Goal: Task Accomplishment & Management: Use online tool/utility

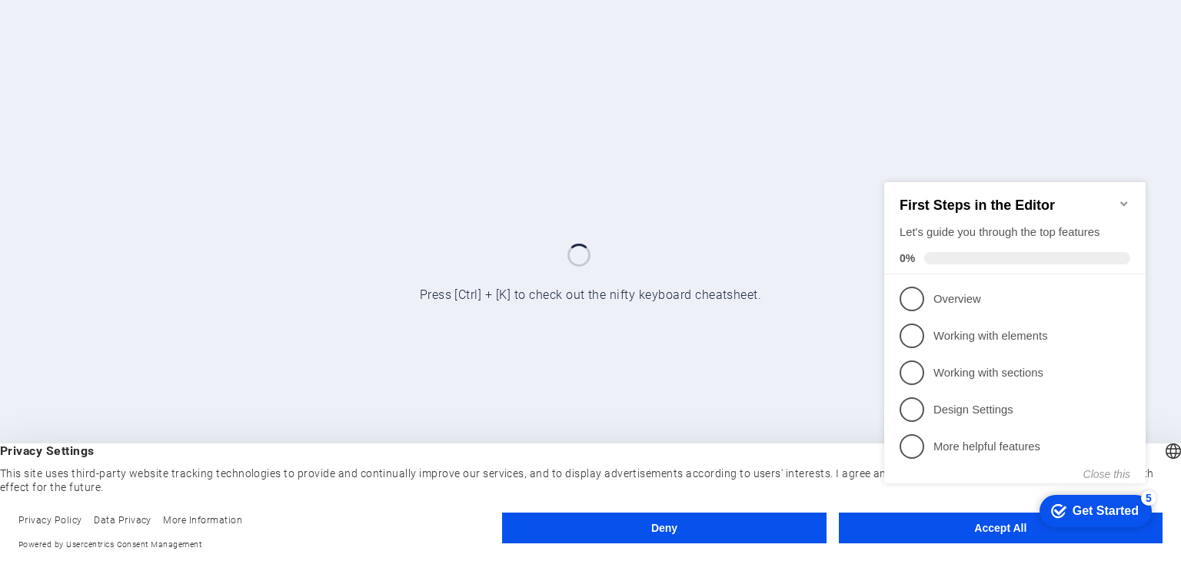
click div "checkmark Get Started 5 First Steps in the Editor Let's guide you through the t…"
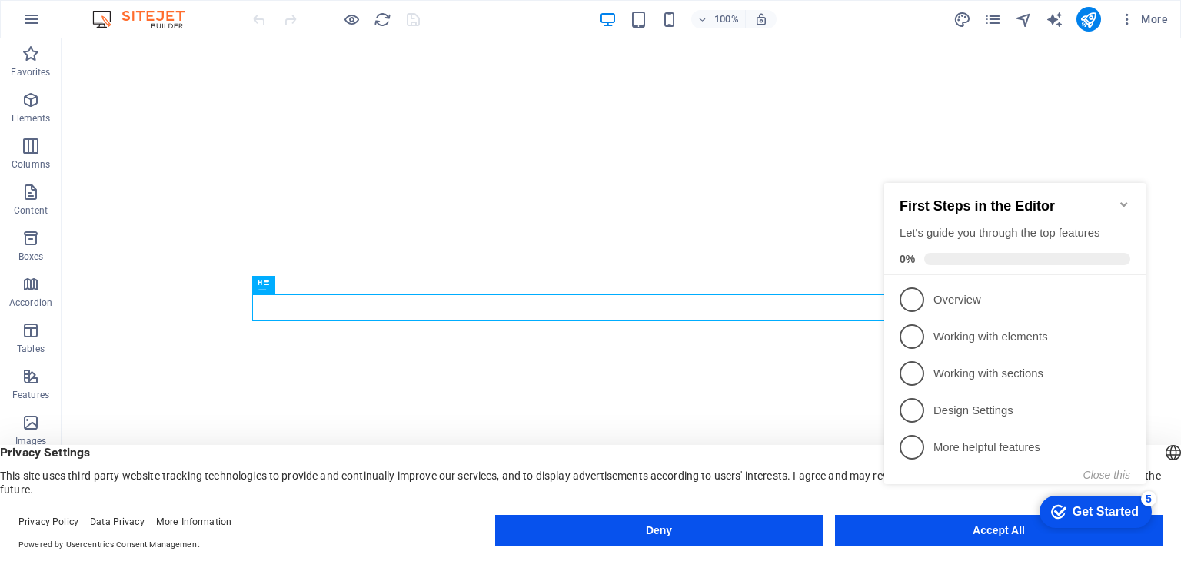
click div "checkmark Get Started 5 First Steps in the Editor Let's guide you through the t…"
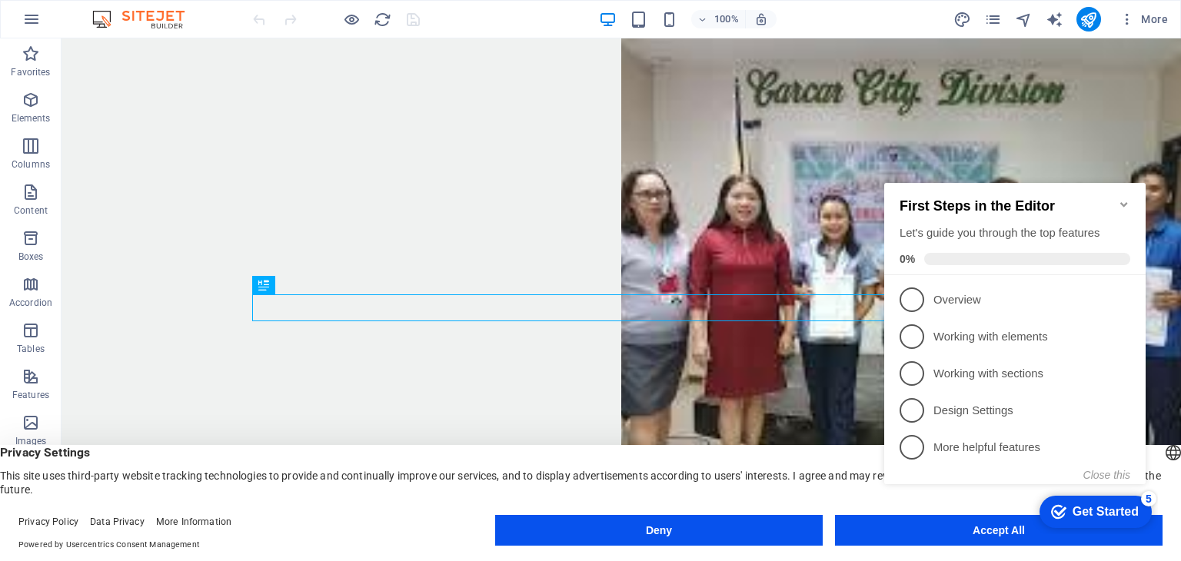
click at [1126, 198] on icon "Minimize checklist" at bounding box center [1124, 204] width 12 height 12
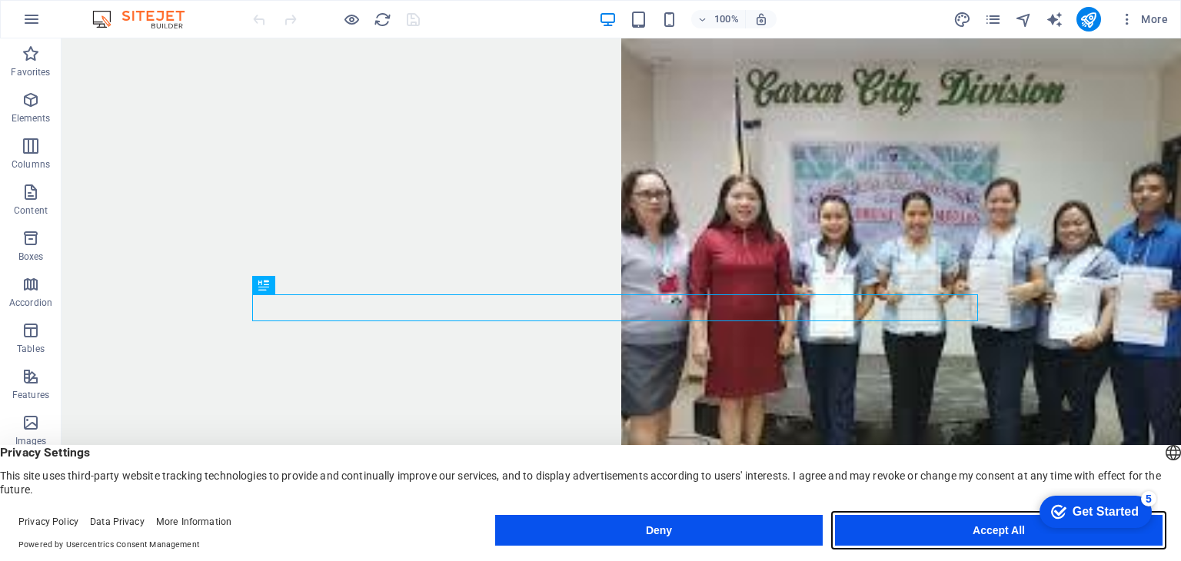
click at [960, 528] on button "Accept All" at bounding box center [999, 530] width 328 height 31
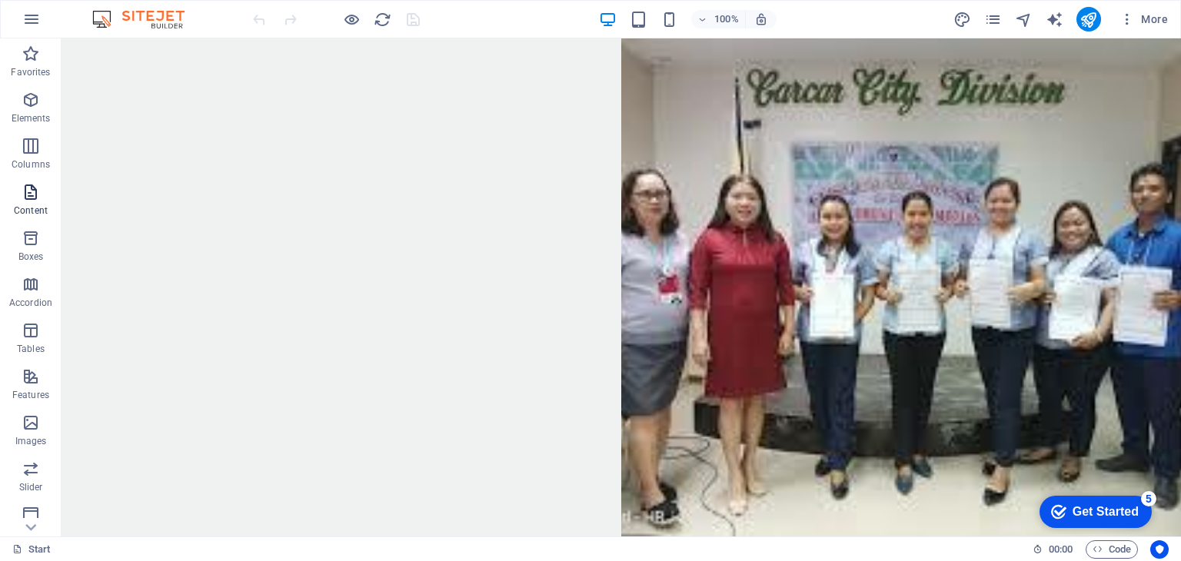
click at [27, 200] on icon "button" at bounding box center [31, 192] width 18 height 18
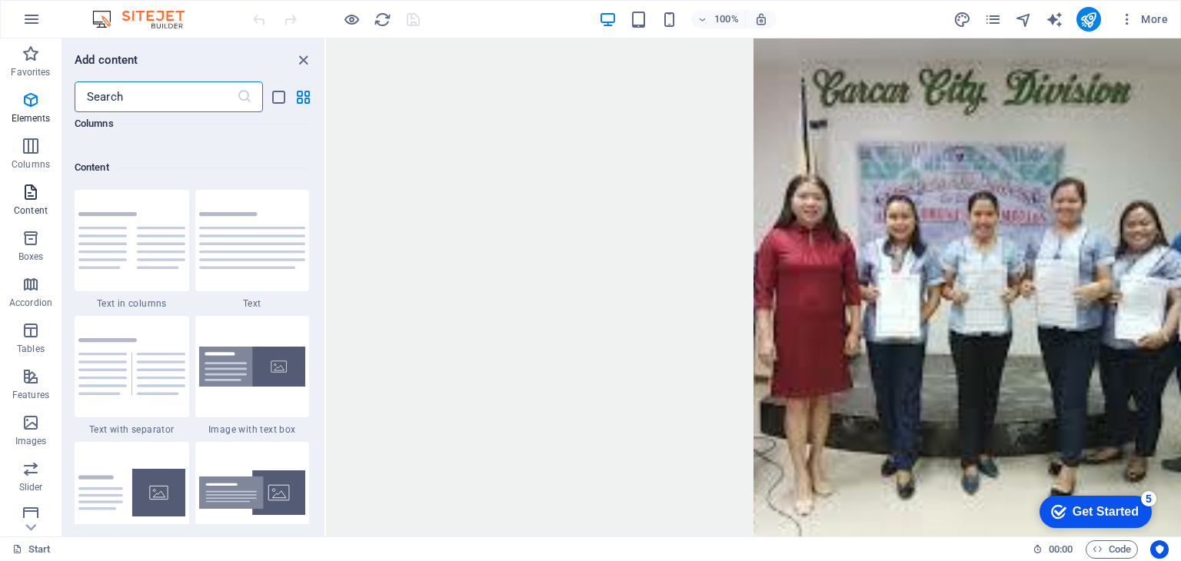
scroll to position [2691, 0]
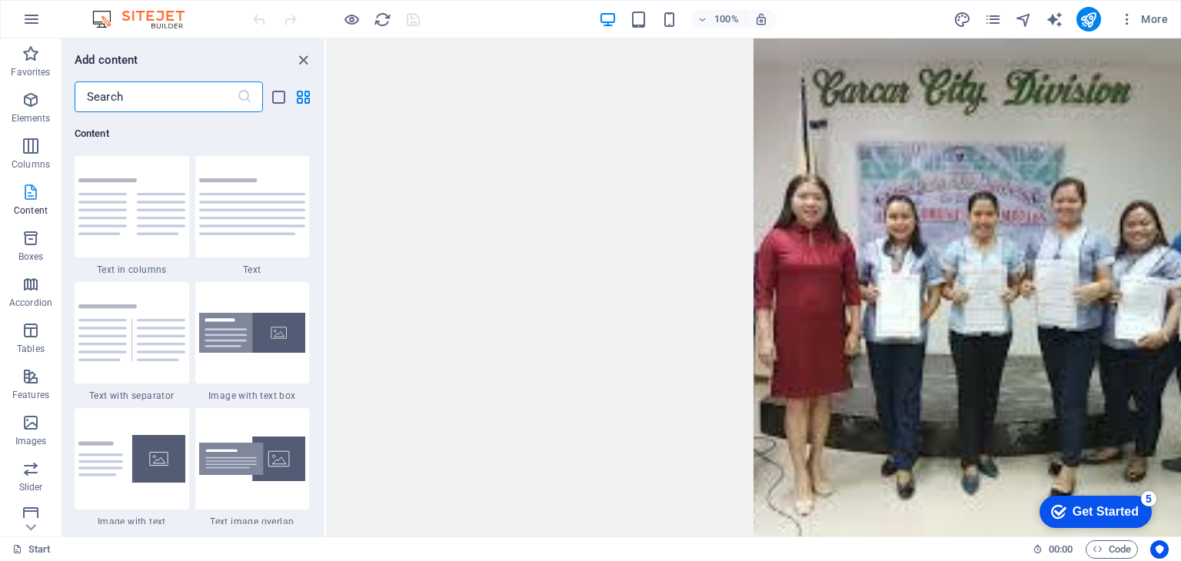
click at [25, 193] on icon "button" at bounding box center [31, 192] width 18 height 18
click at [301, 59] on icon "close panel" at bounding box center [304, 61] width 18 height 18
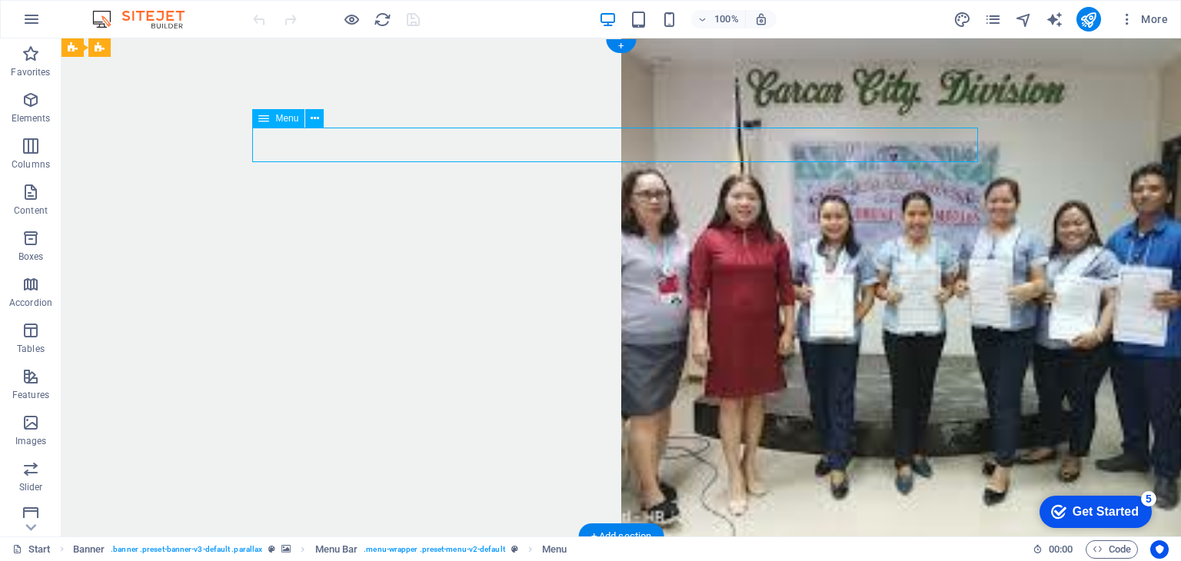
select select "1"
select select "2"
select select
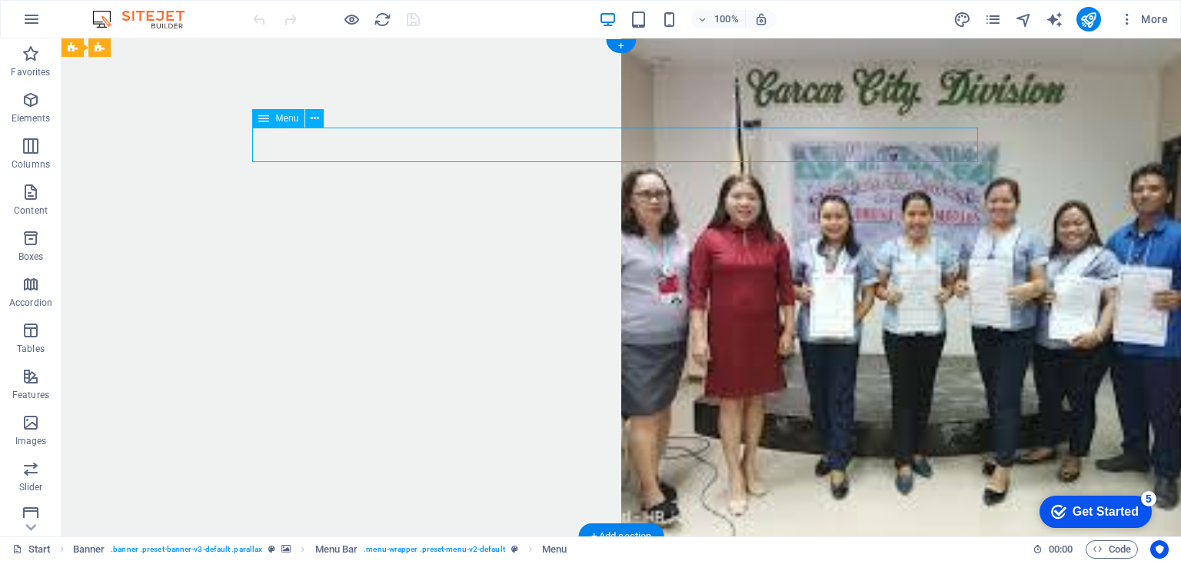
select select "3"
select select
select select "4"
select select "9"
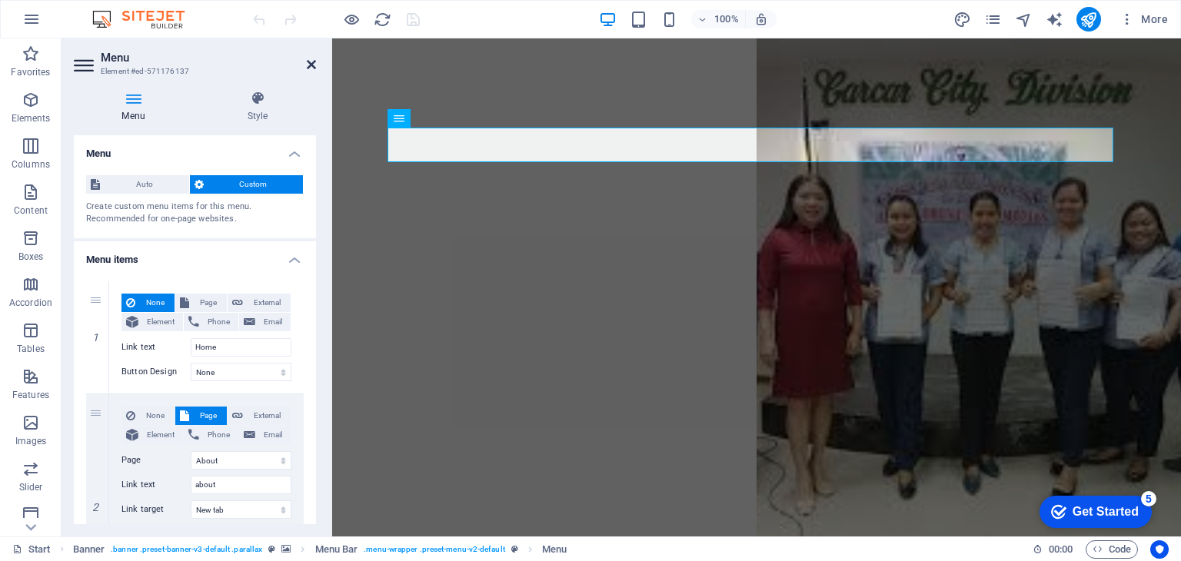
click at [315, 62] on icon at bounding box center [311, 64] width 9 height 12
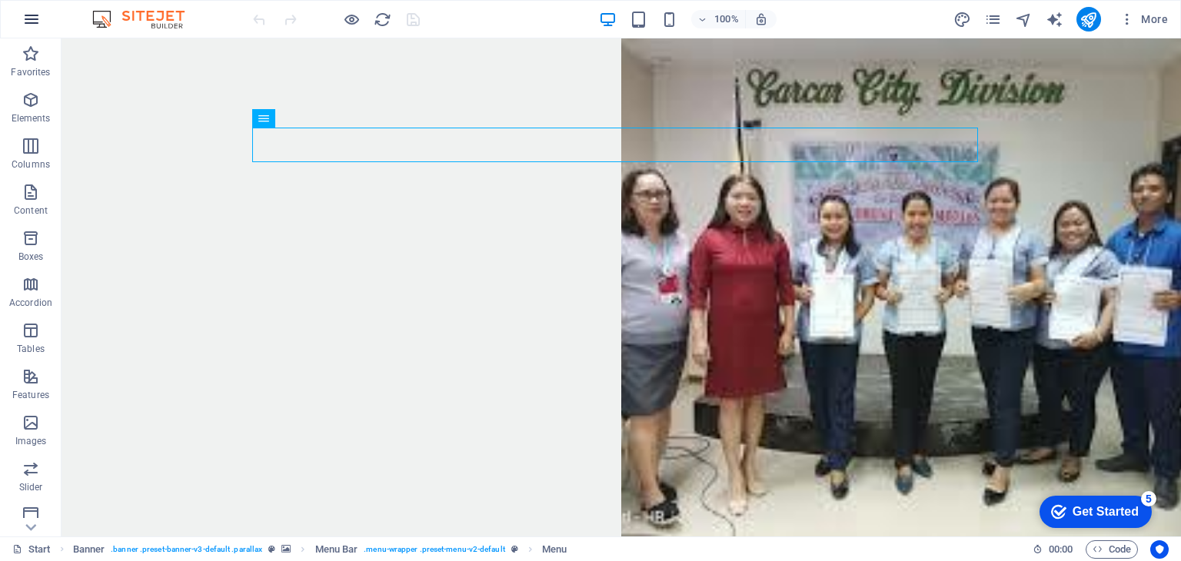
click at [32, 16] on icon "button" at bounding box center [31, 19] width 18 height 18
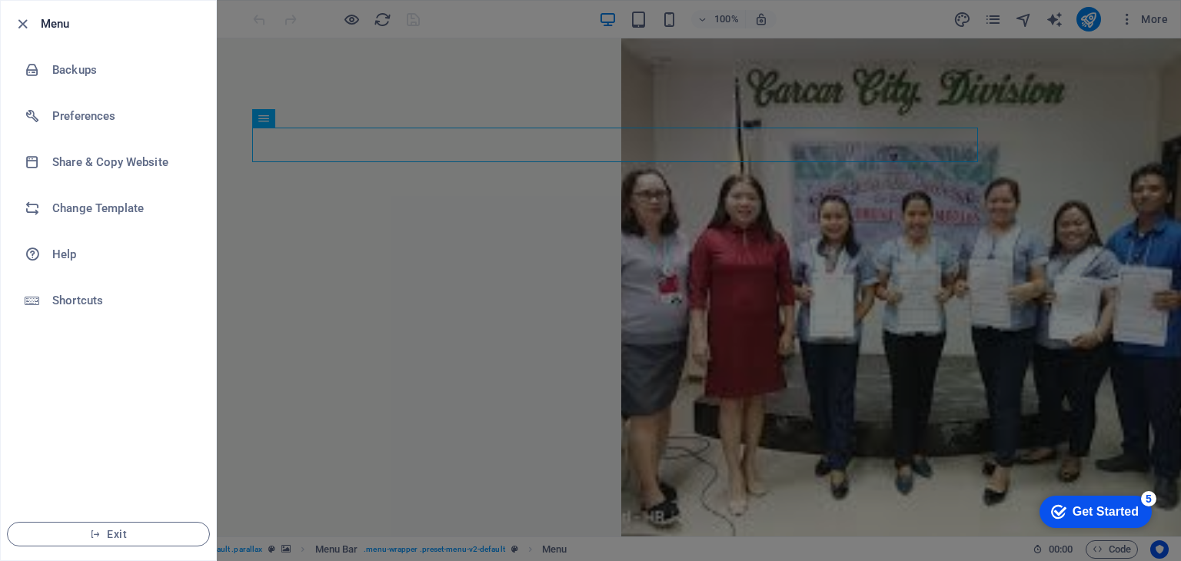
click at [366, 255] on div at bounding box center [590, 280] width 1181 height 561
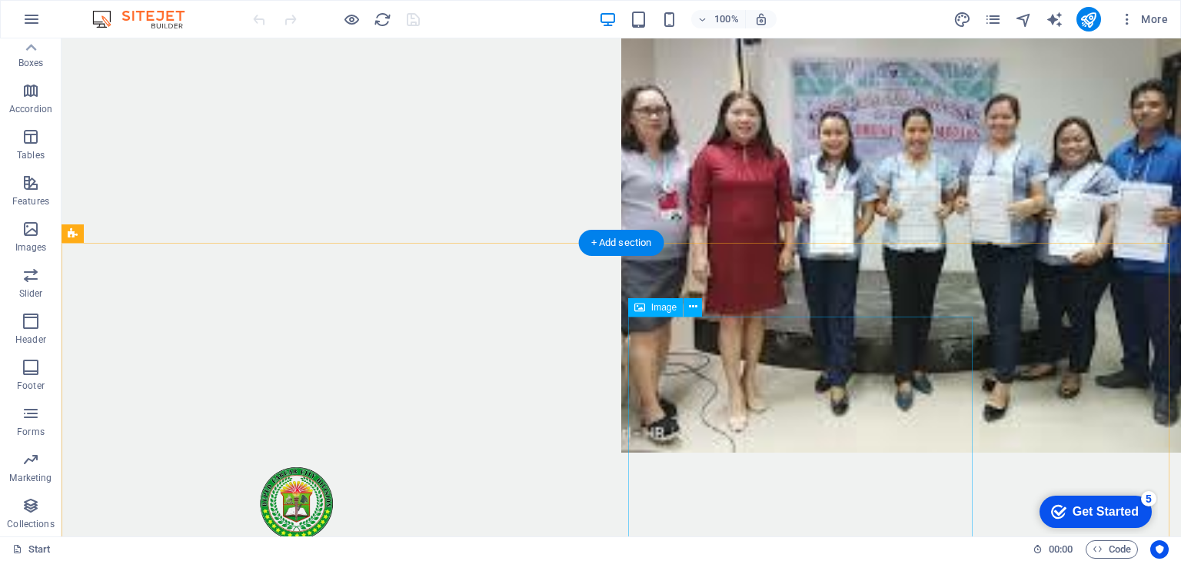
scroll to position [0, 0]
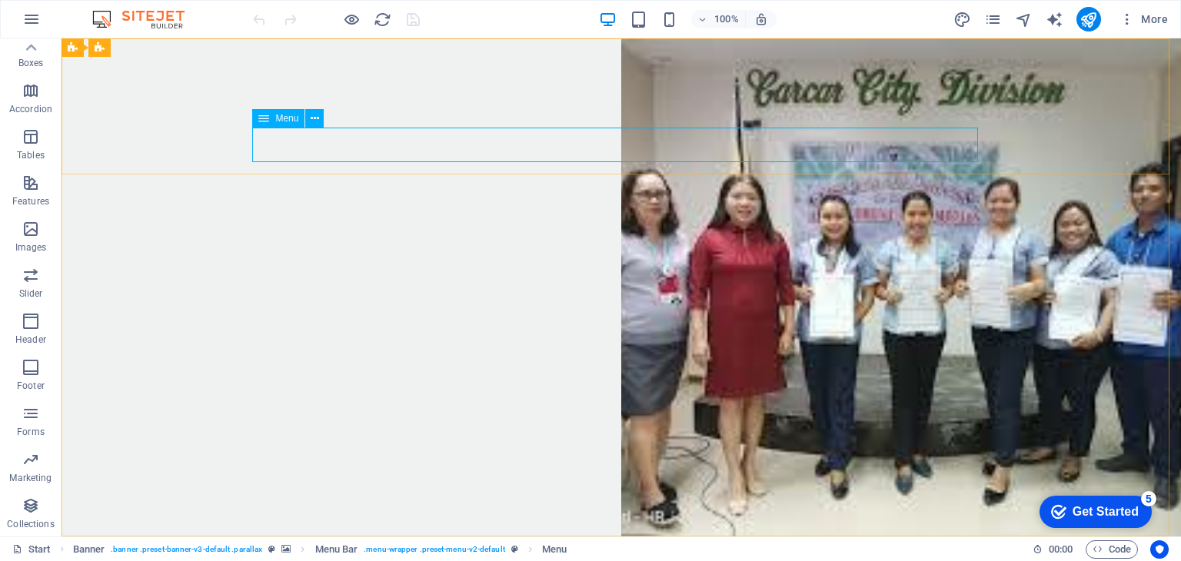
click at [261, 118] on icon at bounding box center [263, 118] width 11 height 18
click at [311, 120] on icon at bounding box center [315, 119] width 8 height 16
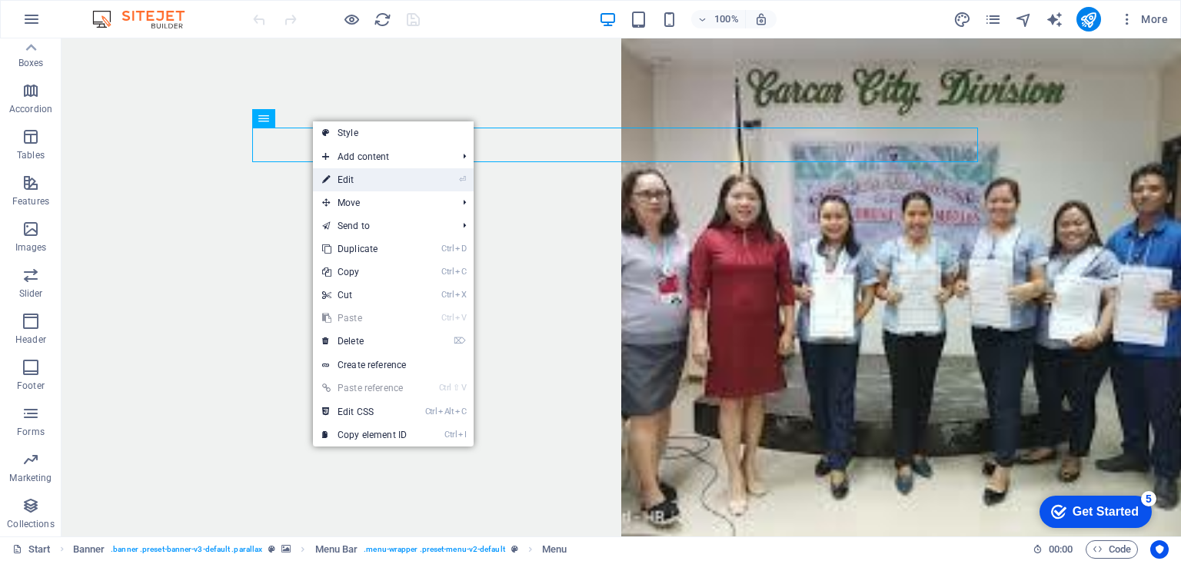
click at [348, 181] on link "⏎ Edit" at bounding box center [364, 179] width 103 height 23
select select "1"
select select "2"
select select
select select "3"
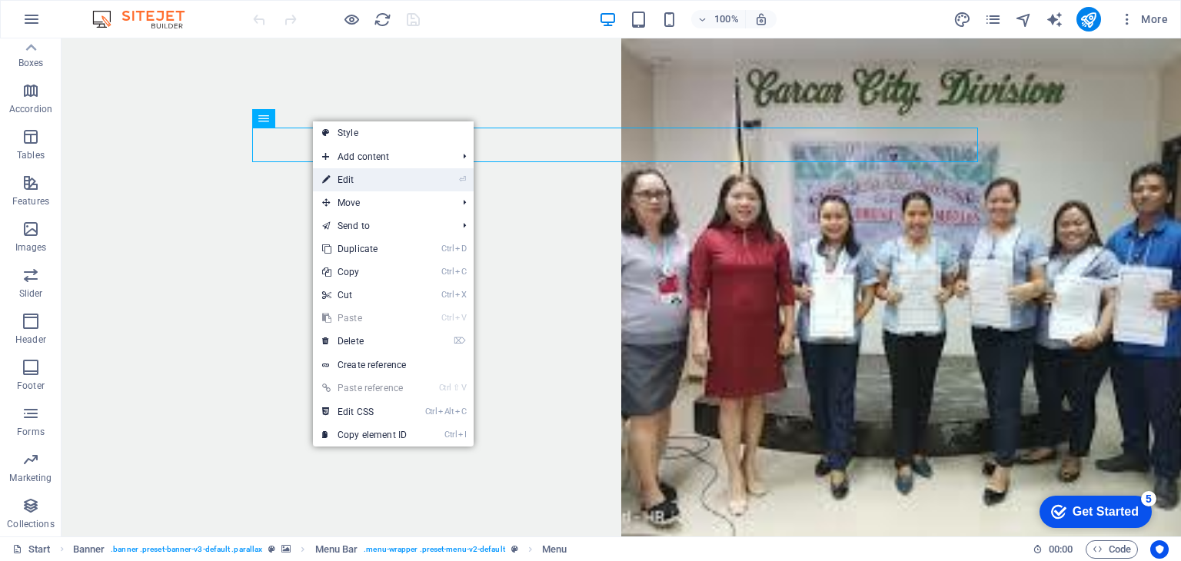
select select
select select "4"
select select "9"
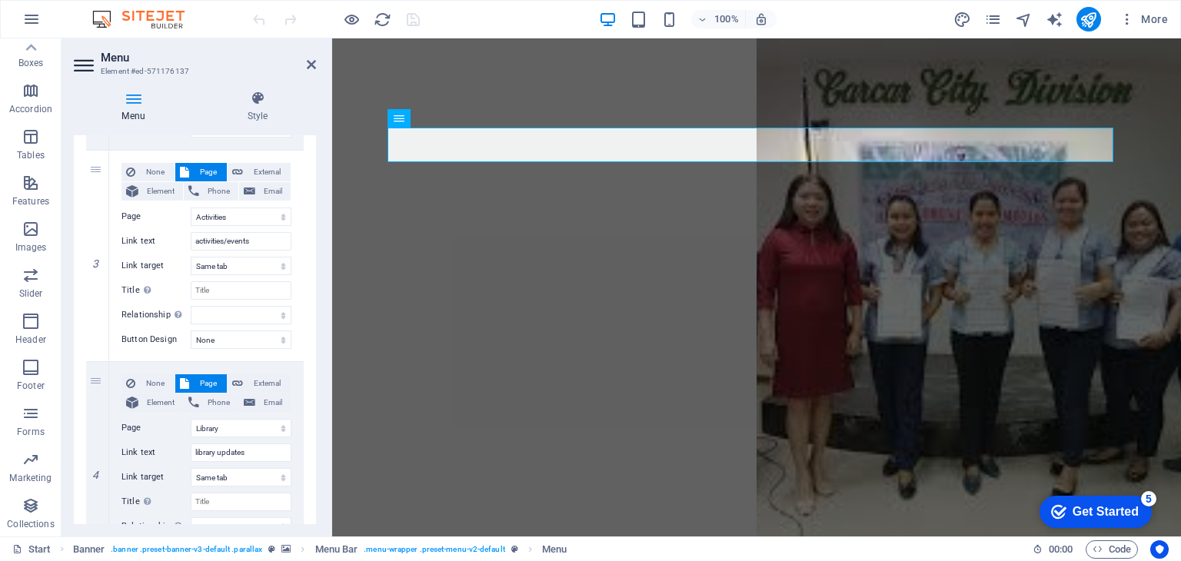
scroll to position [692, 0]
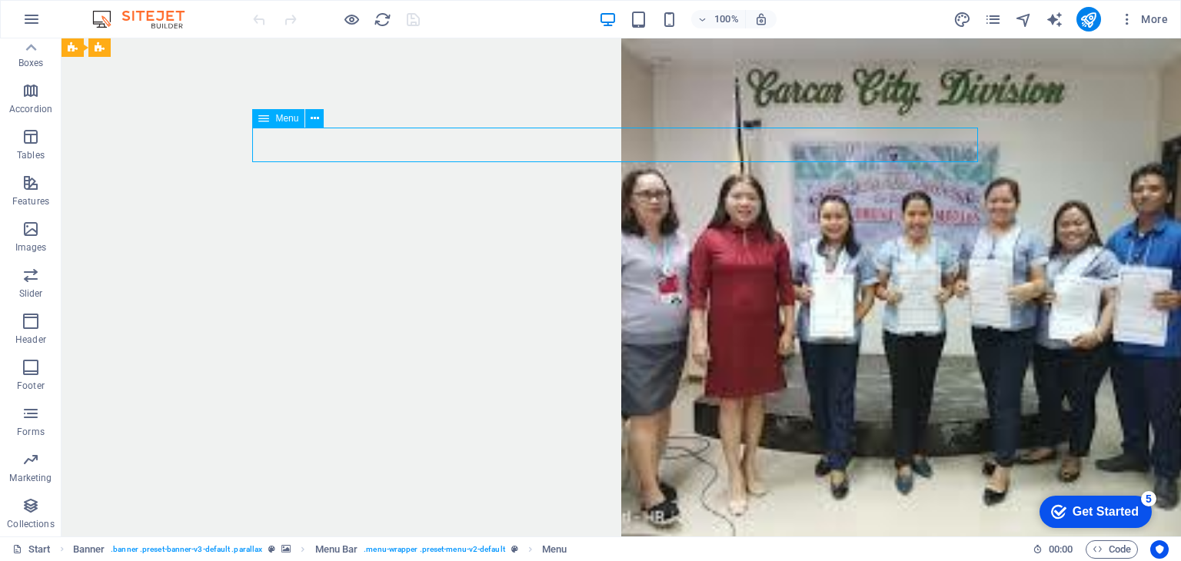
select select "1"
select select "2"
select select
select select "3"
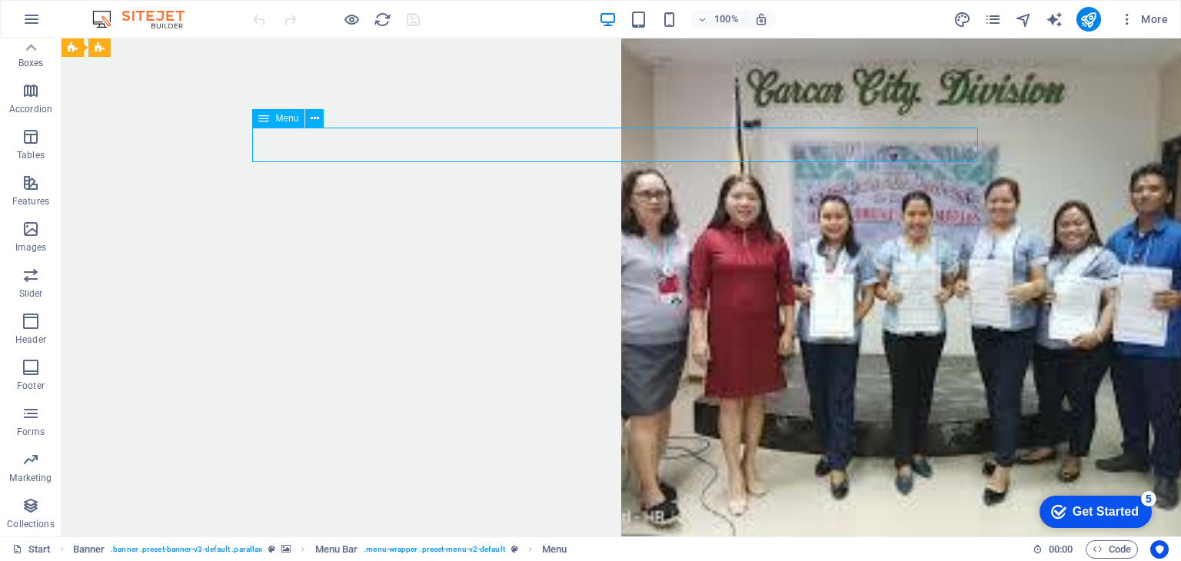
select select
select select "4"
select select "9"
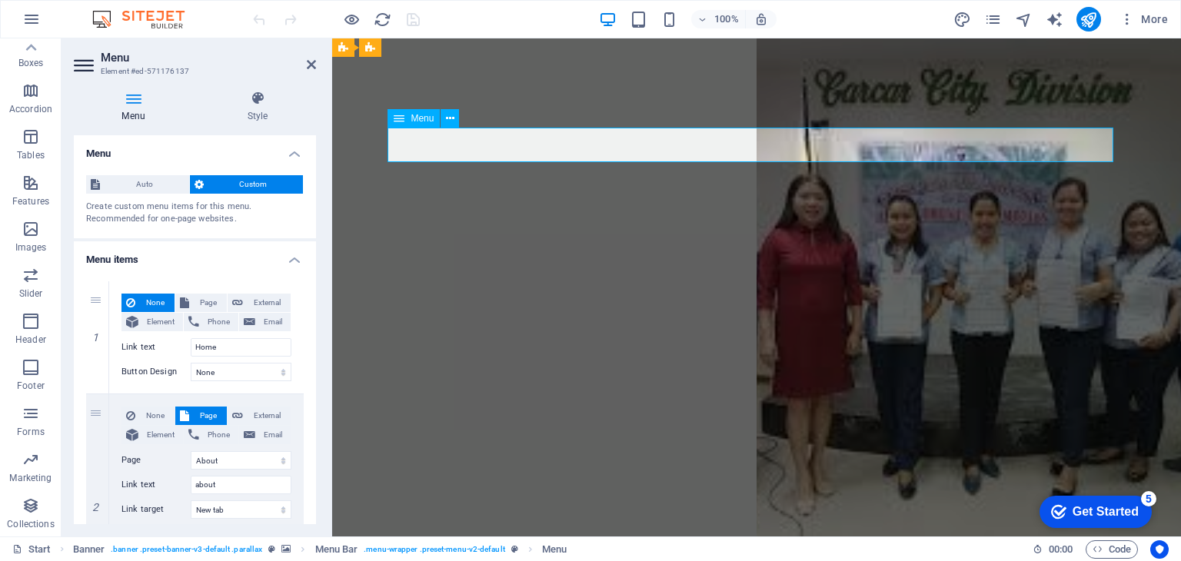
click at [141, 101] on icon at bounding box center [133, 98] width 119 height 15
click at [312, 66] on icon at bounding box center [311, 64] width 9 height 12
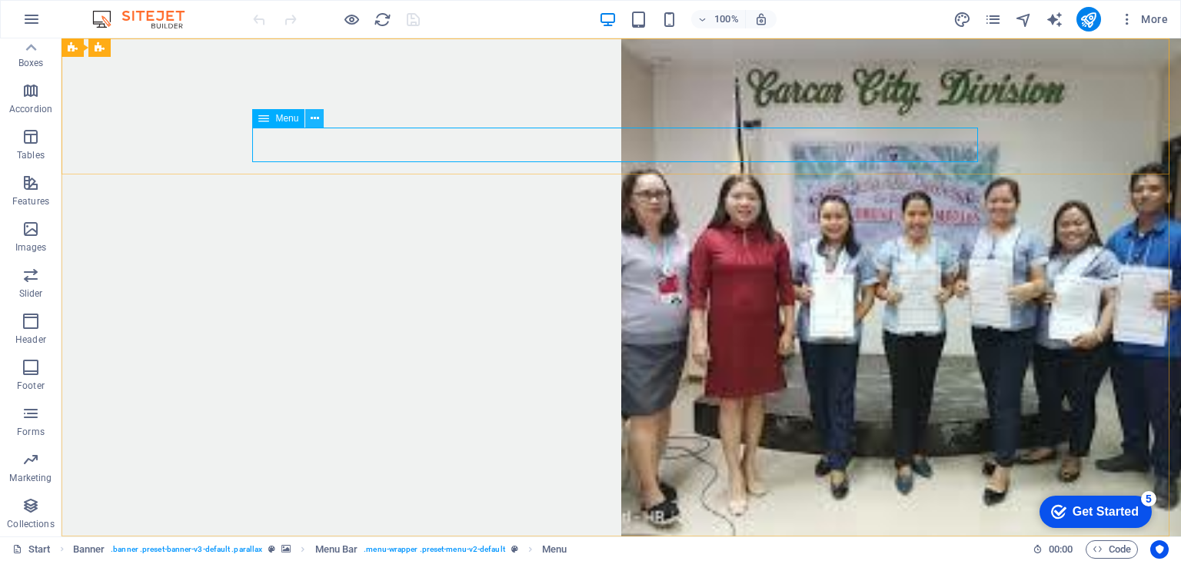
click at [318, 121] on icon at bounding box center [315, 119] width 8 height 16
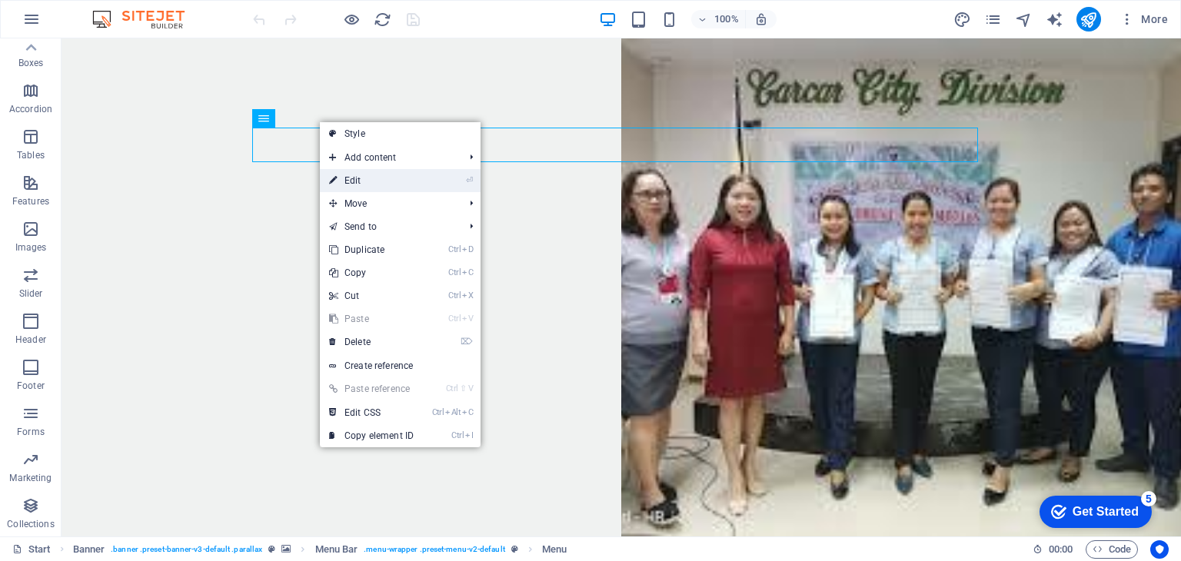
click at [365, 185] on link "⏎ Edit" at bounding box center [371, 180] width 103 height 23
select select "1"
select select "2"
select select
select select "3"
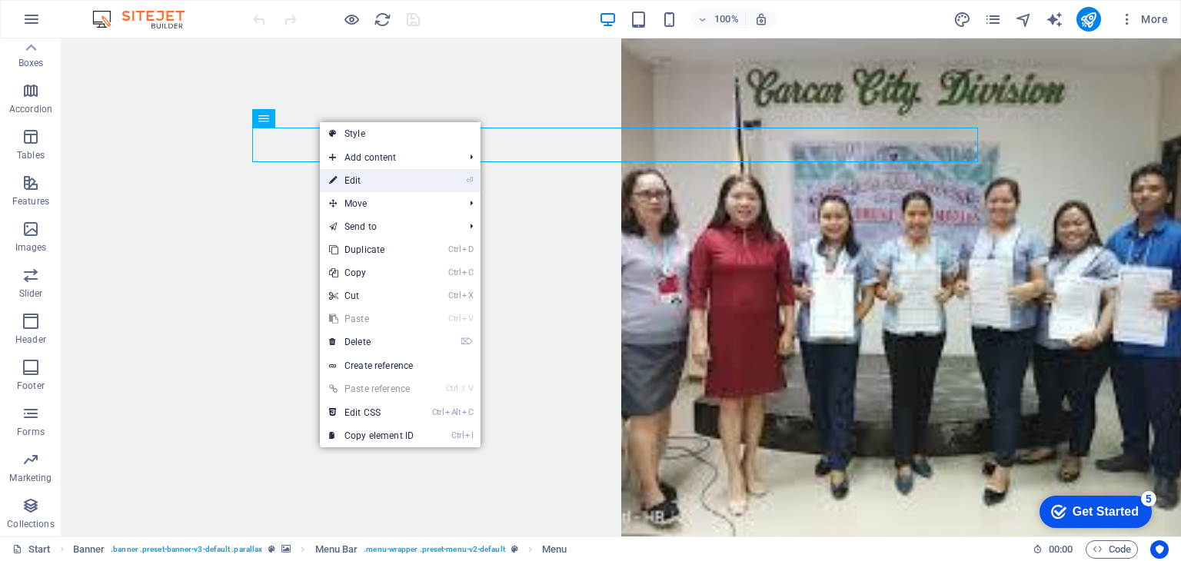
select select
select select "4"
select select "9"
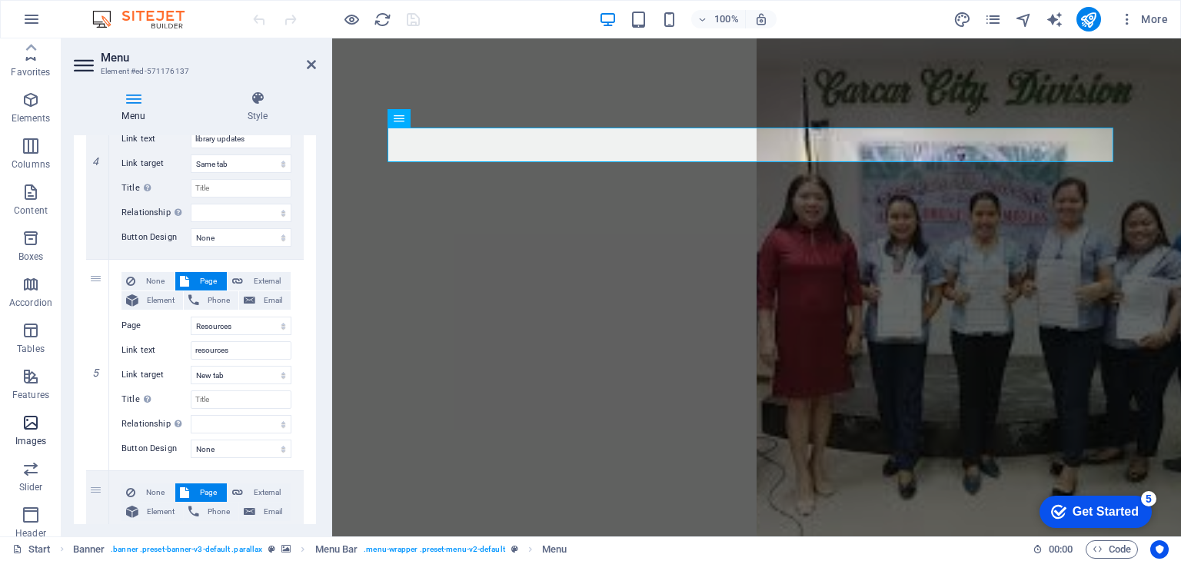
scroll to position [0, 0]
click at [315, 66] on icon at bounding box center [311, 64] width 9 height 12
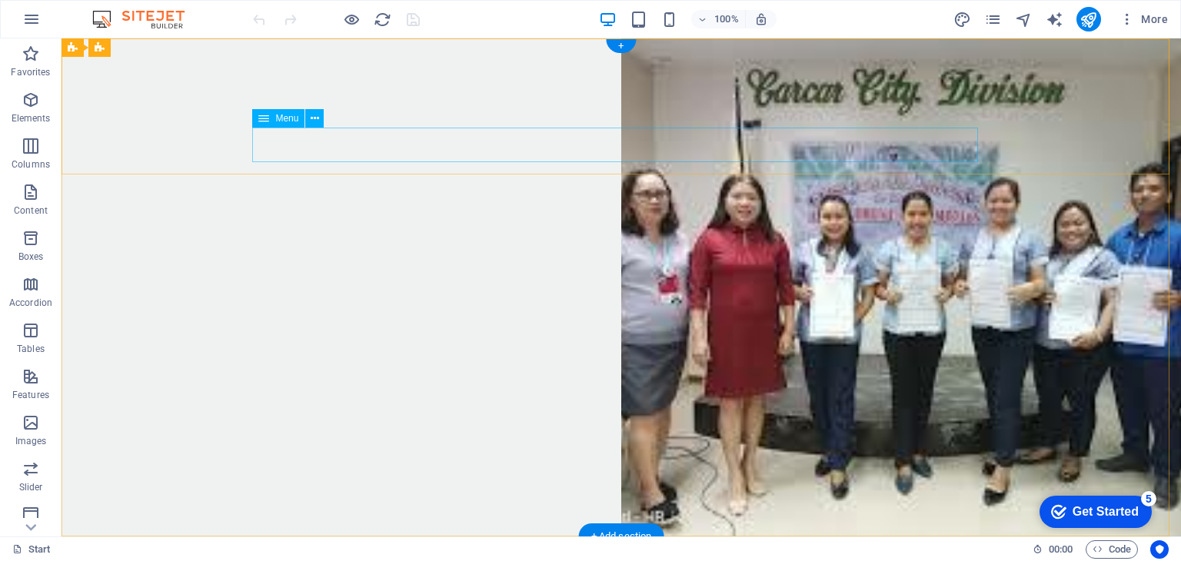
select select "1"
select select "2"
select select
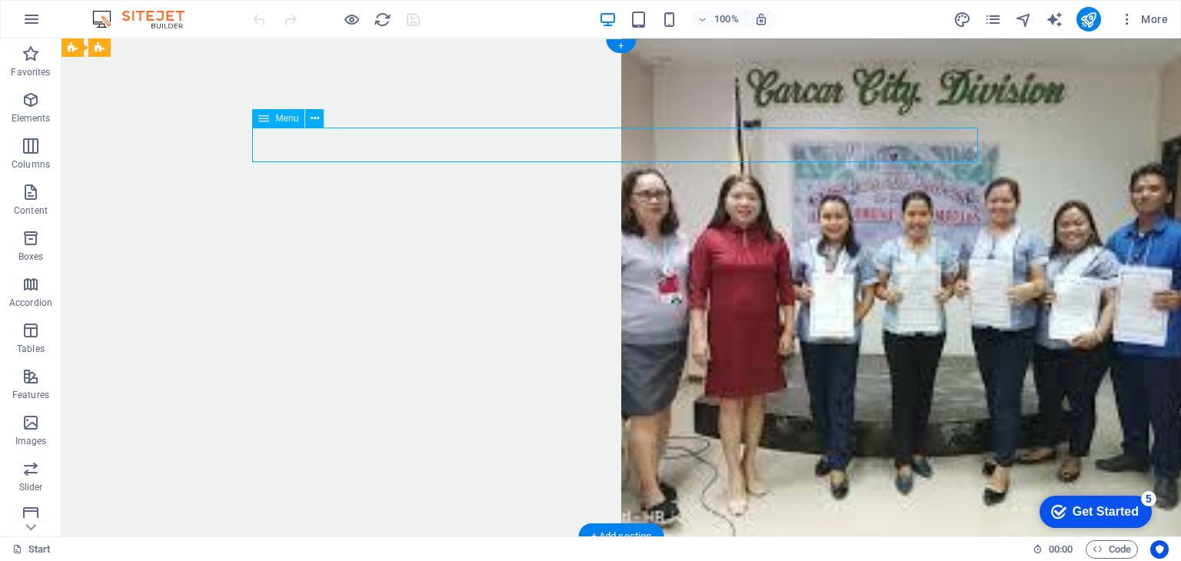
select select "3"
select select
select select "4"
select select "9"
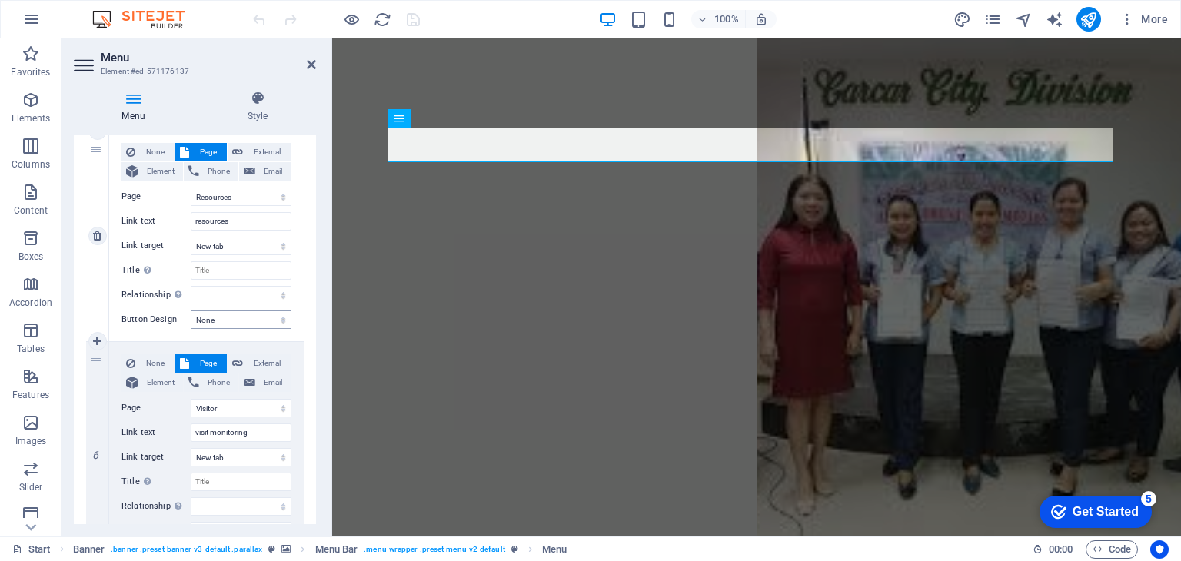
scroll to position [815, 0]
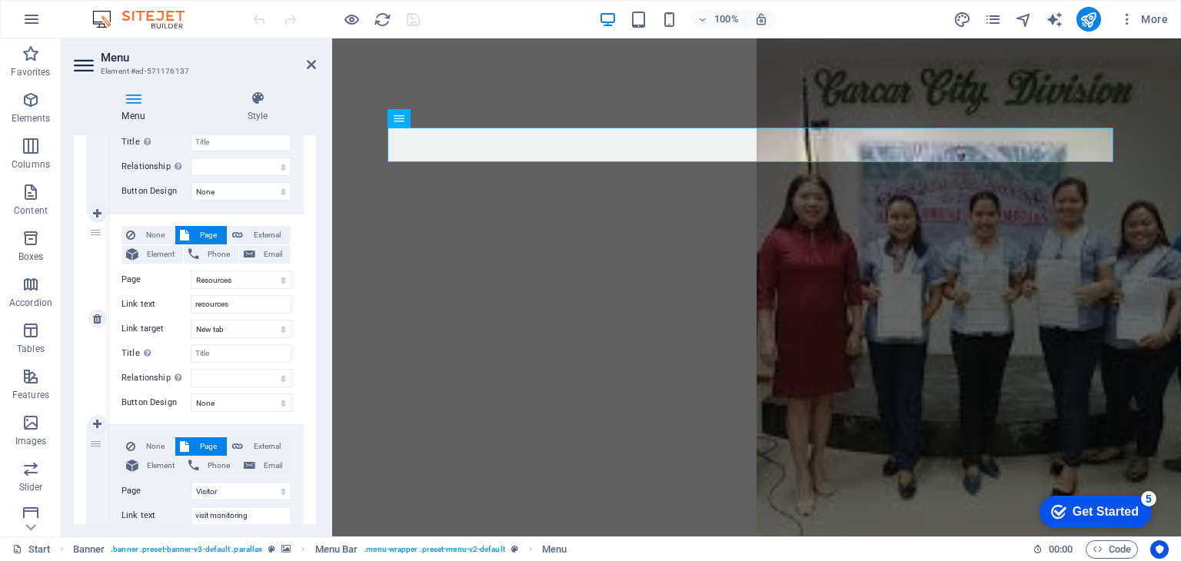
click at [207, 235] on span "Page" at bounding box center [208, 235] width 28 height 18
click at [261, 329] on select "New tab Same tab Overlay" at bounding box center [241, 329] width 101 height 18
click at [302, 274] on div "1 None Page External Element Phone Email Page Start About Activities Library Re…" at bounding box center [195, 51] width 242 height 1194
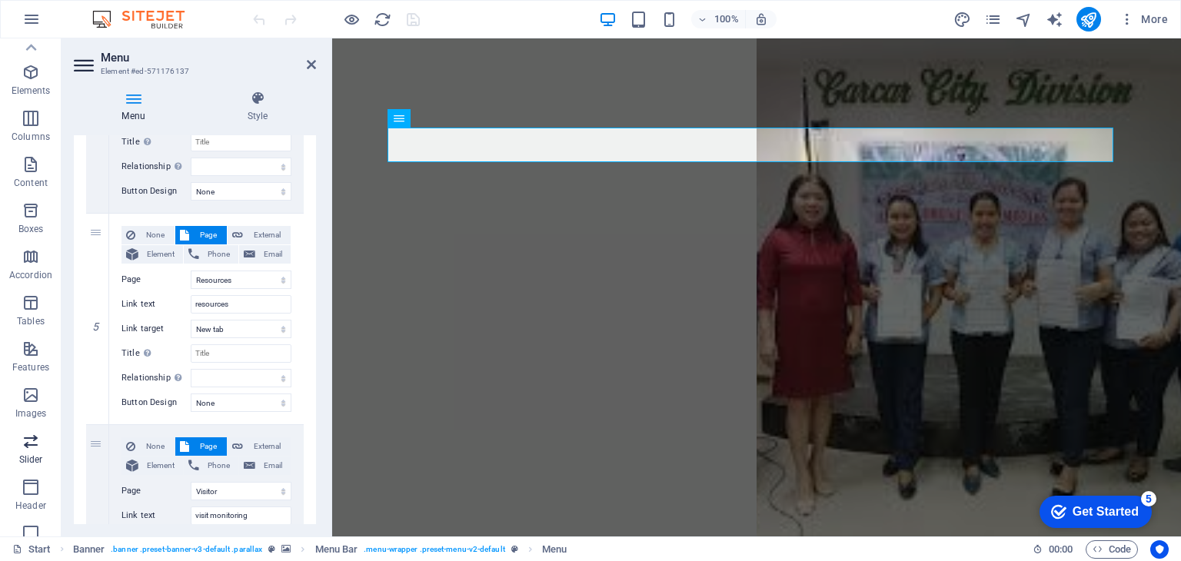
scroll to position [0, 0]
click at [30, 109] on span "Elements" at bounding box center [31, 109] width 62 height 37
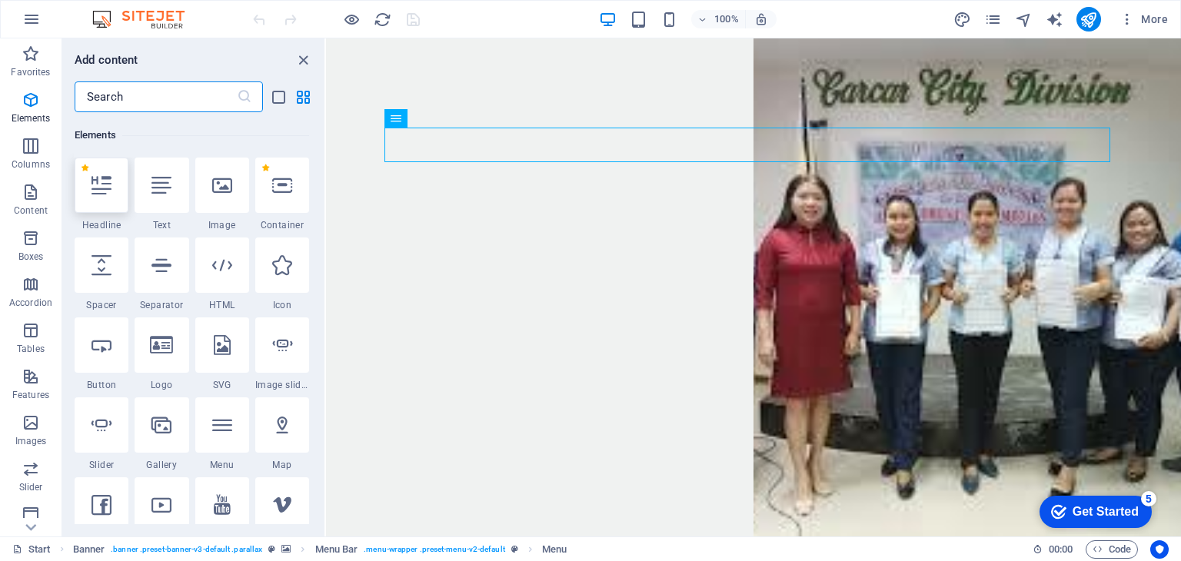
scroll to position [163, 0]
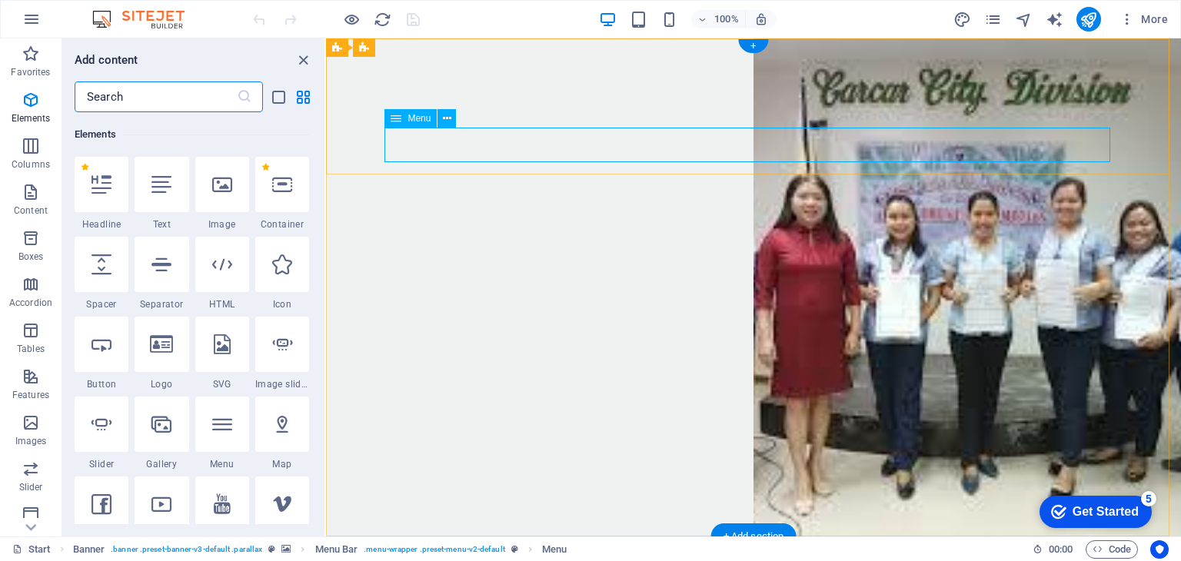
click at [445, 124] on icon at bounding box center [447, 119] width 8 height 16
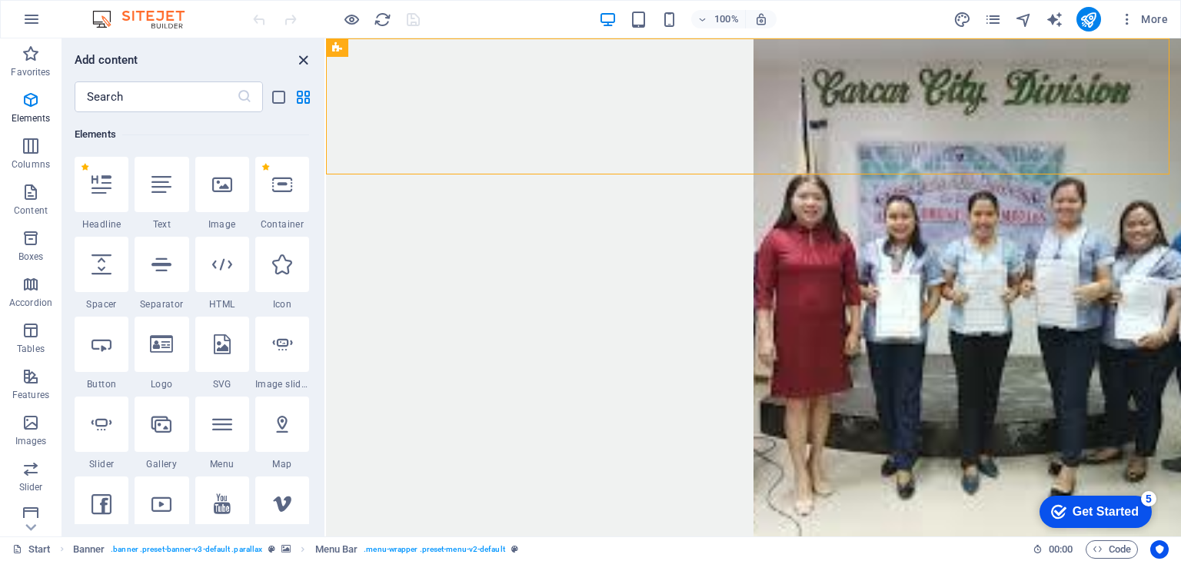
click at [305, 55] on icon "close panel" at bounding box center [304, 61] width 18 height 18
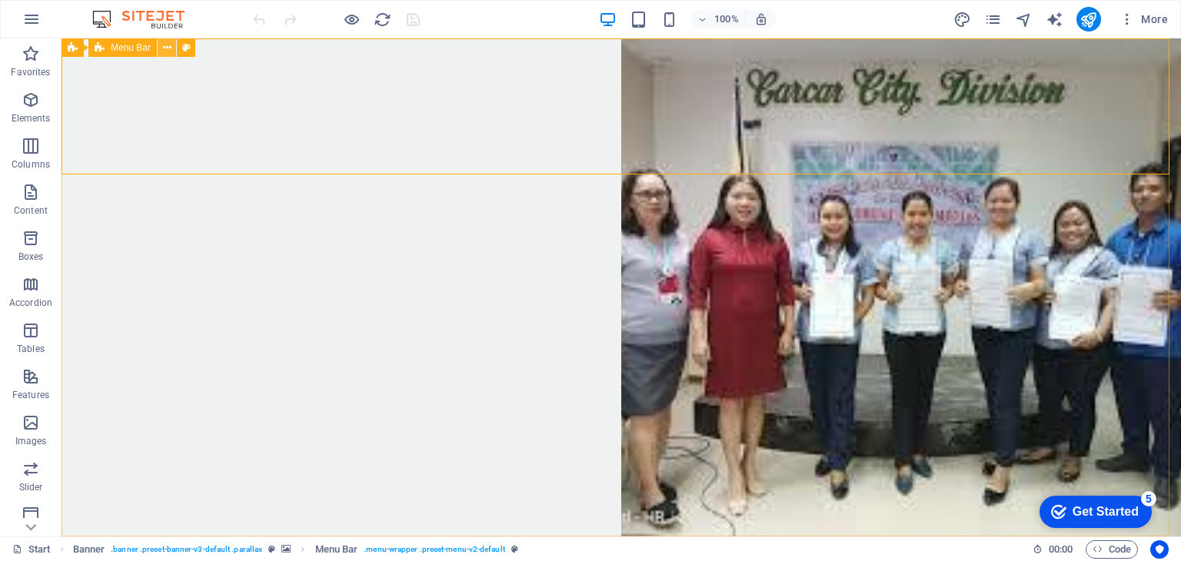
click at [167, 52] on icon at bounding box center [167, 48] width 8 height 16
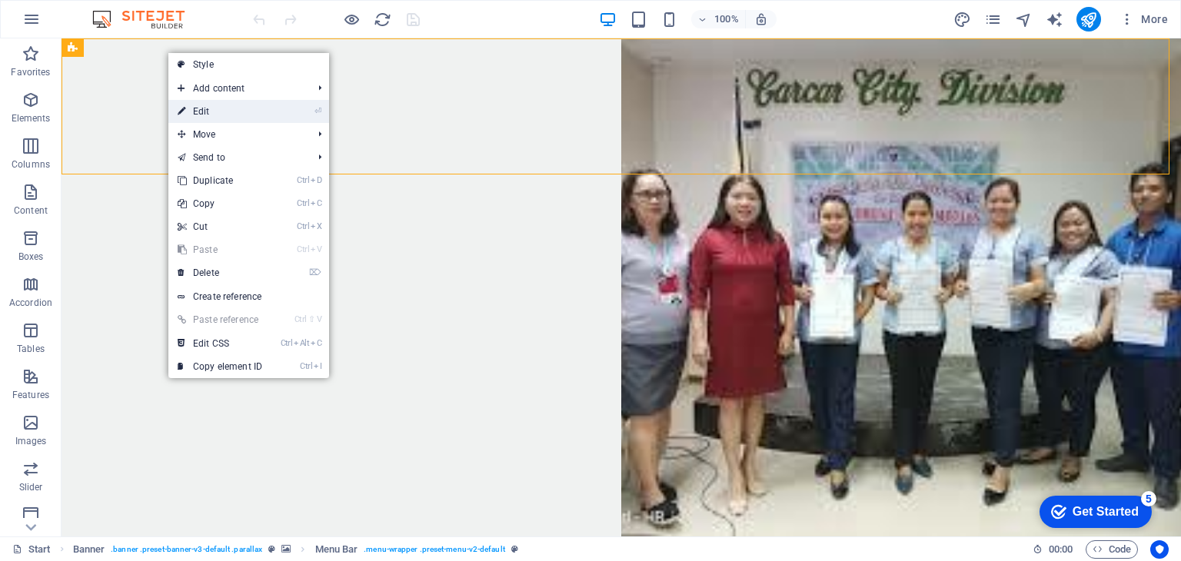
click at [222, 107] on link "⏎ Edit" at bounding box center [219, 111] width 103 height 23
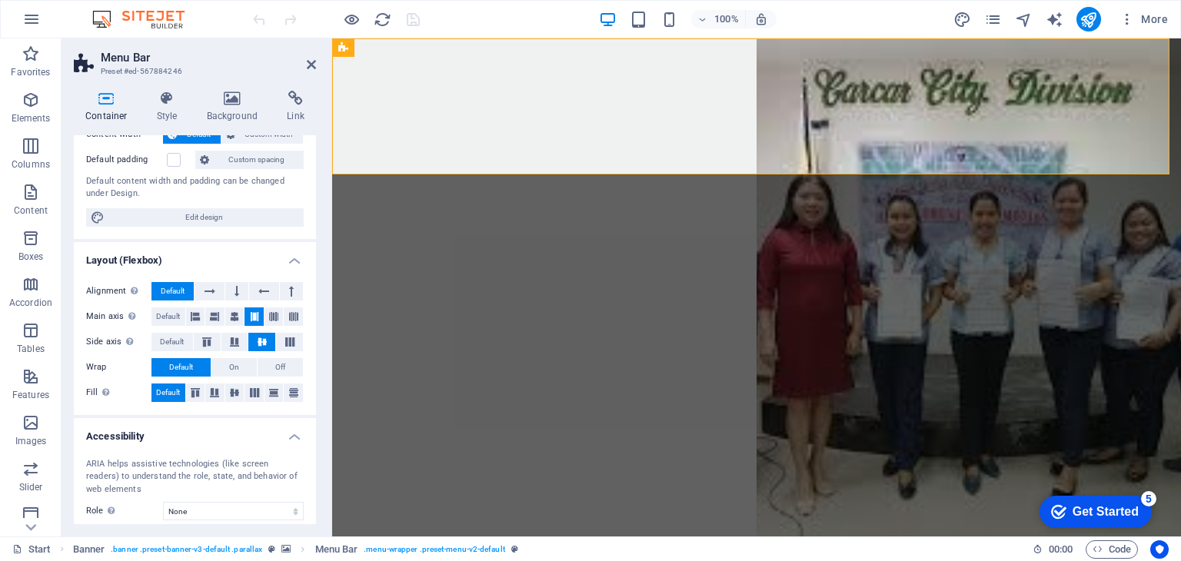
scroll to position [0, 0]
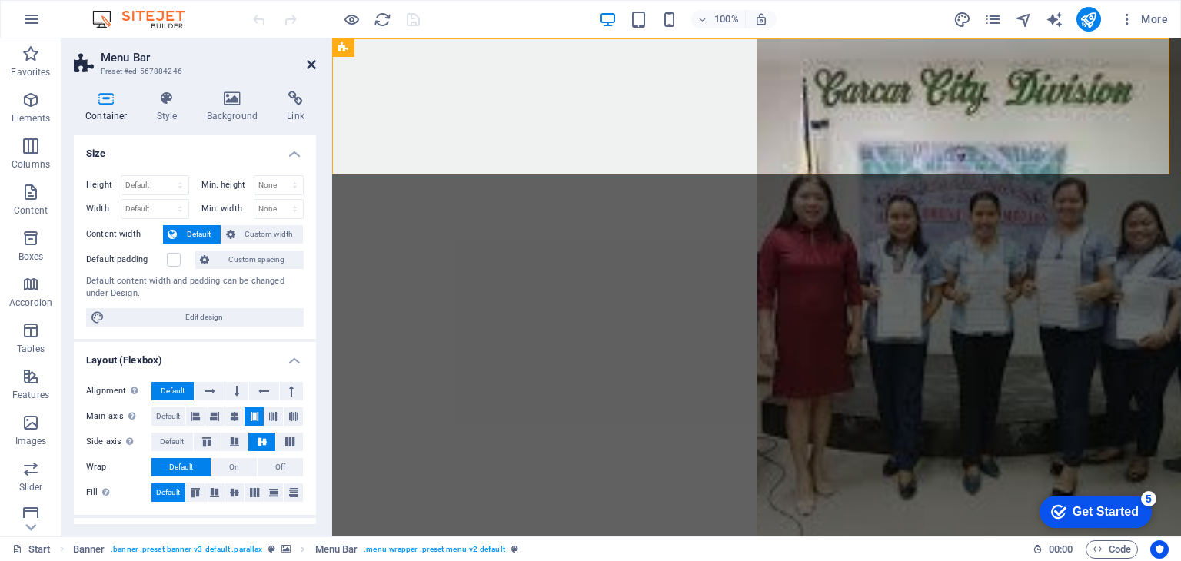
drag, startPoint x: 311, startPoint y: 60, endPoint x: 243, endPoint y: 28, distance: 75.0
click at [311, 60] on icon at bounding box center [311, 64] width 9 height 12
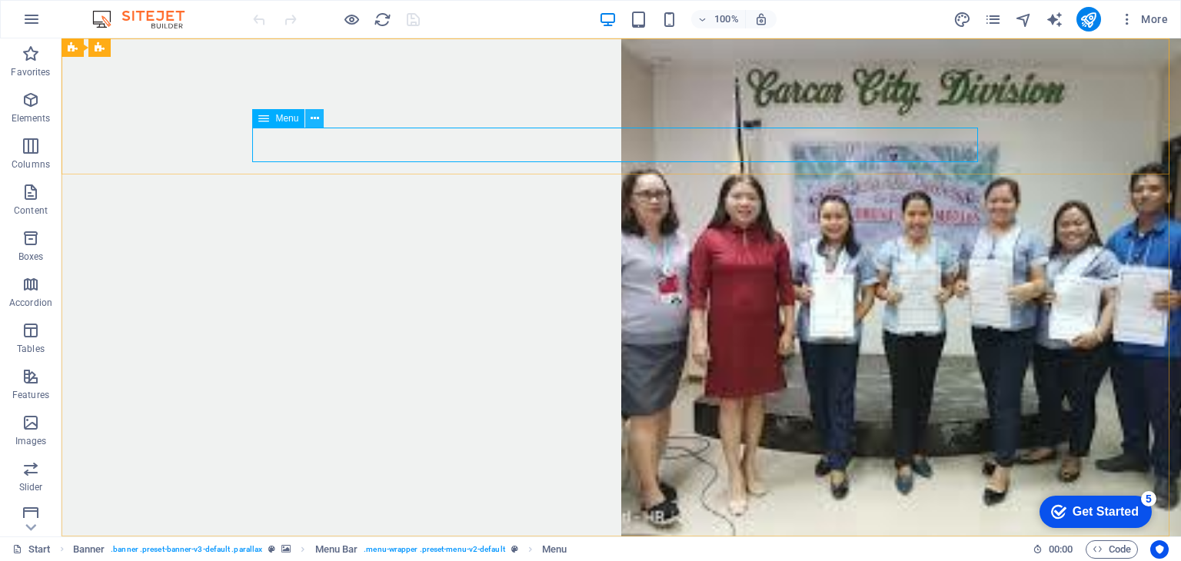
click at [316, 118] on icon at bounding box center [315, 119] width 8 height 16
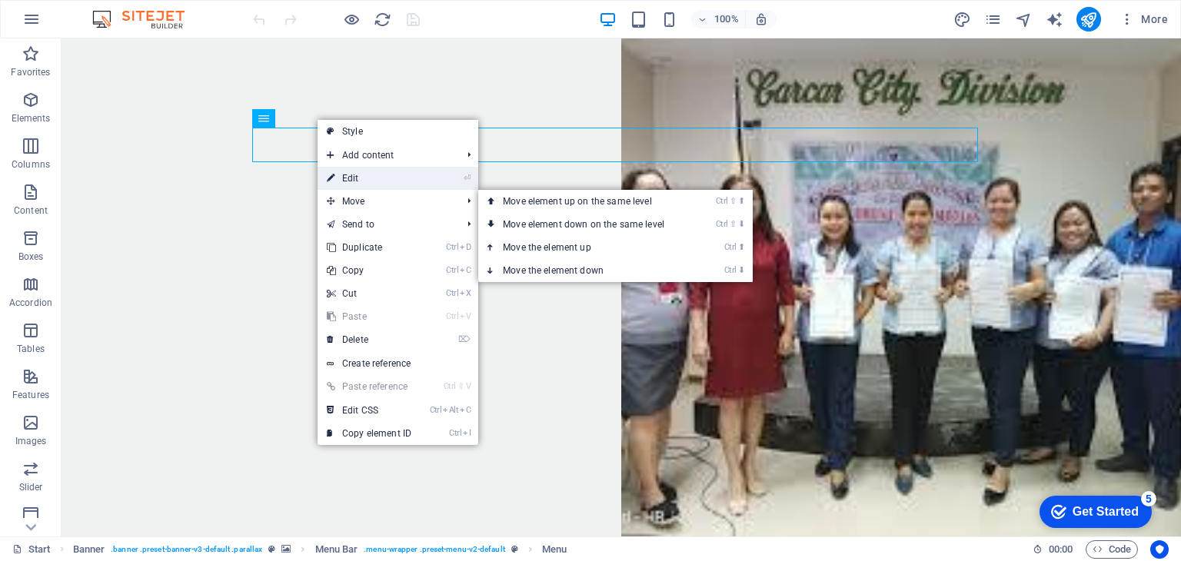
click at [397, 173] on link "⏎ Edit" at bounding box center [369, 178] width 103 height 23
select select "1"
select select "2"
select select
select select "3"
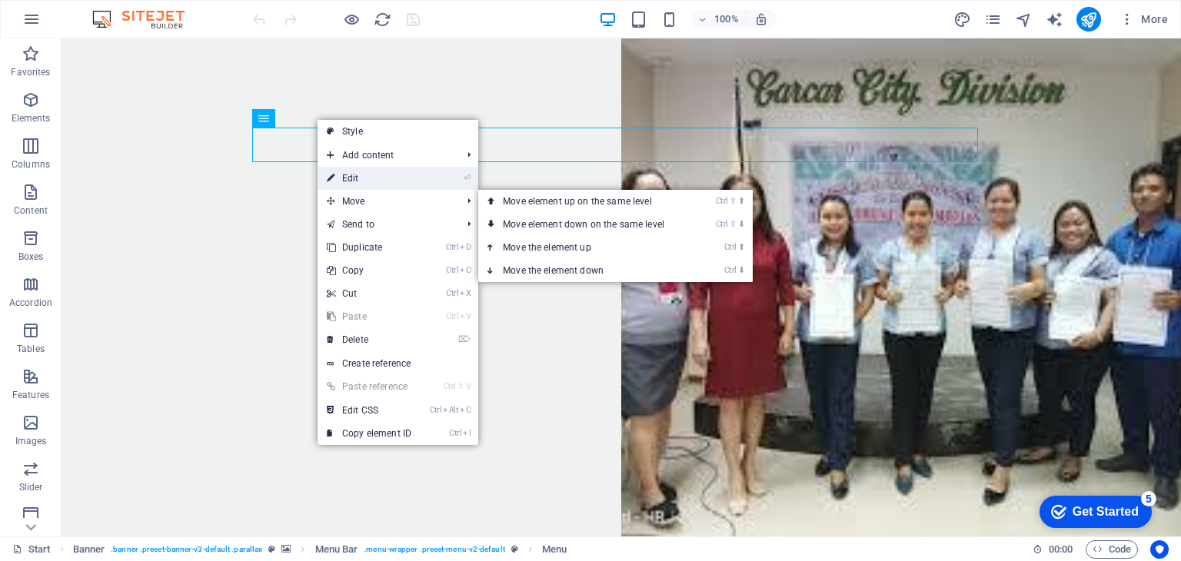
select select
select select "4"
select select "9"
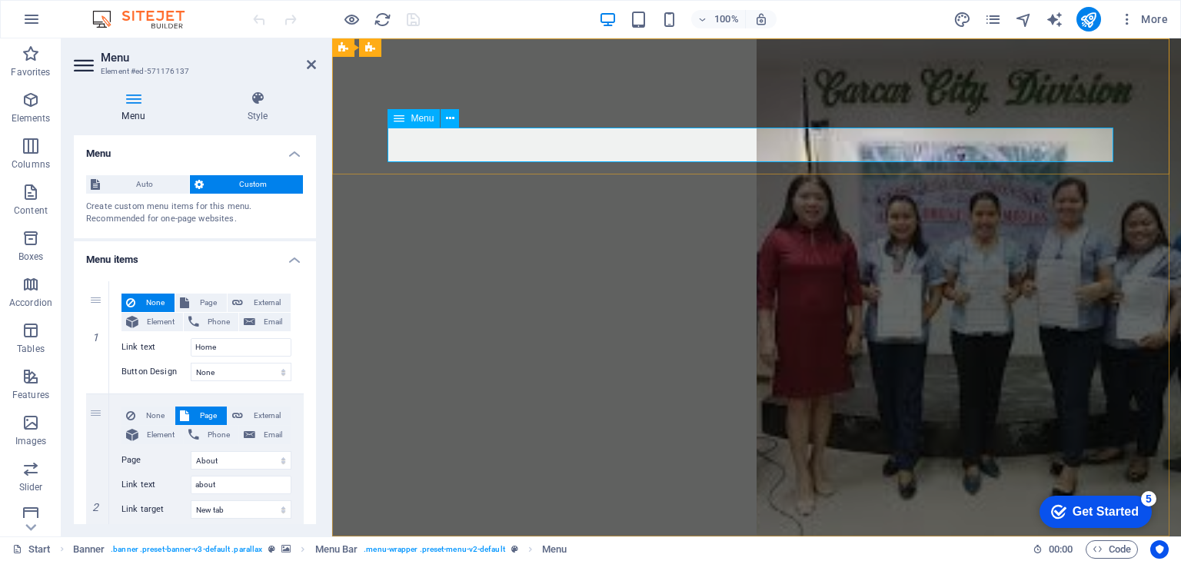
click at [312, 67] on icon at bounding box center [311, 64] width 9 height 12
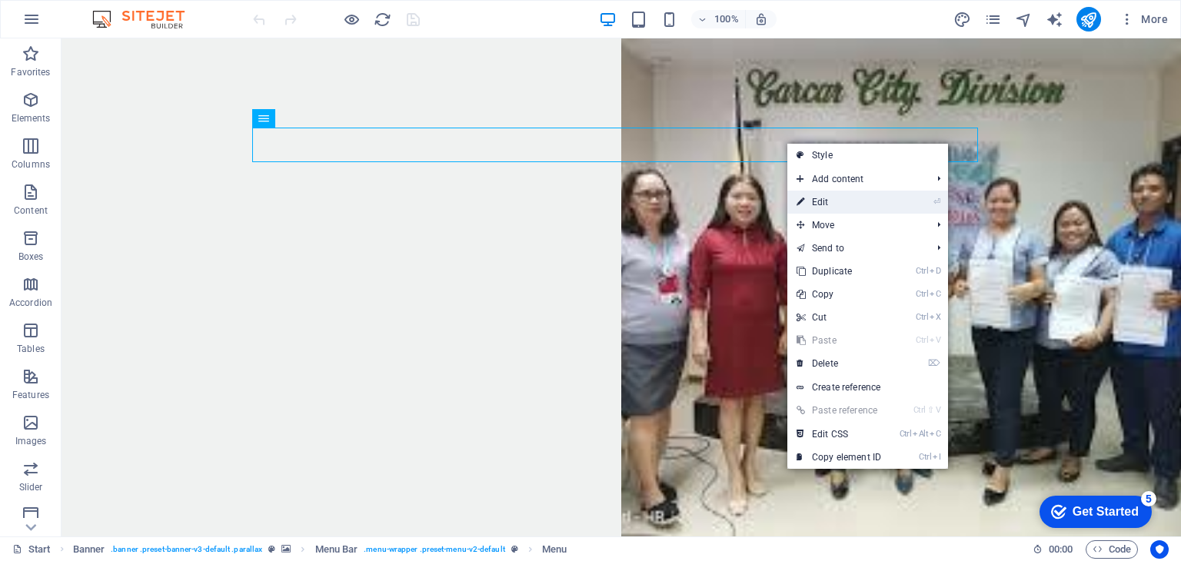
click at [857, 204] on link "⏎ Edit" at bounding box center [839, 202] width 103 height 23
select select "1"
select select "2"
select select
select select "3"
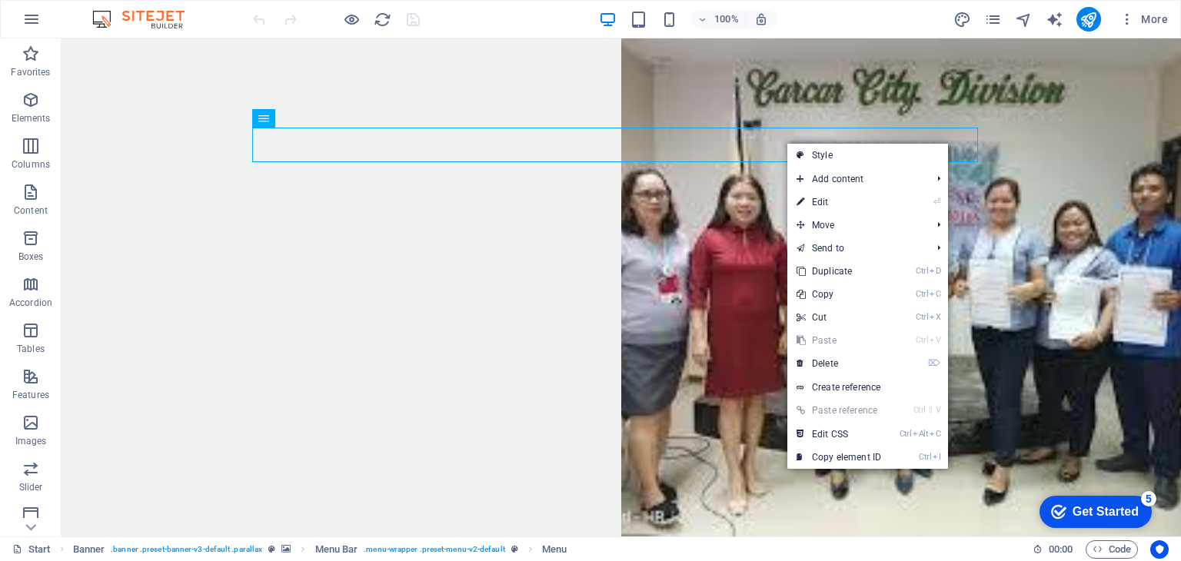
select select
select select "4"
select select "9"
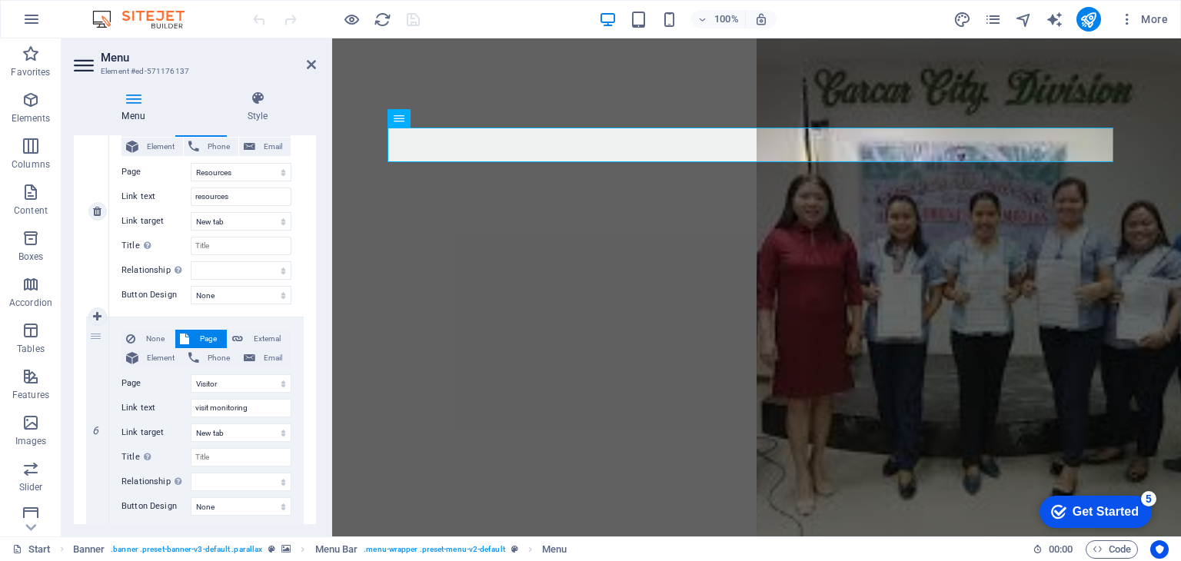
scroll to position [846, 0]
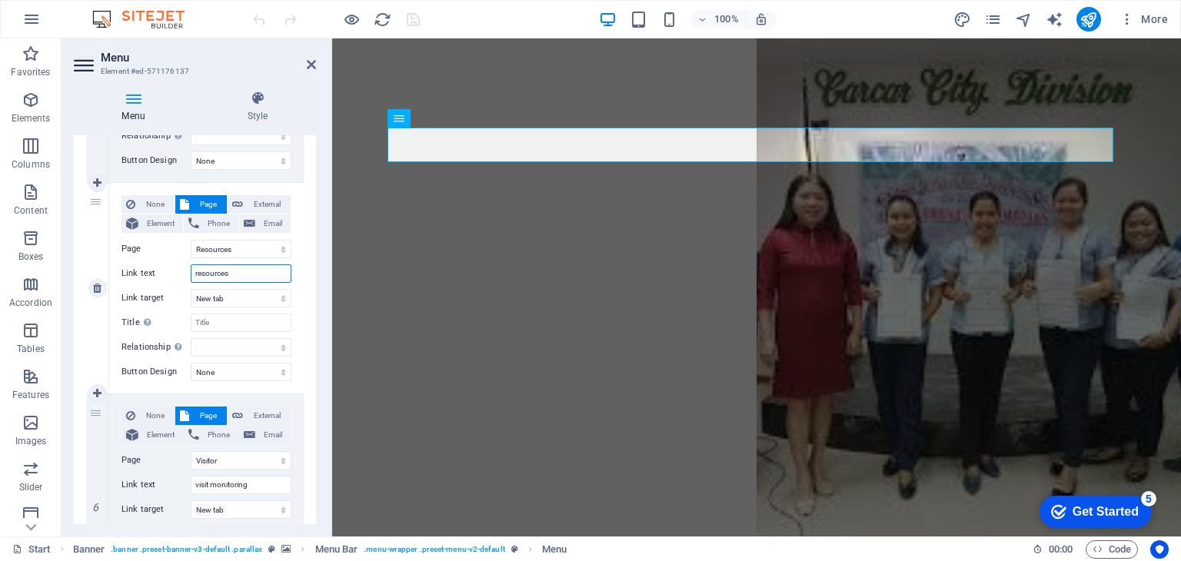
click at [251, 269] on input "resources" at bounding box center [241, 274] width 101 height 18
click at [260, 372] on select "None Default Primary Secondary" at bounding box center [241, 372] width 101 height 18
click at [250, 321] on input "Title Additional link description, should not be the same as the link text. The…" at bounding box center [241, 323] width 101 height 18
click at [240, 297] on select "New tab Same tab Overlay" at bounding box center [241, 298] width 101 height 18
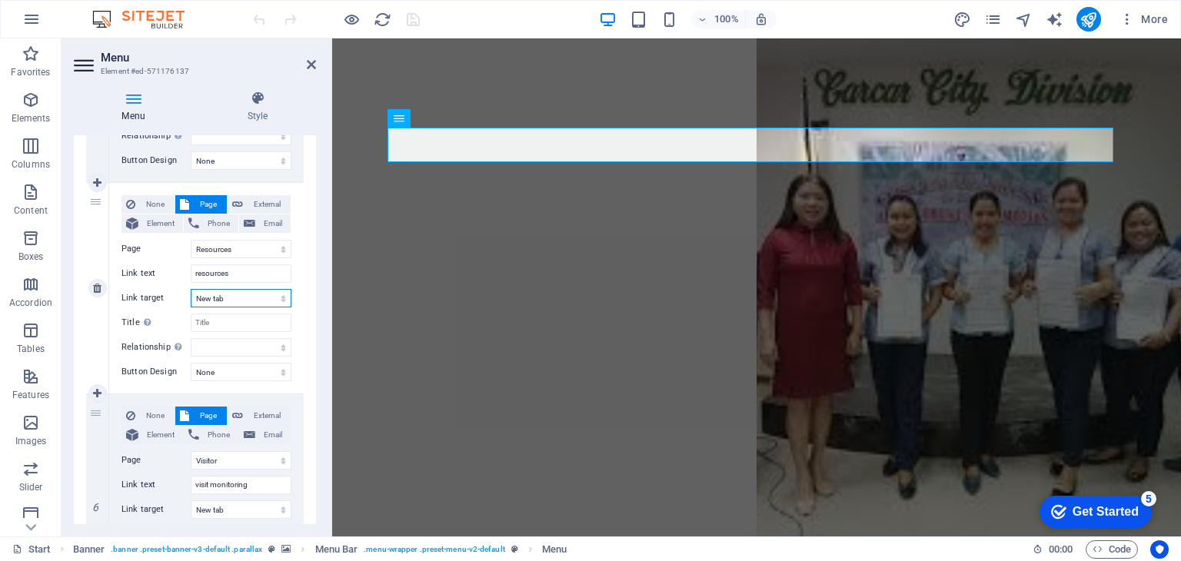
click at [240, 297] on select "New tab Same tab Overlay" at bounding box center [241, 298] width 101 height 18
click at [241, 270] on input "resources" at bounding box center [241, 274] width 101 height 18
click at [249, 251] on select "Start About Activities Library Resources MATATAG-CURRICULUM K-12 SELF LEARNING …" at bounding box center [241, 249] width 101 height 18
click at [248, 247] on select "Start About Activities Library Resources MATATAG-CURRICULUM K-12 SELF LEARNING …" at bounding box center [241, 249] width 101 height 18
click at [313, 65] on icon at bounding box center [311, 64] width 9 height 12
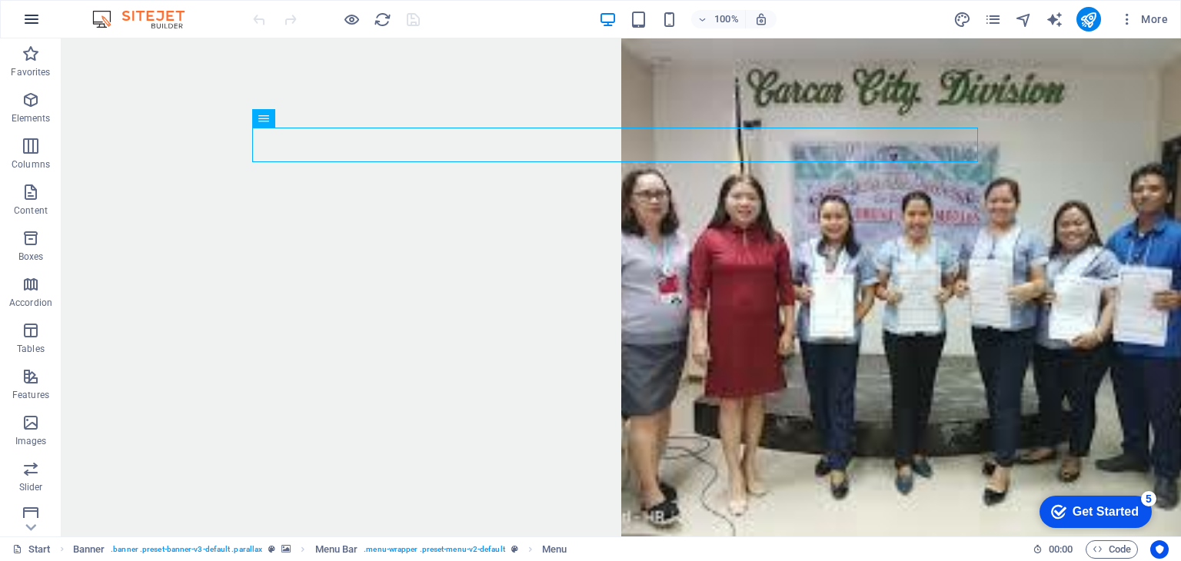
click at [37, 18] on icon "button" at bounding box center [31, 19] width 18 height 18
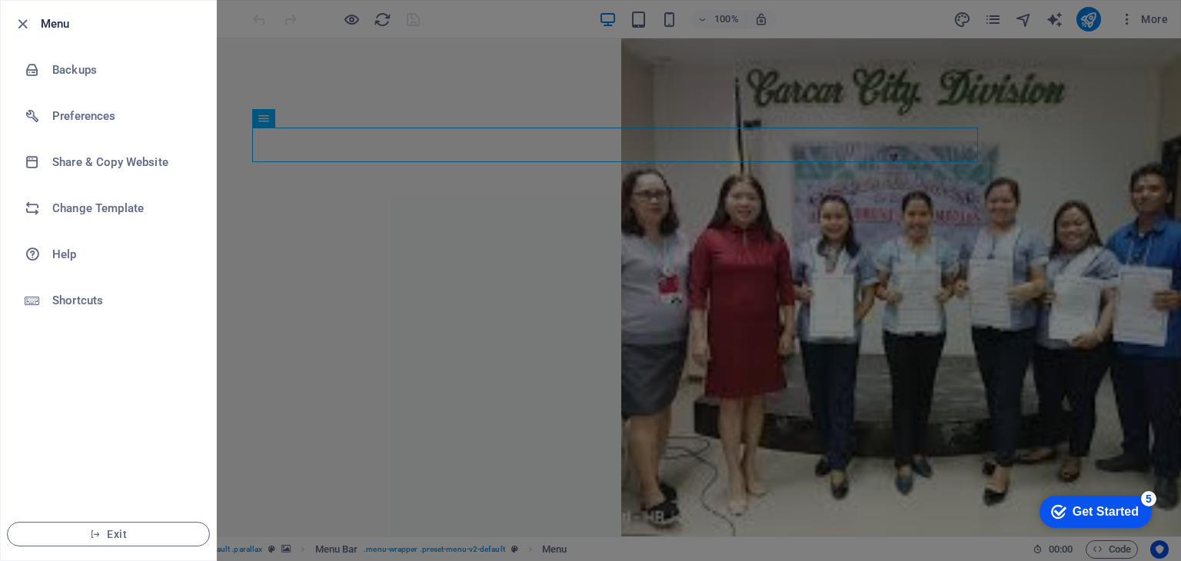
click at [301, 12] on div at bounding box center [590, 280] width 1181 height 561
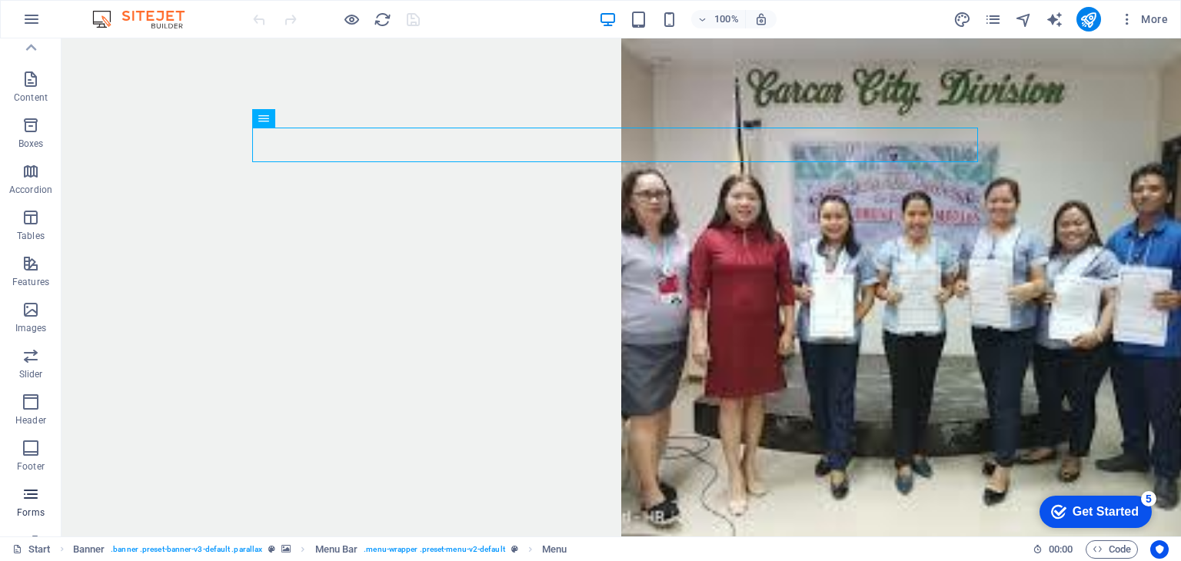
scroll to position [0, 0]
click at [32, 96] on icon "button" at bounding box center [31, 100] width 18 height 18
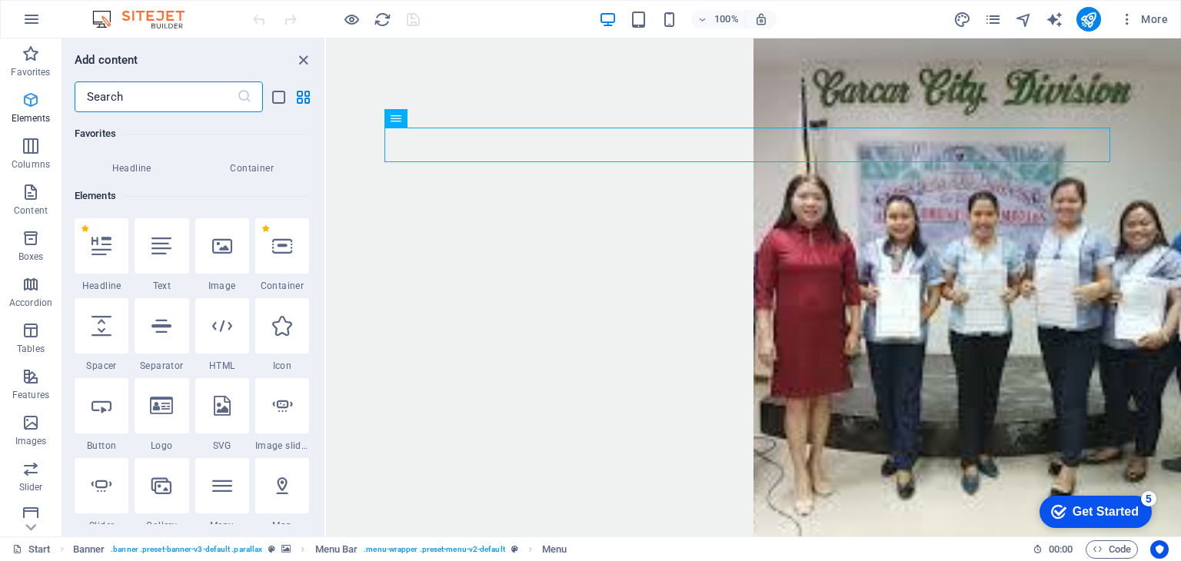
scroll to position [163, 0]
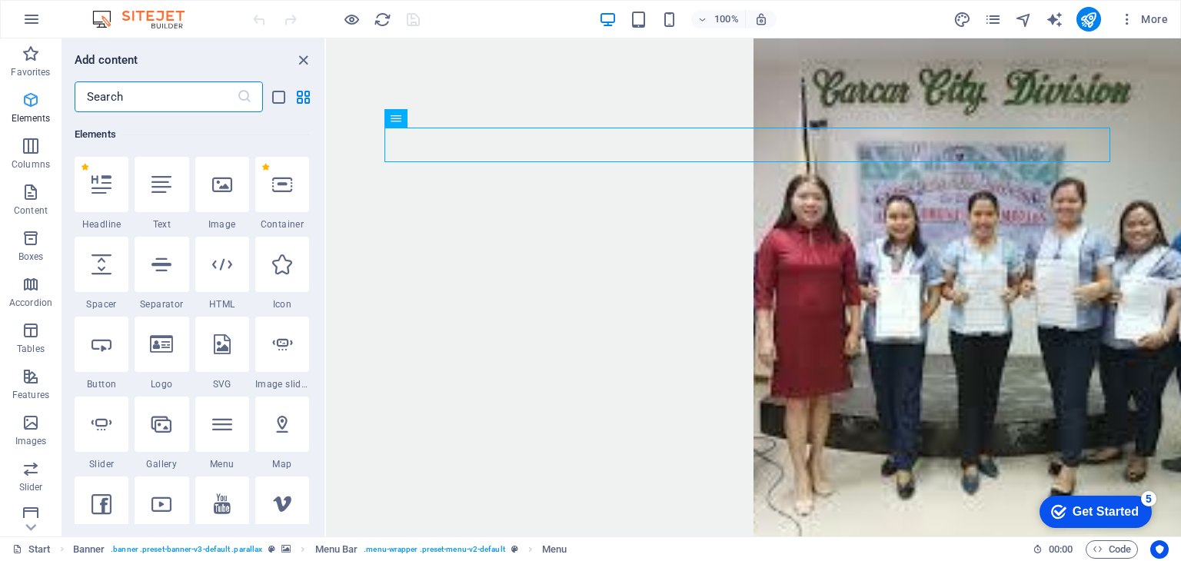
click at [31, 105] on icon "button" at bounding box center [31, 100] width 18 height 18
click at [34, 55] on icon "button" at bounding box center [31, 54] width 18 height 18
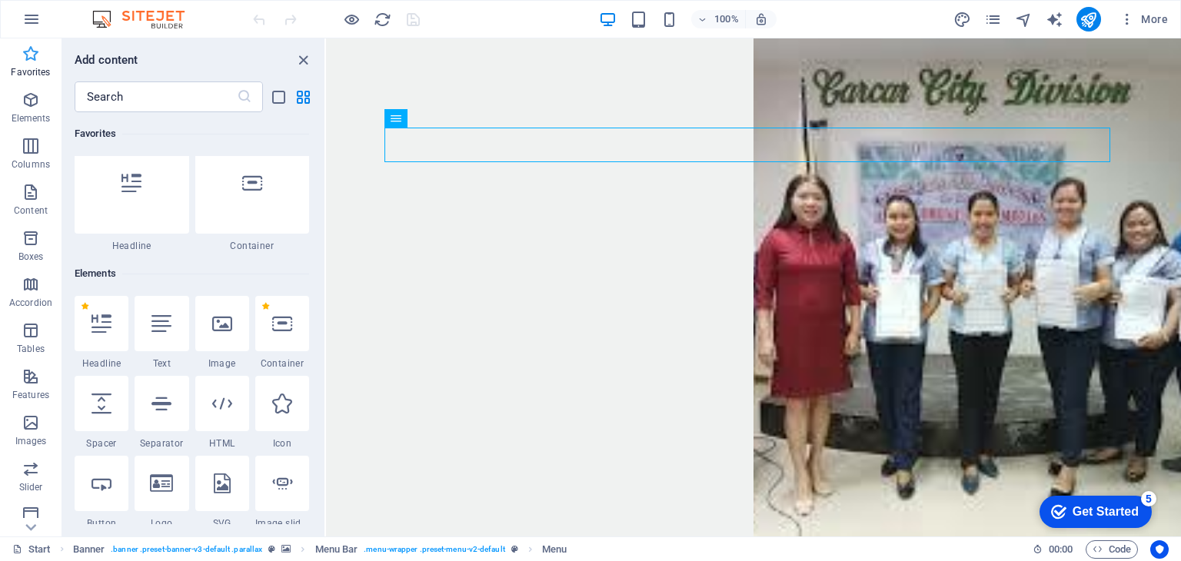
scroll to position [0, 0]
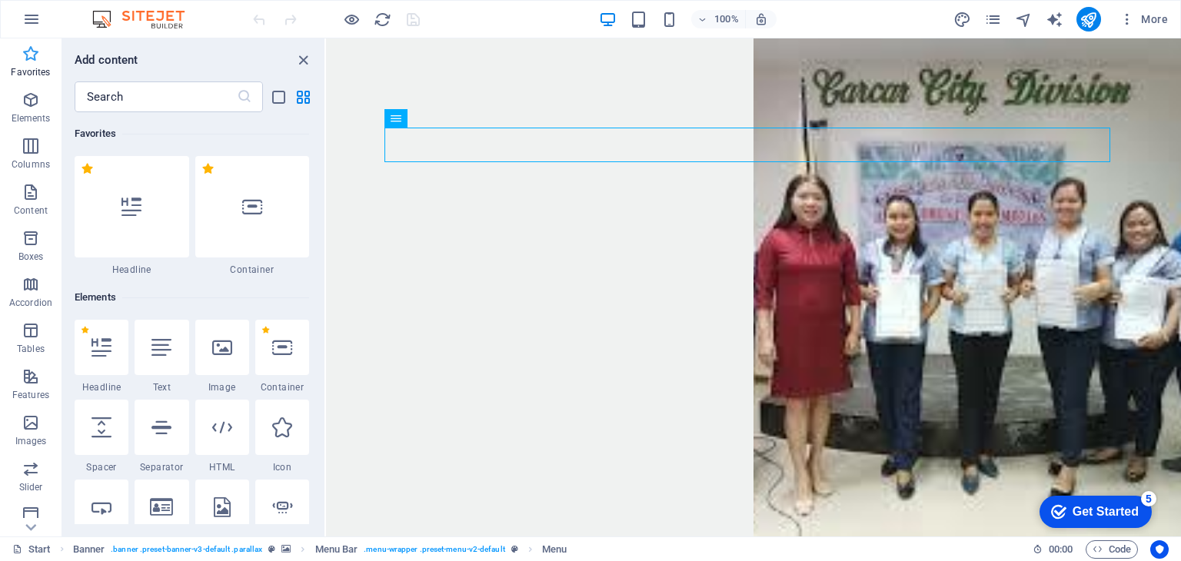
click at [34, 55] on icon "button" at bounding box center [31, 54] width 18 height 18
click at [301, 56] on icon "close panel" at bounding box center [304, 61] width 18 height 18
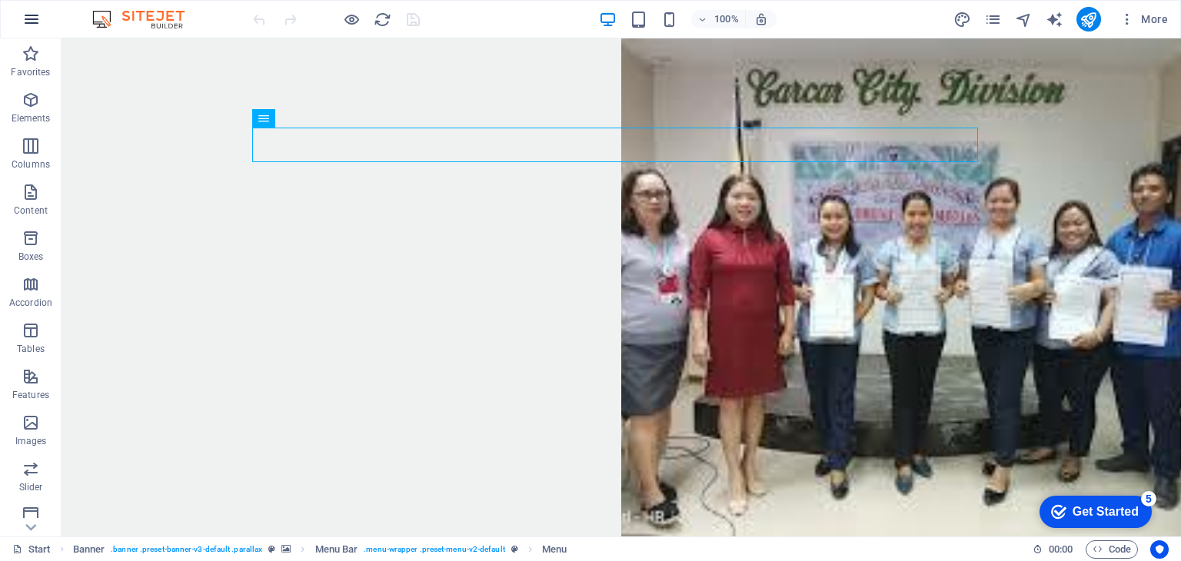
click at [35, 19] on icon "button" at bounding box center [31, 19] width 18 height 18
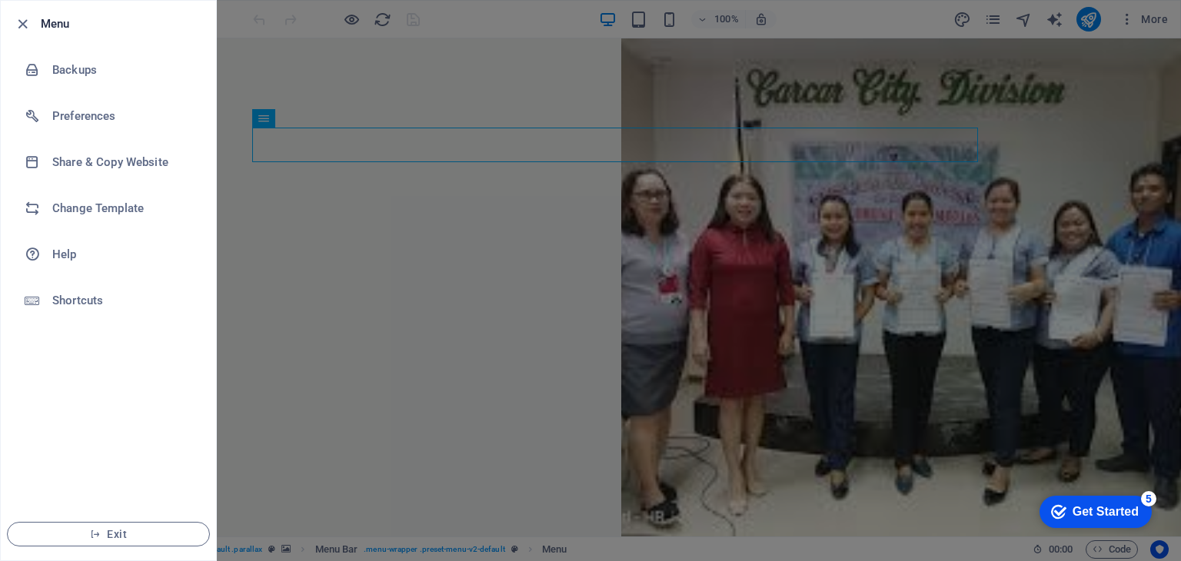
click at [417, 373] on div at bounding box center [590, 280] width 1181 height 561
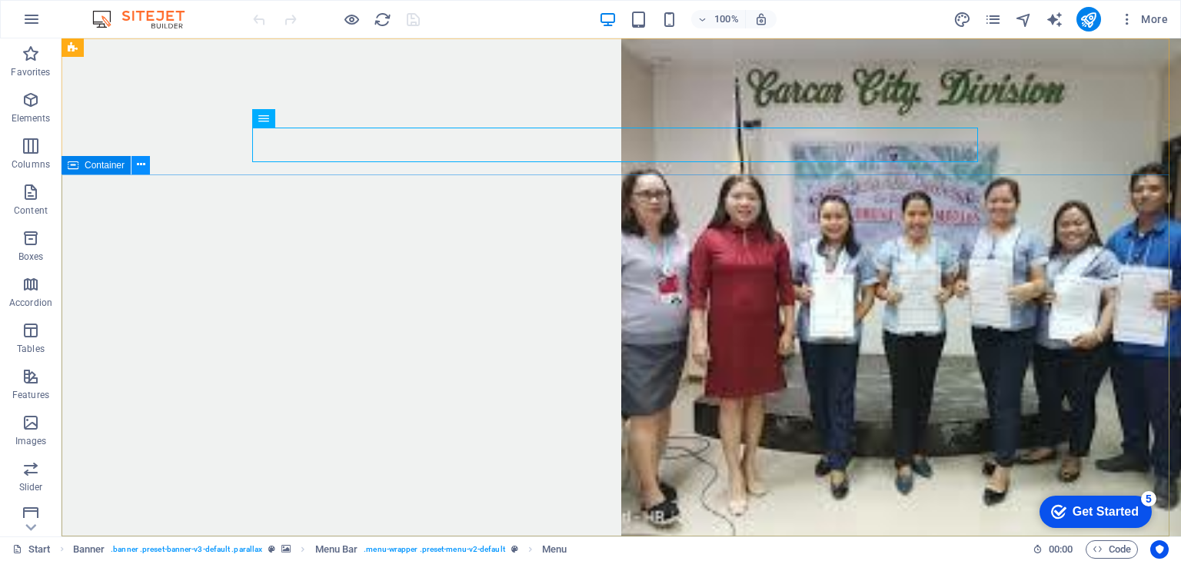
click at [146, 169] on button at bounding box center [141, 165] width 18 height 18
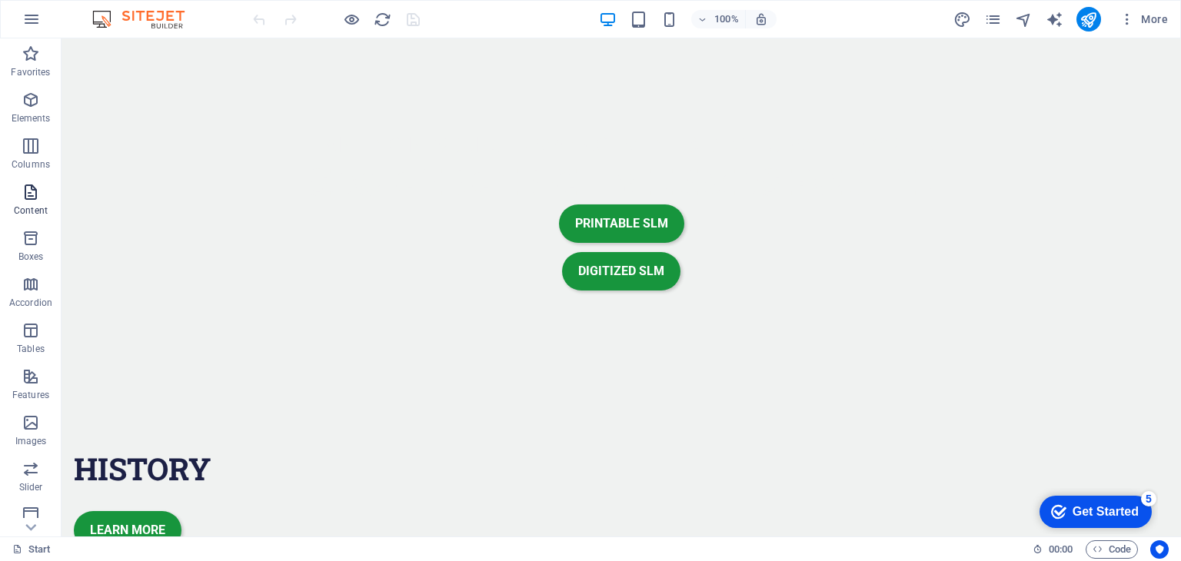
click at [25, 198] on icon "button" at bounding box center [31, 192] width 18 height 18
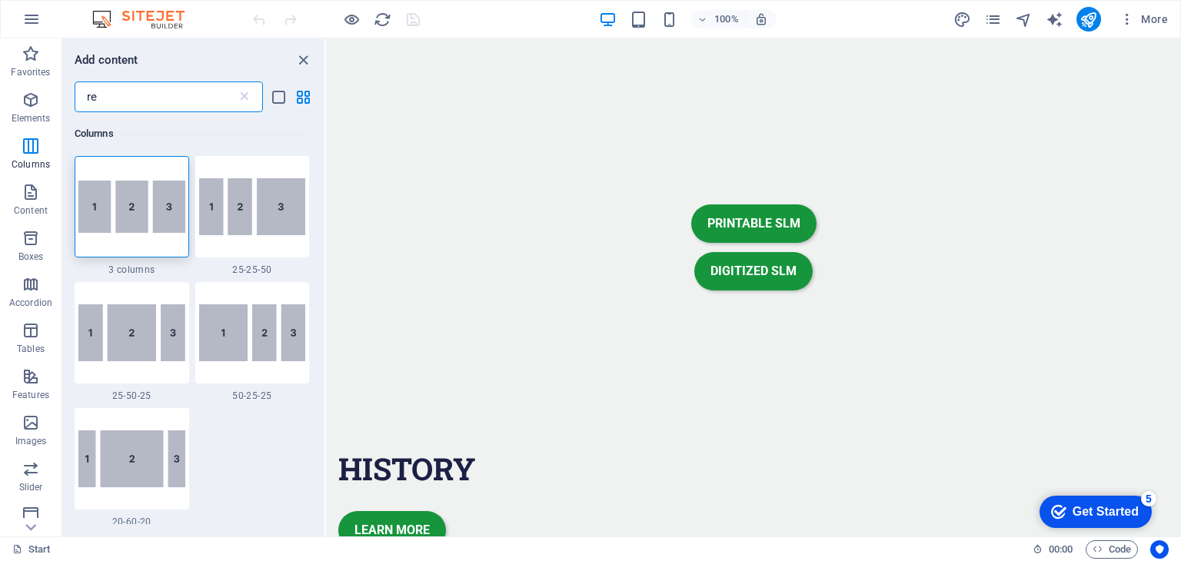
type input "r"
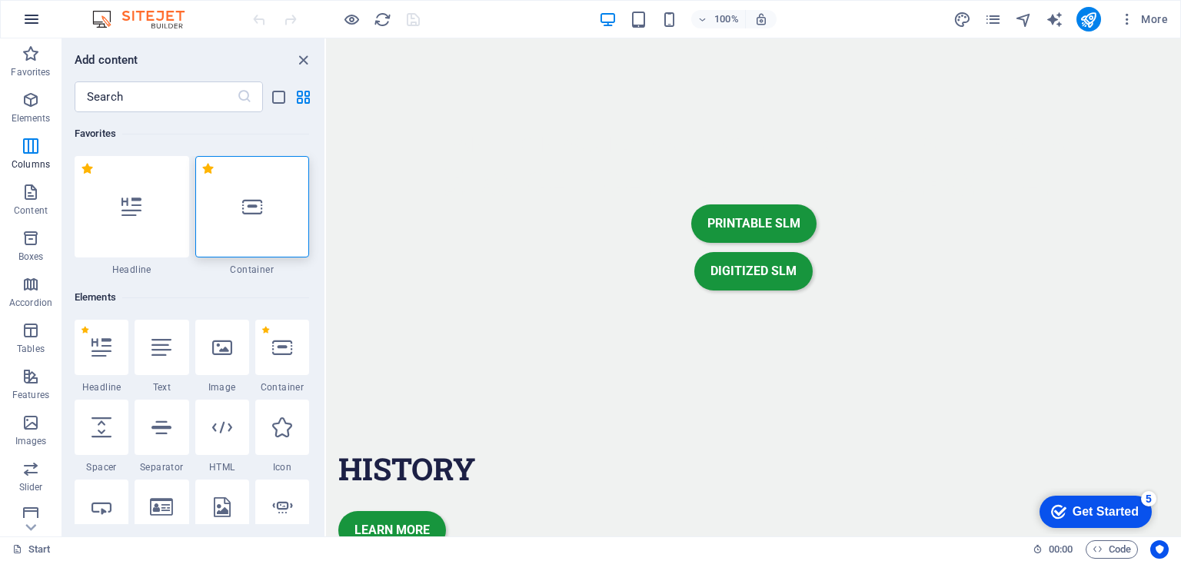
click at [35, 17] on icon "button" at bounding box center [31, 19] width 18 height 18
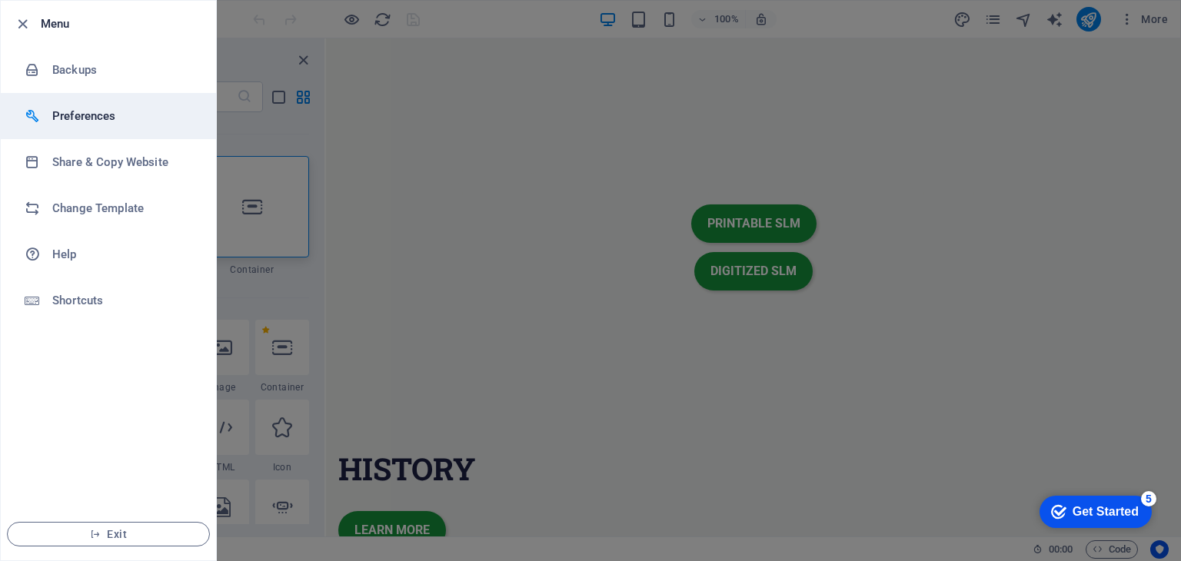
click at [75, 118] on h6 "Preferences" at bounding box center [123, 116] width 142 height 18
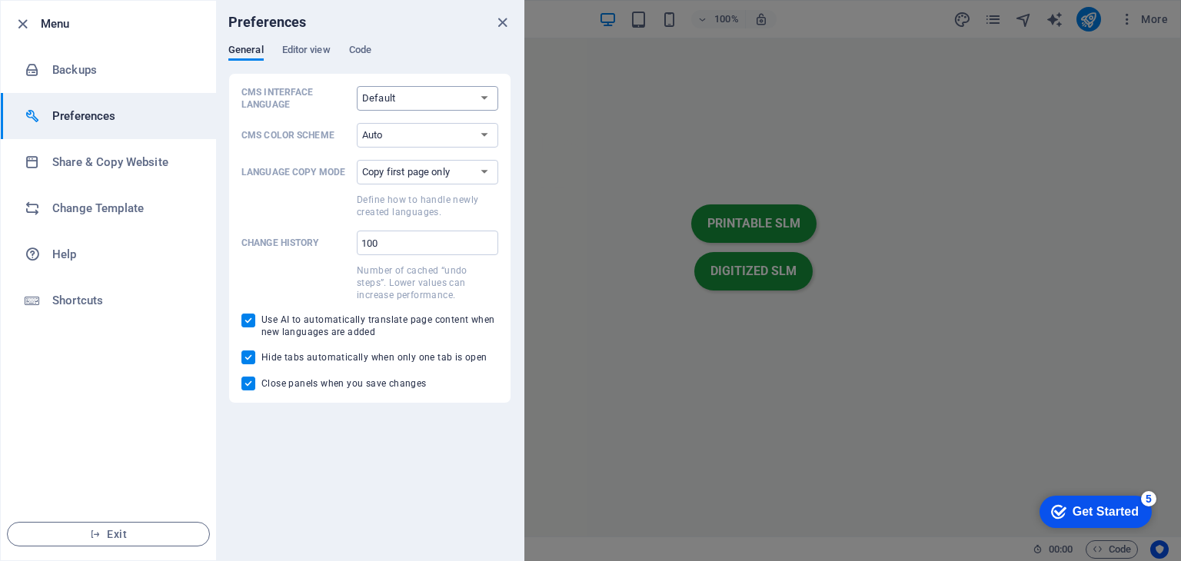
click at [449, 95] on select "Default Deutsch English Español Français Magyar Italiano Nederlands Polski Port…" at bounding box center [428, 98] width 142 height 25
select select "en"
click at [357, 86] on select "Default Deutsch English Español Français Magyar Italiano Nederlands Polski Port…" at bounding box center [428, 98] width 142 height 25
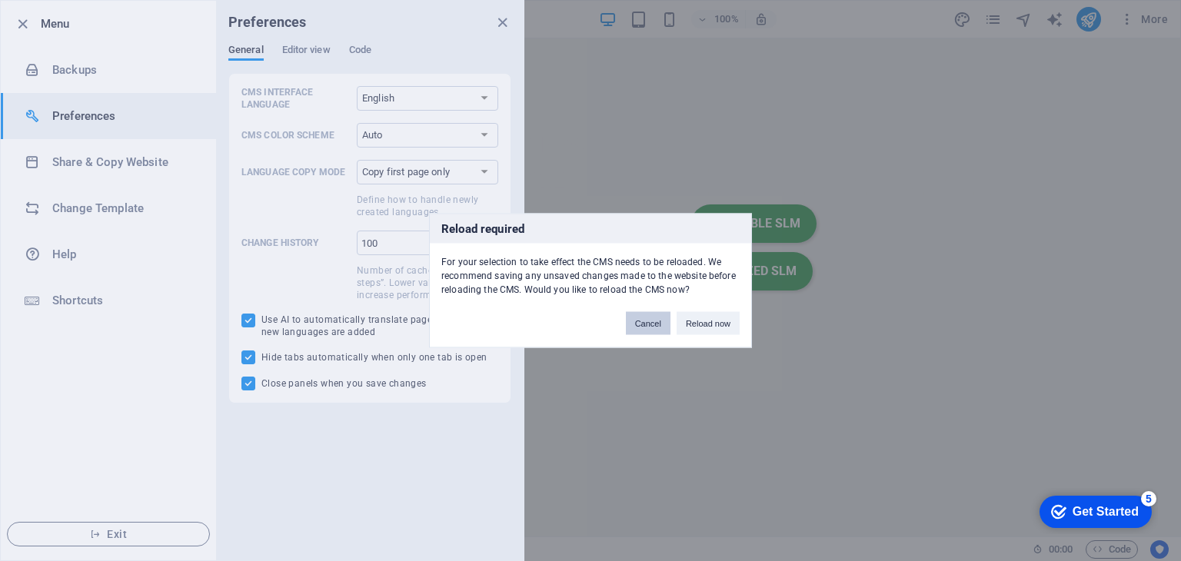
click at [656, 321] on button "Cancel" at bounding box center [648, 323] width 45 height 23
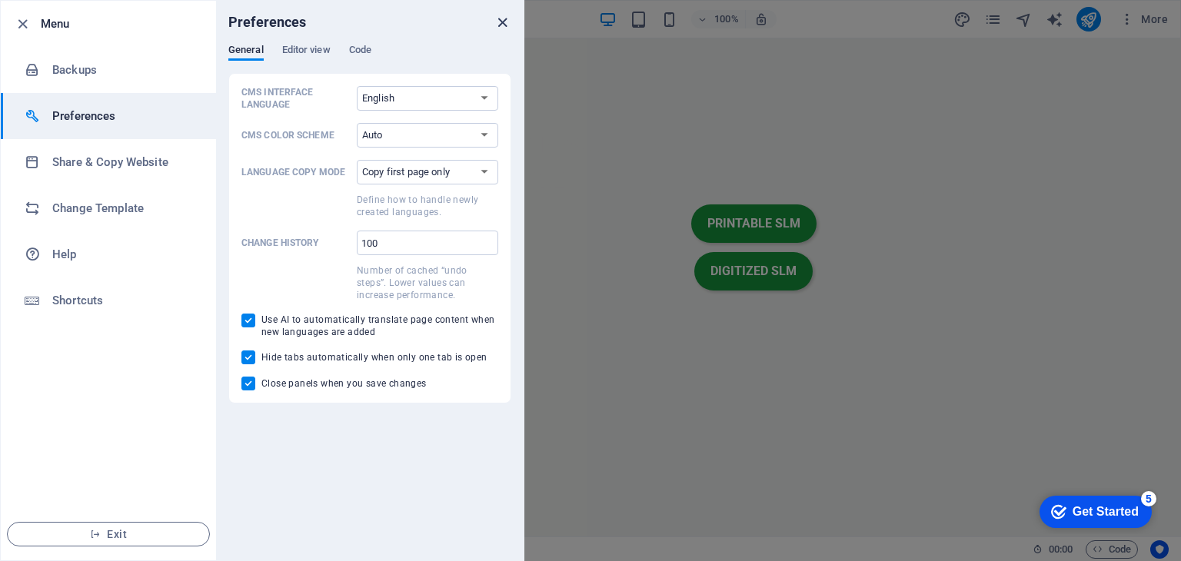
click at [503, 19] on icon "close" at bounding box center [503, 23] width 18 height 18
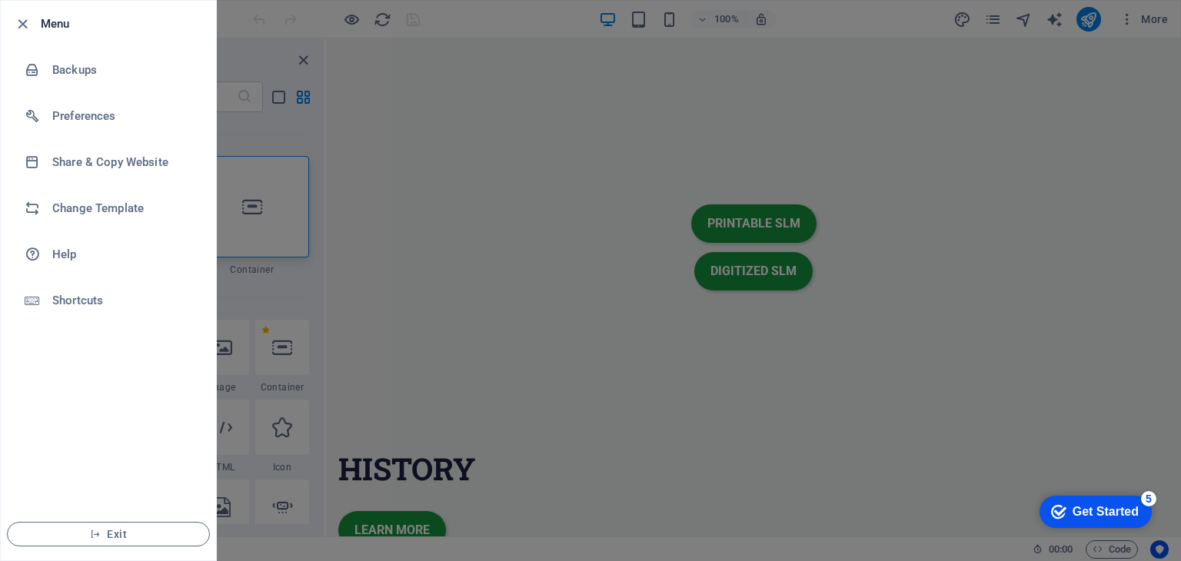
click at [776, 102] on div at bounding box center [590, 280] width 1181 height 561
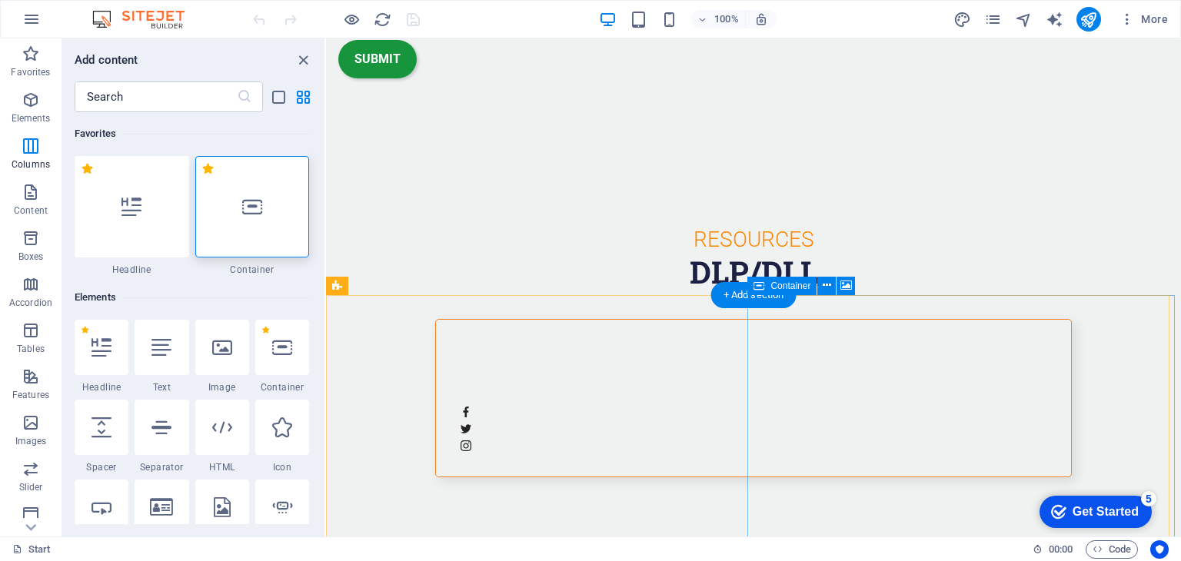
scroll to position [4316, 0]
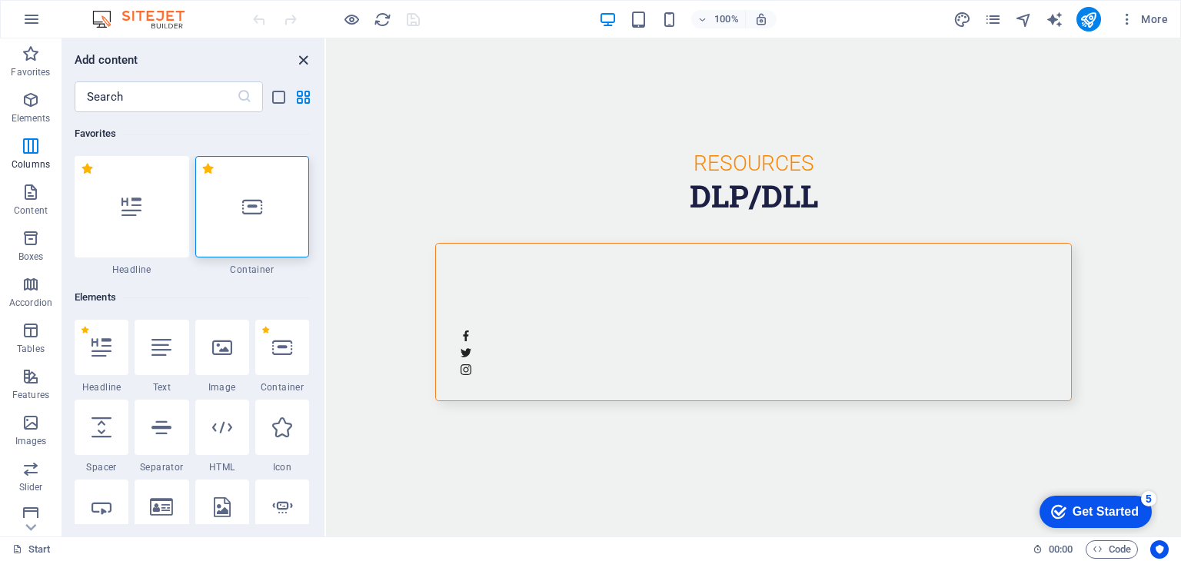
click at [305, 56] on icon "close panel" at bounding box center [304, 61] width 18 height 18
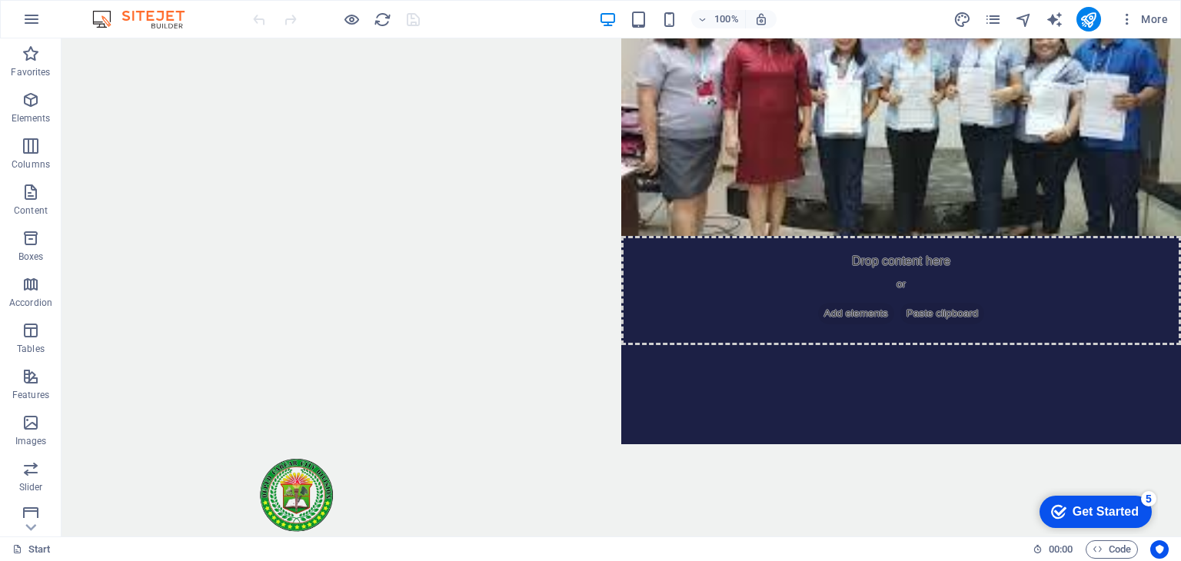
scroll to position [0, 0]
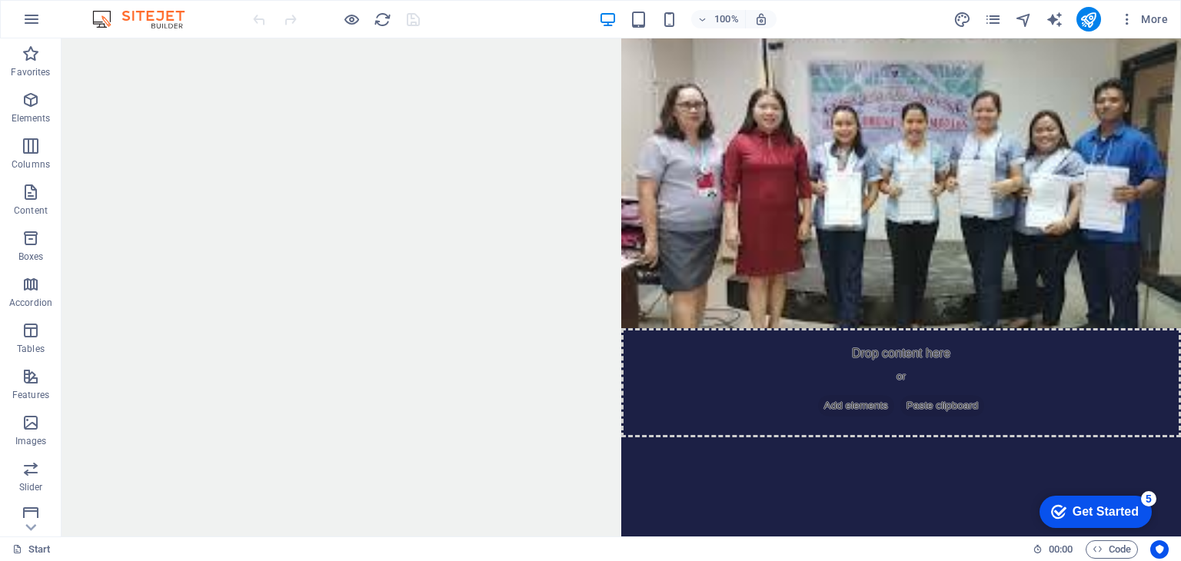
drag, startPoint x: 1175, startPoint y: 488, endPoint x: 1198, endPoint y: 73, distance: 416.0
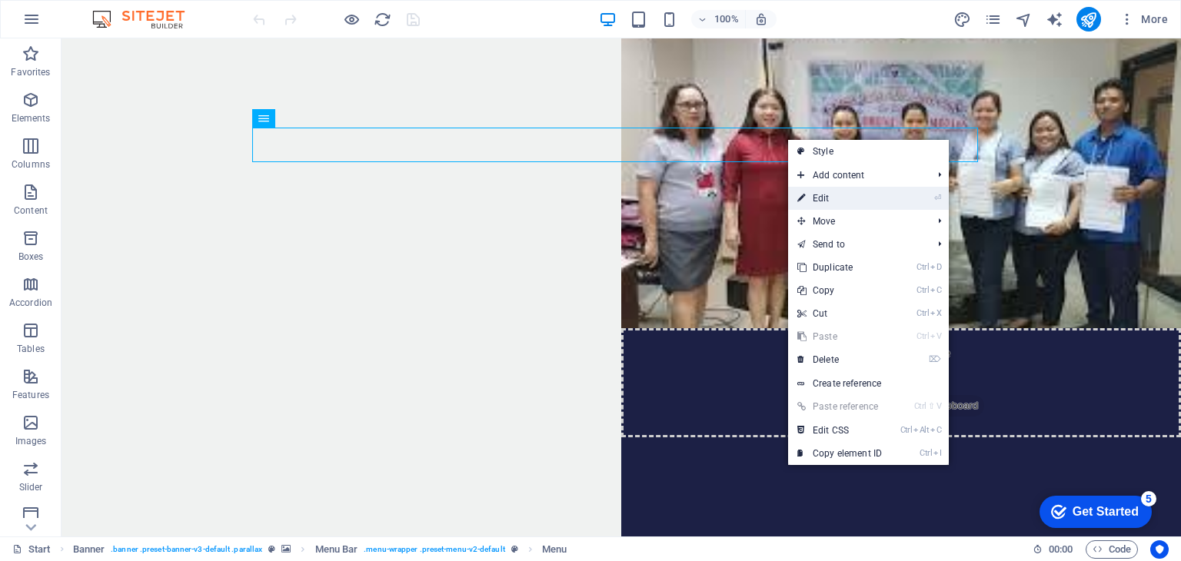
click at [823, 195] on link "⏎ Edit" at bounding box center [839, 198] width 103 height 23
select select "1"
select select "2"
select select
select select "3"
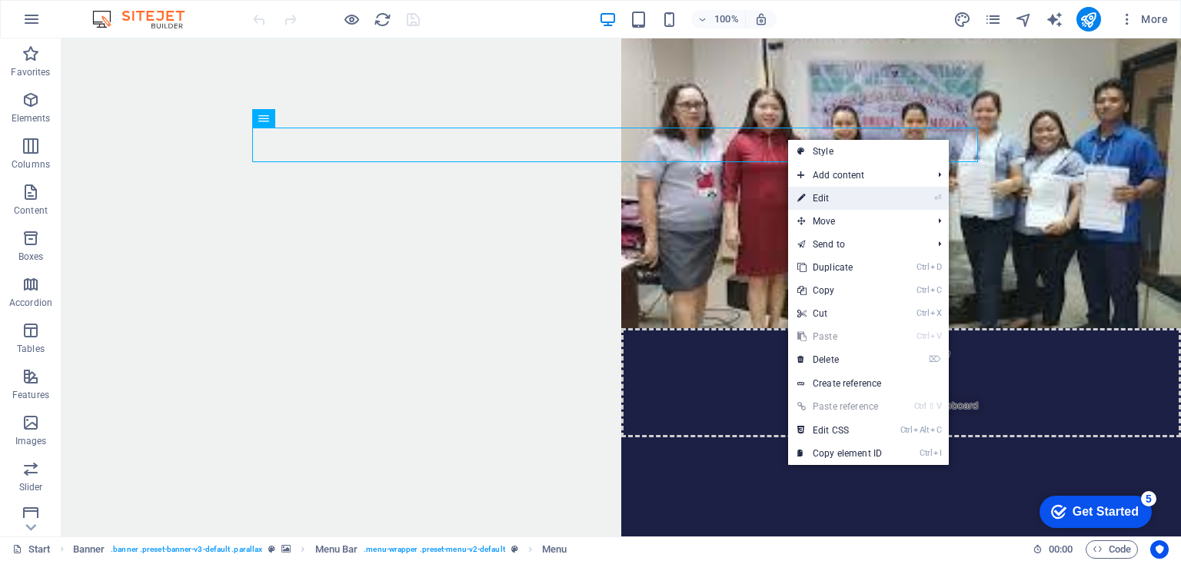
select select
select select "4"
select select "9"
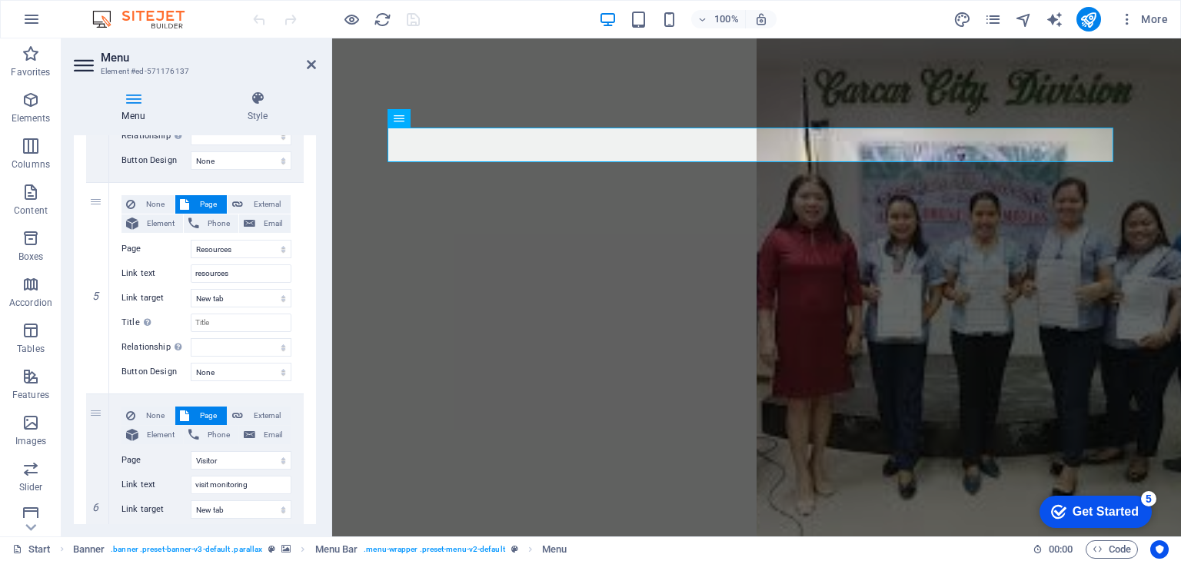
scroll to position [769, 0]
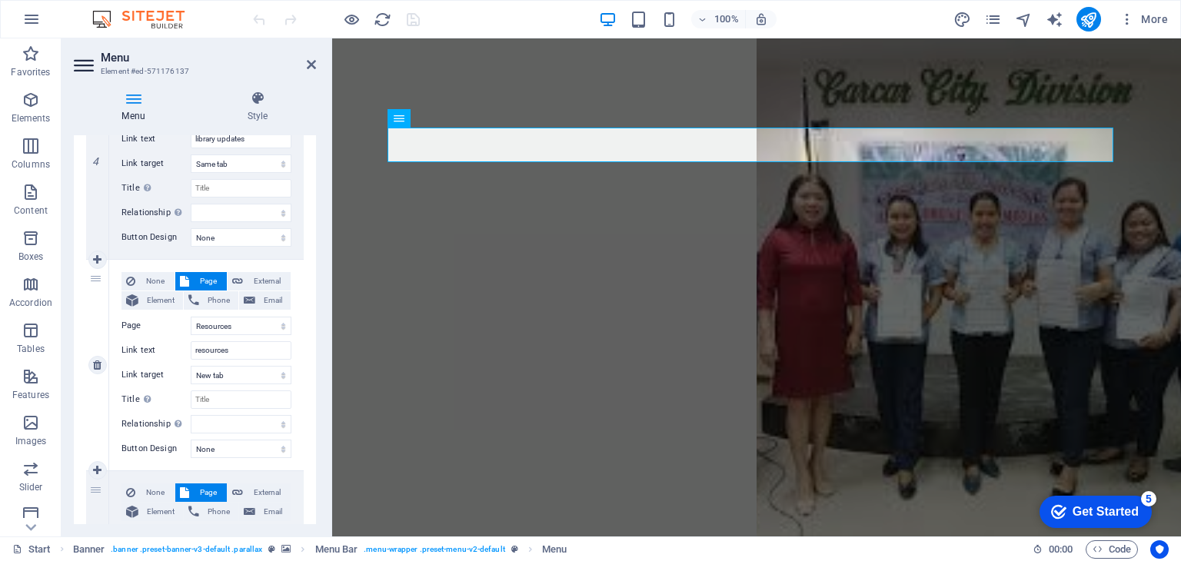
click at [95, 404] on div "5" at bounding box center [97, 365] width 23 height 211
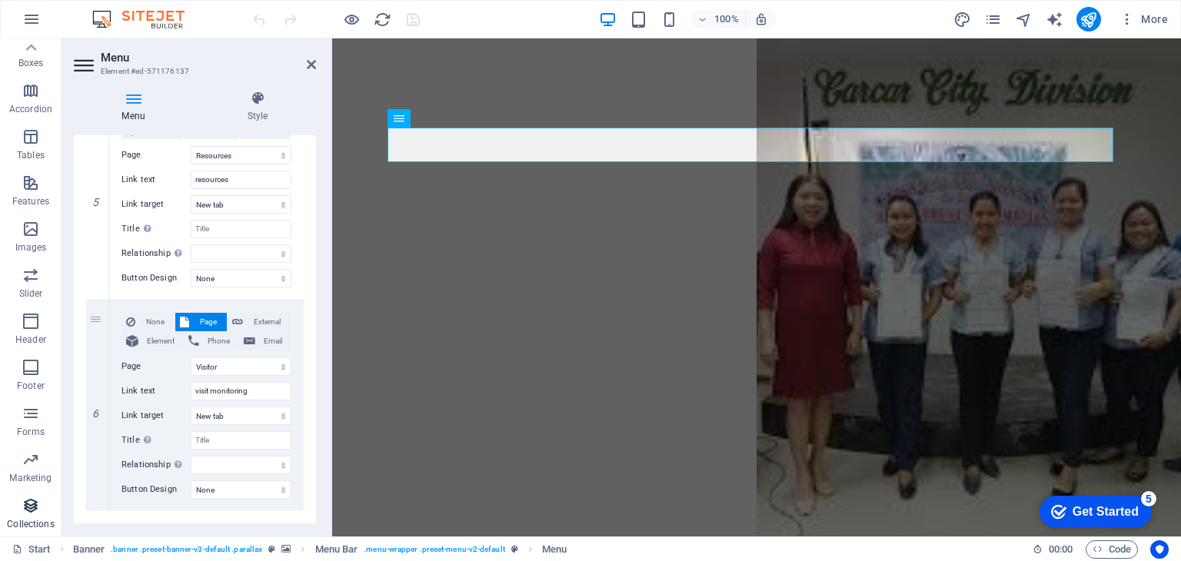
scroll to position [969, 0]
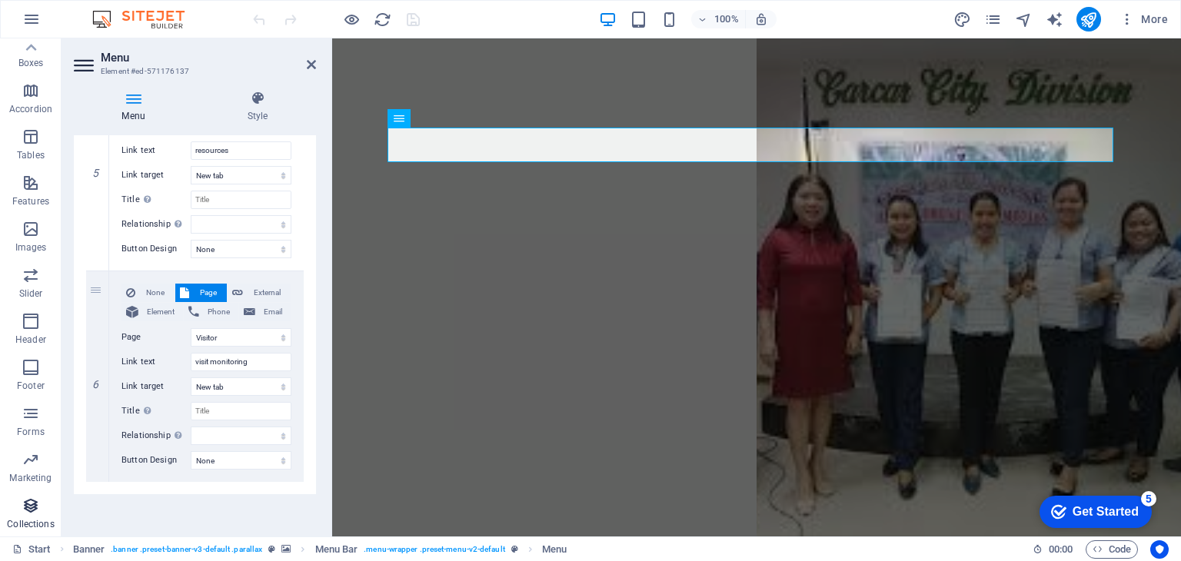
click at [29, 513] on icon "button" at bounding box center [31, 506] width 18 height 18
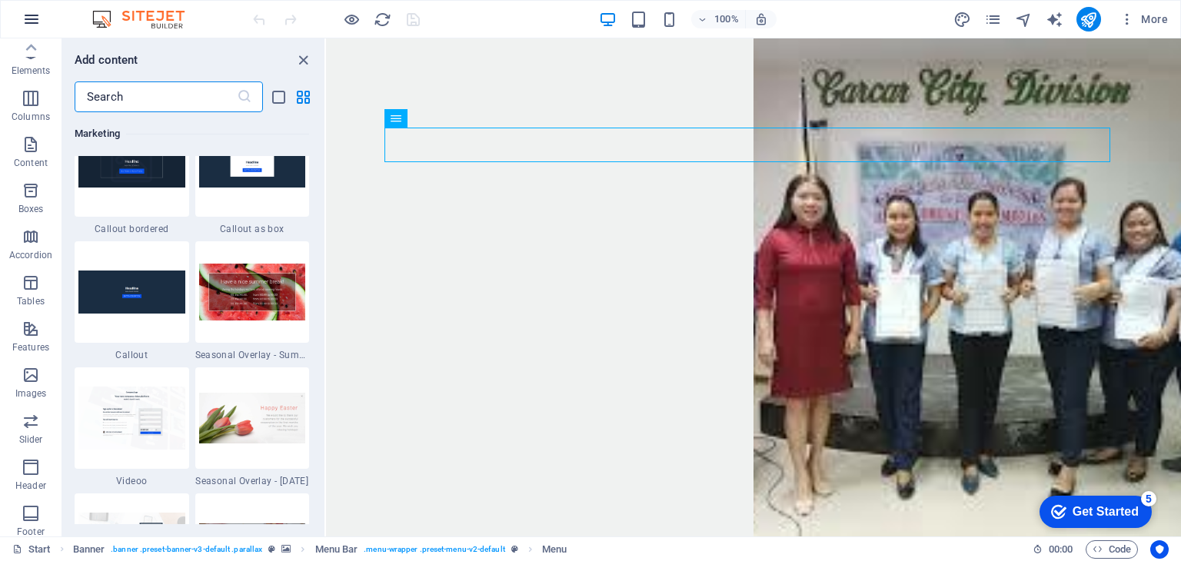
scroll to position [40, 0]
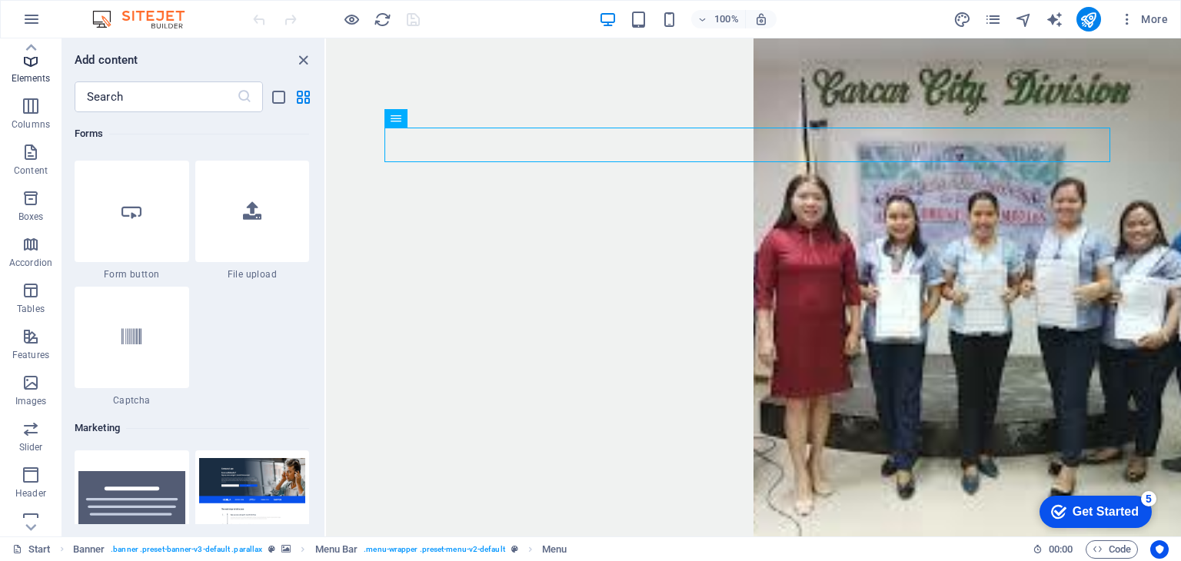
click at [33, 72] on p "Elements" at bounding box center [31, 78] width 39 height 12
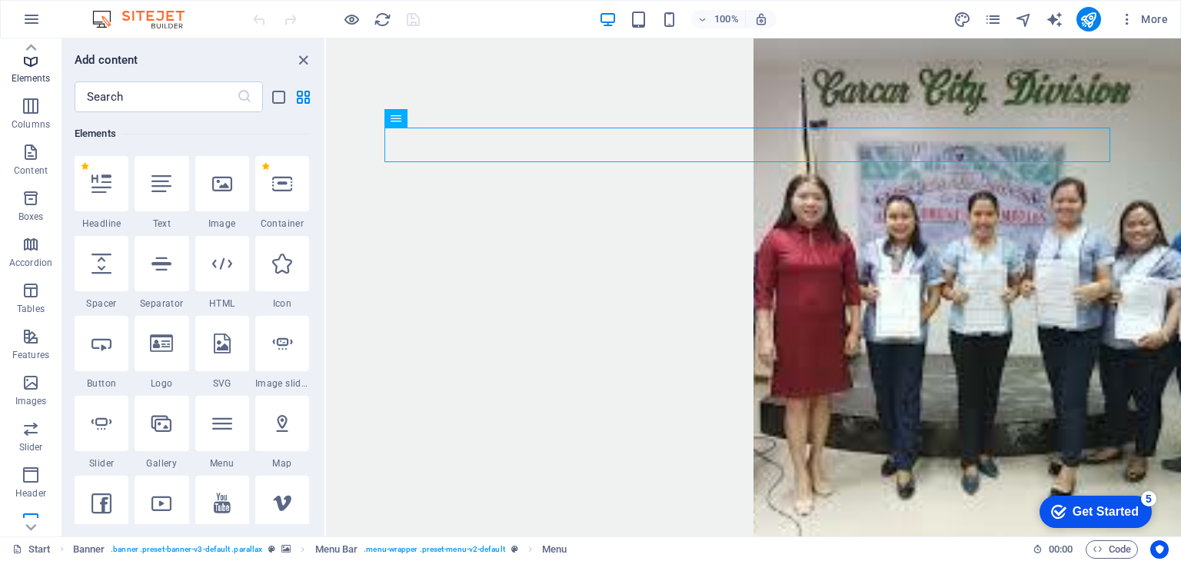
scroll to position [164, 0]
click at [308, 60] on icon "close panel" at bounding box center [304, 61] width 18 height 18
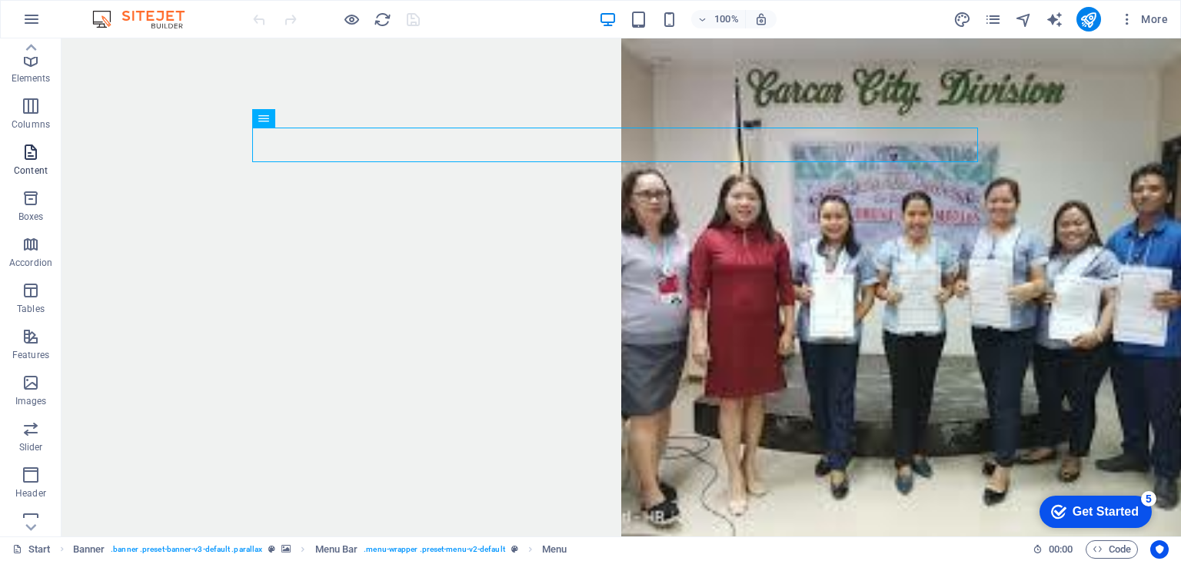
click at [32, 164] on span "Content" at bounding box center [31, 161] width 62 height 37
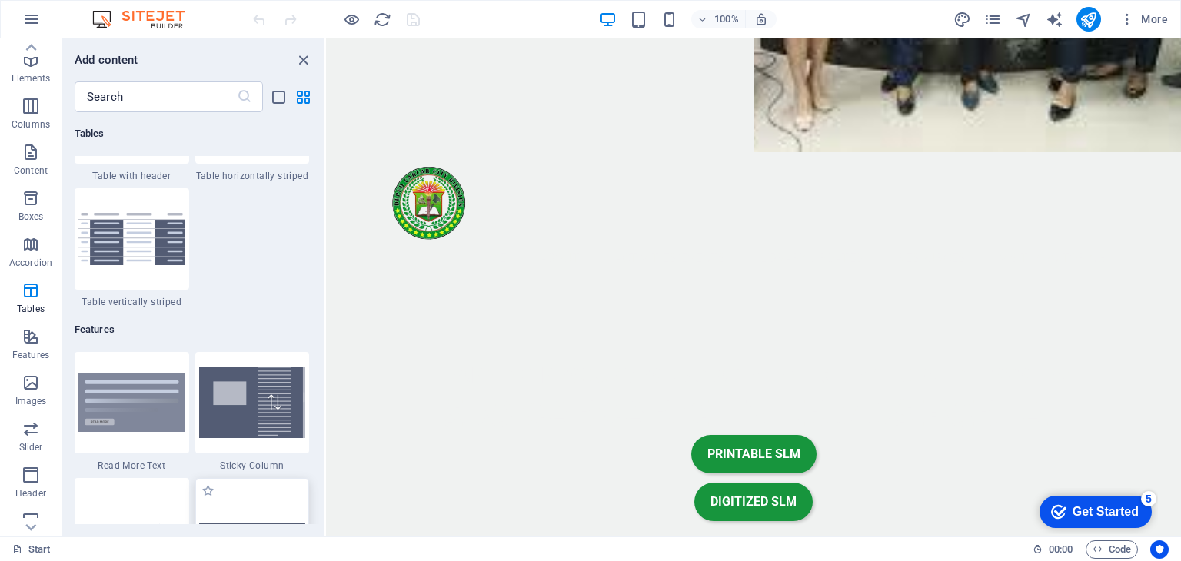
scroll to position [5998, 0]
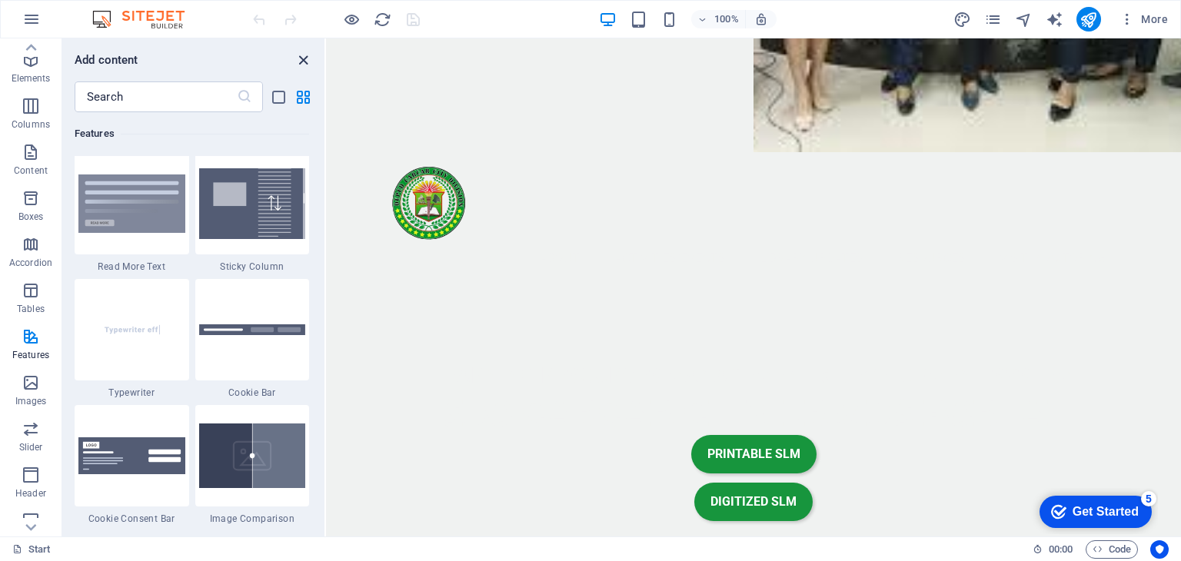
click at [302, 57] on icon "close panel" at bounding box center [304, 61] width 18 height 18
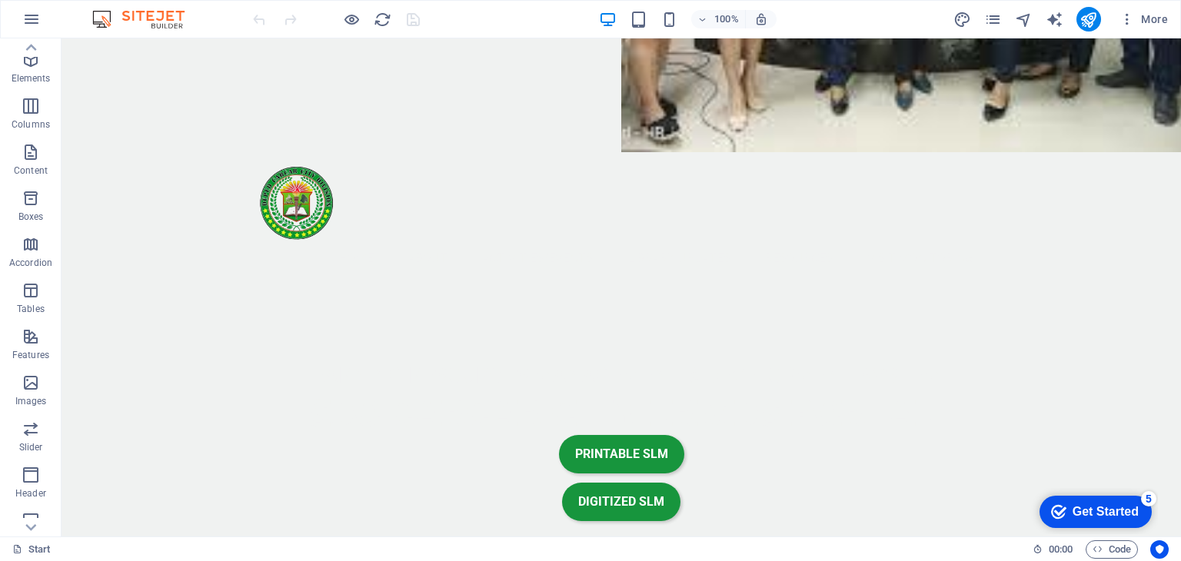
click at [102, 24] on img at bounding box center [145, 19] width 115 height 18
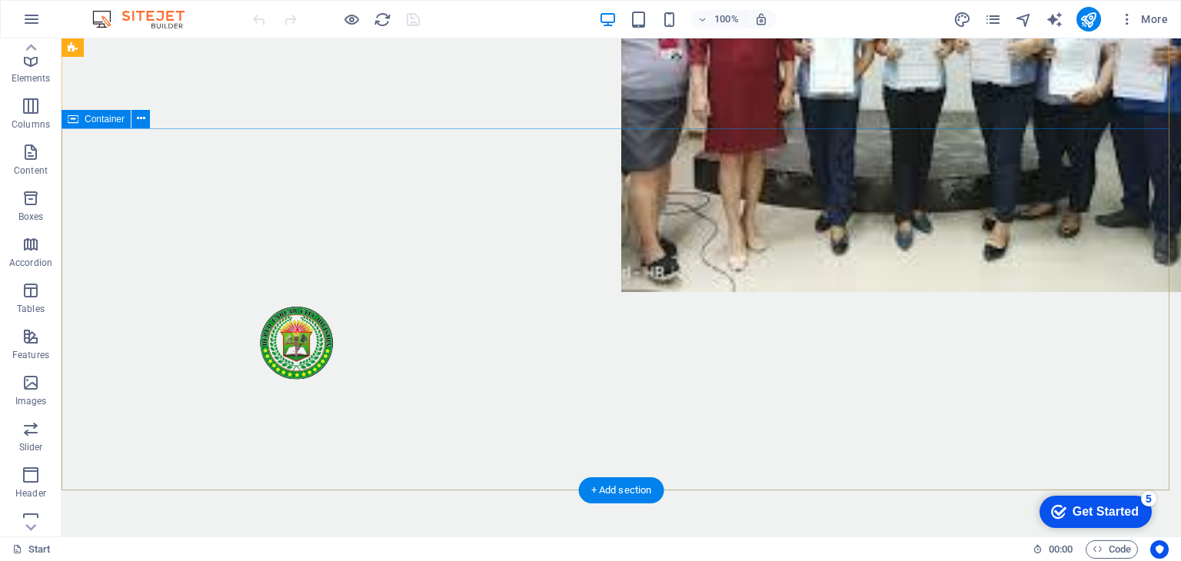
scroll to position [0, 0]
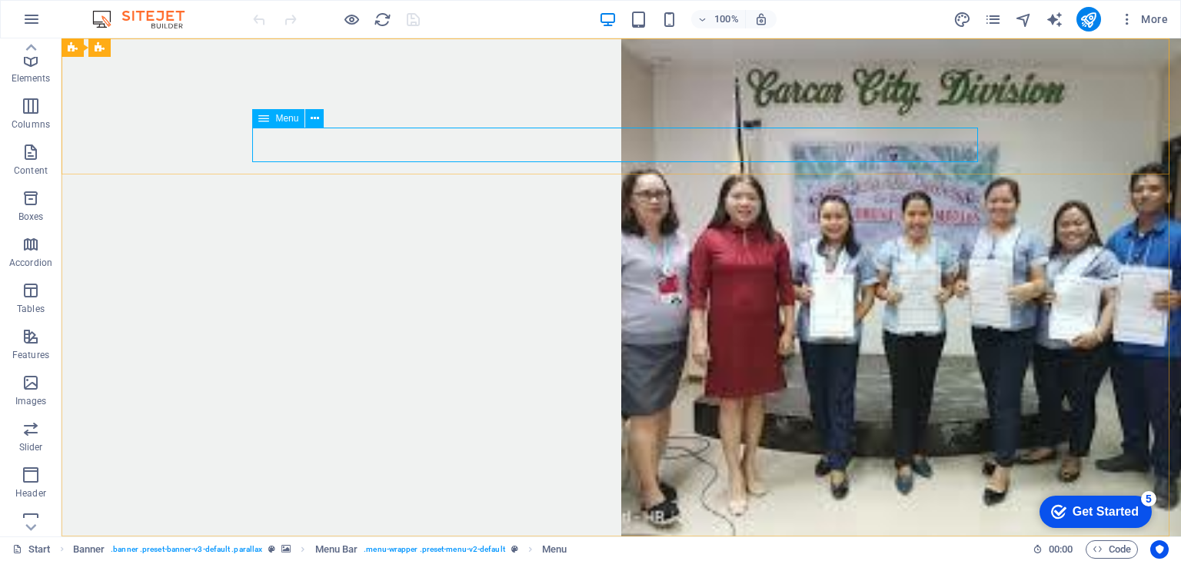
click at [261, 120] on icon at bounding box center [263, 118] width 11 height 18
click at [314, 121] on icon at bounding box center [315, 119] width 8 height 16
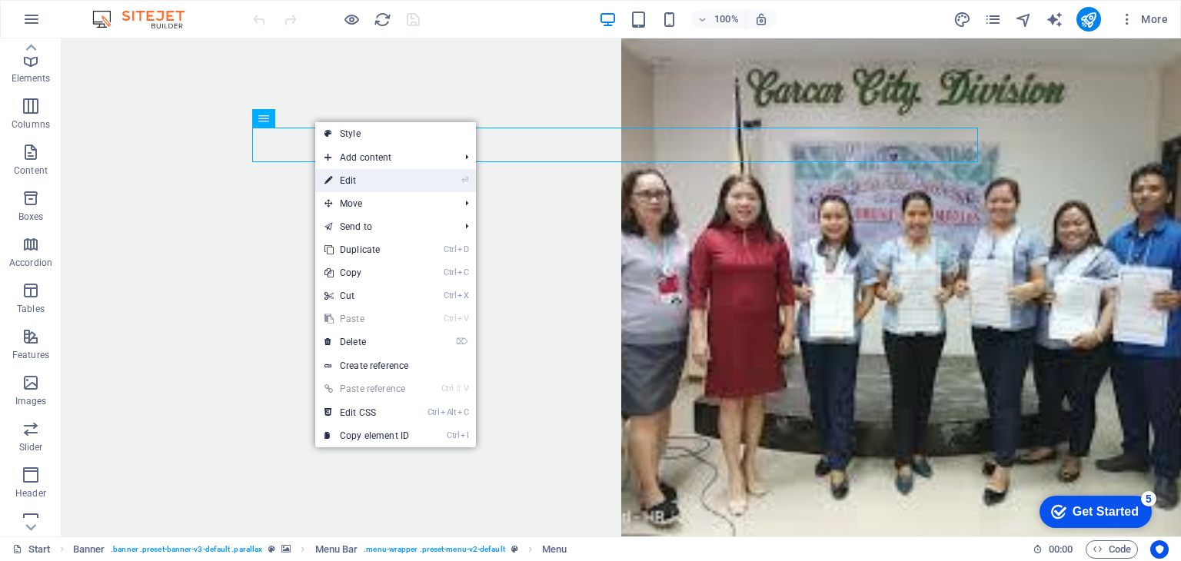
click at [403, 183] on link "⏎ Edit" at bounding box center [366, 180] width 103 height 23
select select "1"
select select "2"
select select
select select "3"
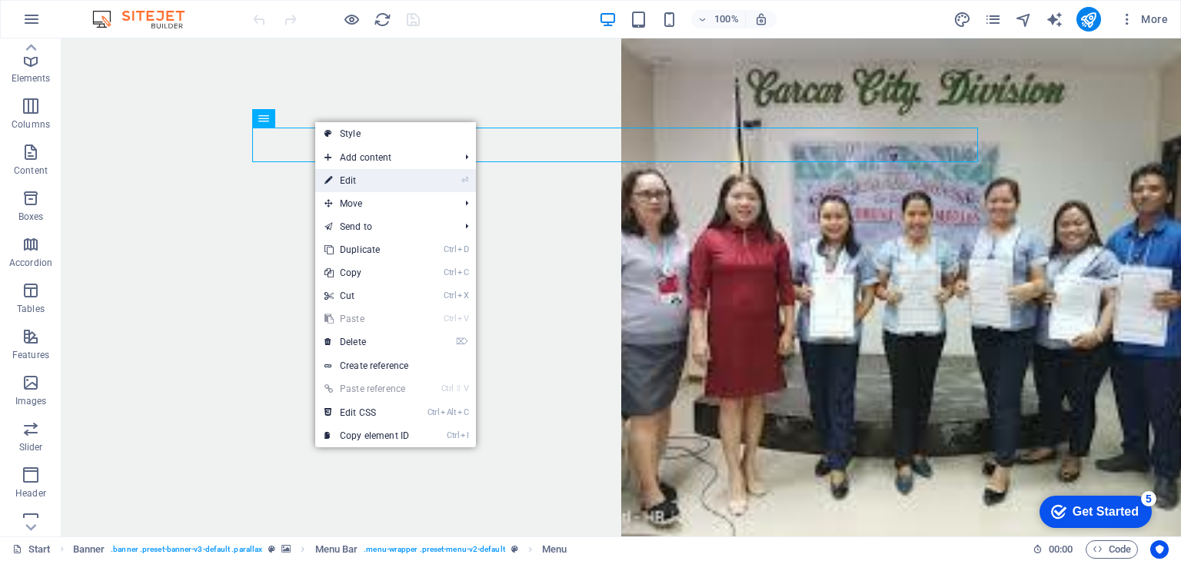
select select
select select "4"
select select "9"
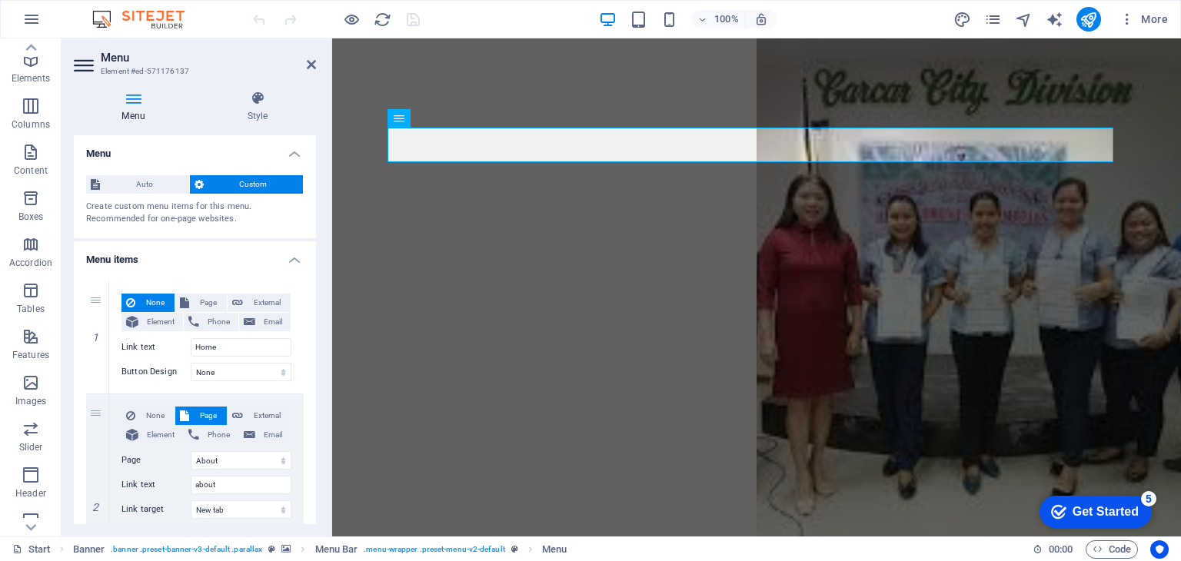
click at [290, 259] on h4 "Menu items" at bounding box center [195, 255] width 242 height 28
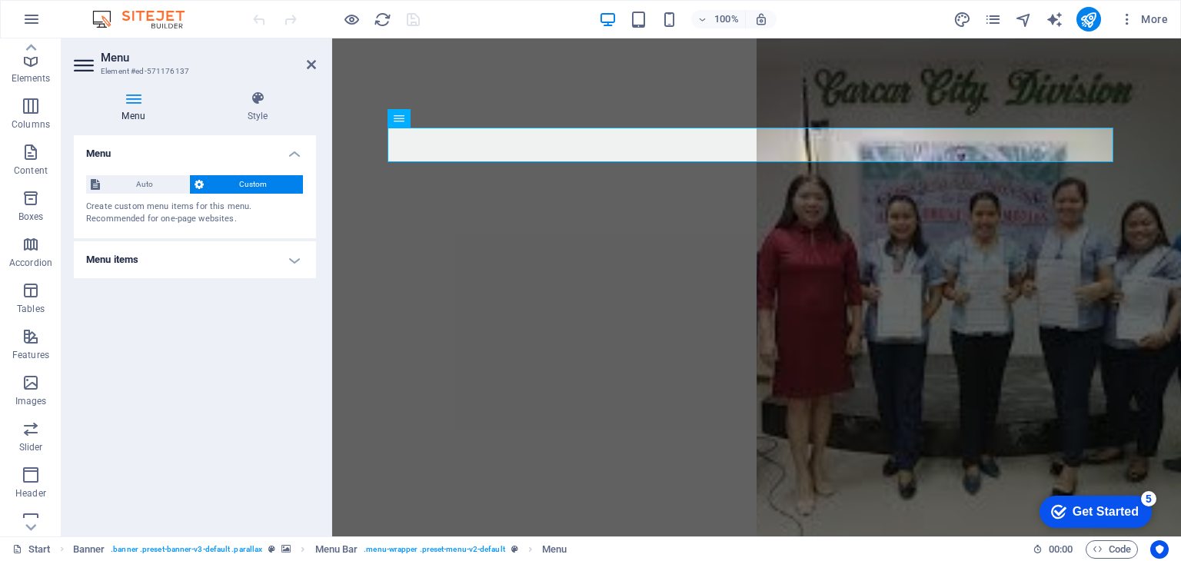
click at [295, 261] on h4 "Menu items" at bounding box center [195, 259] width 242 height 37
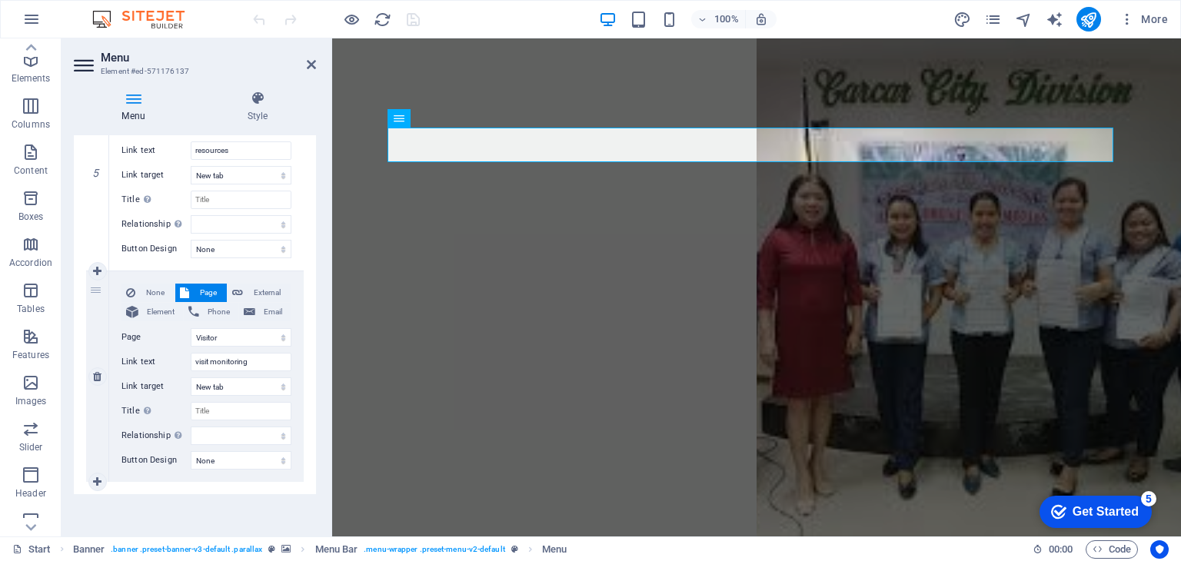
scroll to position [738, 0]
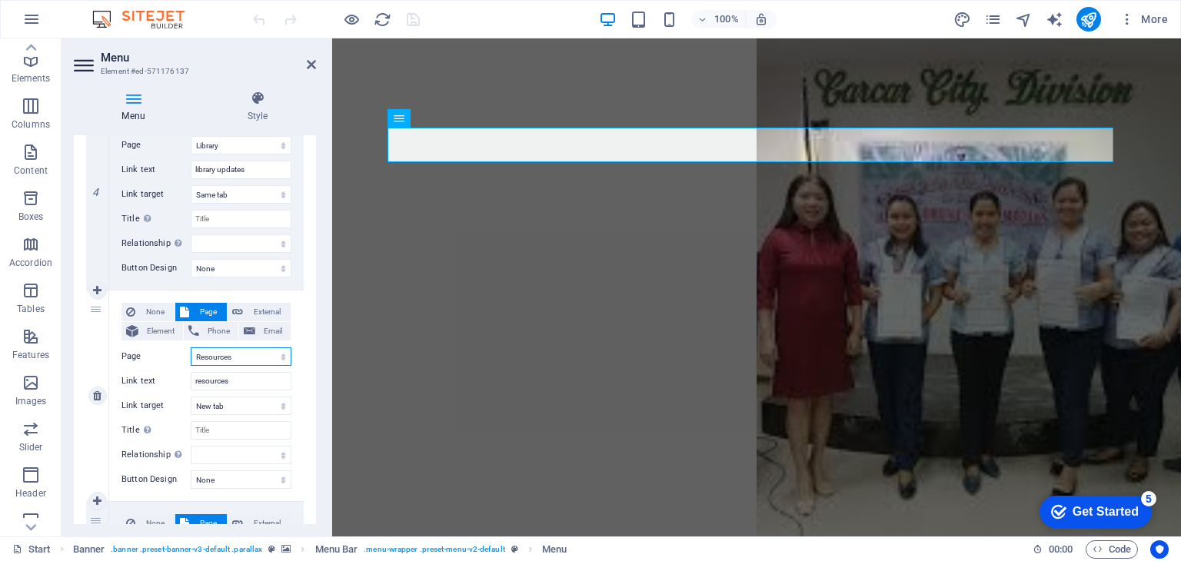
click at [254, 354] on select "Start About Activities Library Resources MATATAG-CURRICULUM K-12 SELF LEARNING …" at bounding box center [241, 357] width 101 height 18
drag, startPoint x: 254, startPoint y: 354, endPoint x: 87, endPoint y: 361, distance: 167.0
click at [87, 361] on div "5" at bounding box center [97, 396] width 23 height 211
select select
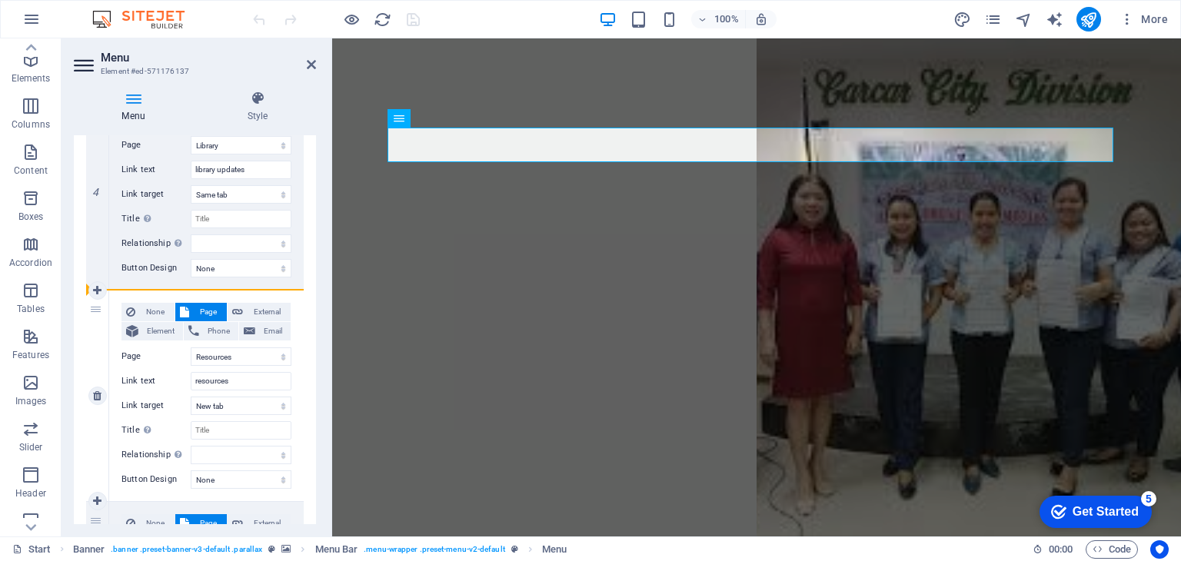
select select
click at [207, 311] on span "Page" at bounding box center [208, 312] width 28 height 18
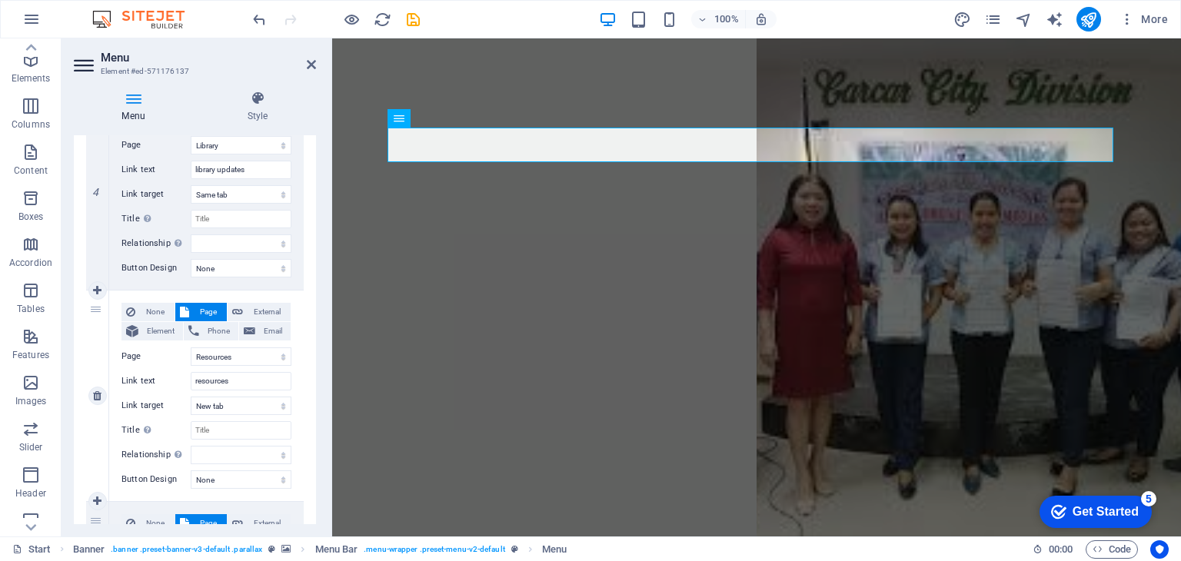
click at [208, 307] on span "Page" at bounding box center [208, 312] width 28 height 18
click at [1151, 15] on span "More" at bounding box center [1144, 19] width 48 height 15
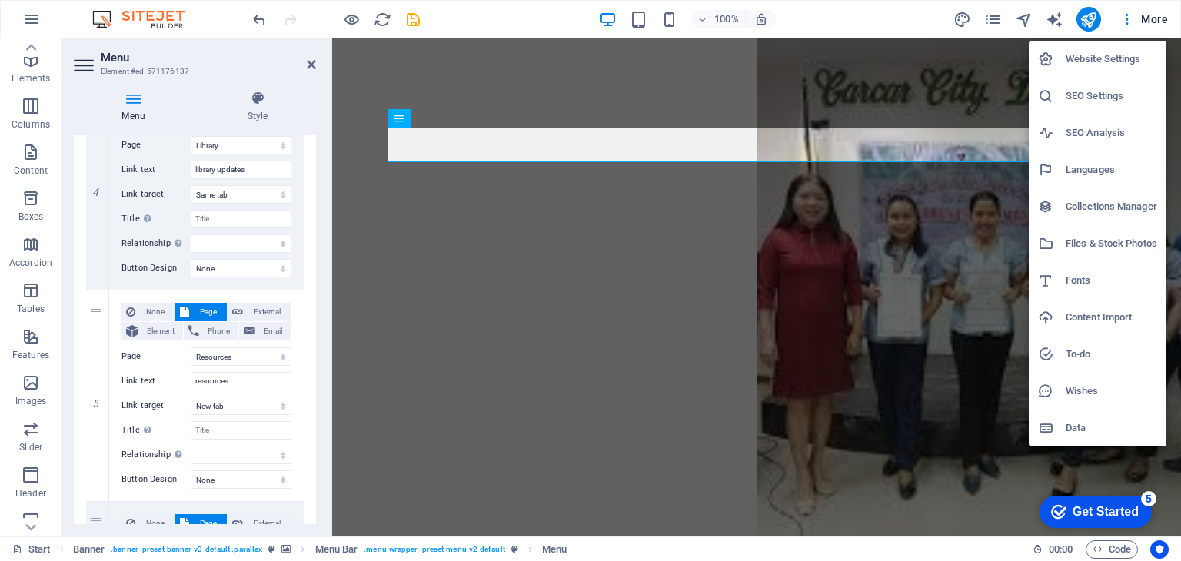
click at [1104, 62] on h6 "Website Settings" at bounding box center [1112, 59] width 92 height 18
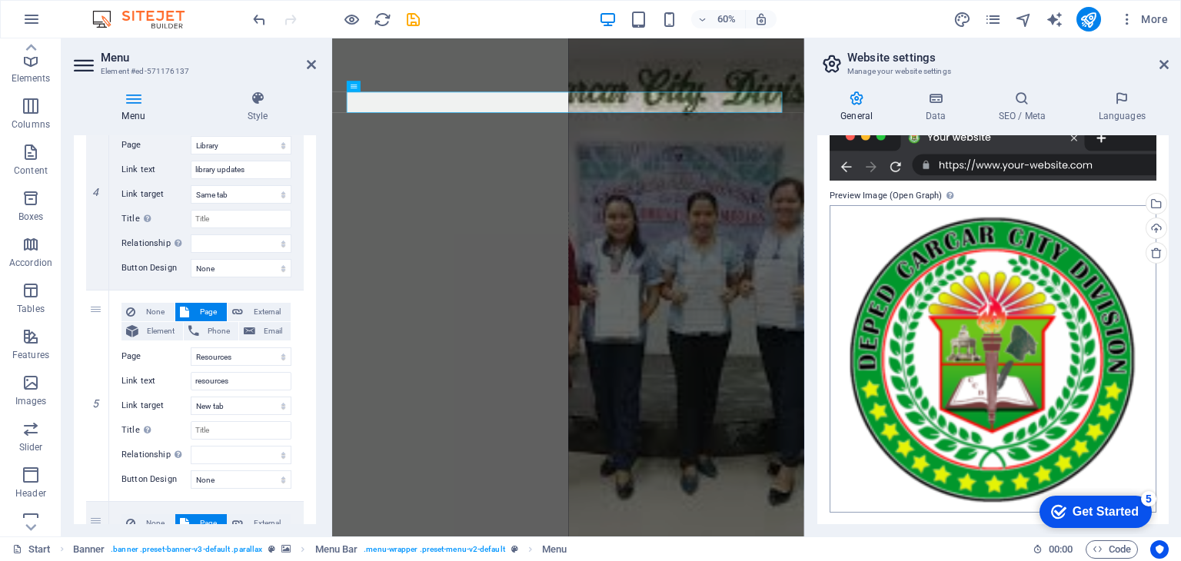
scroll to position [0, 0]
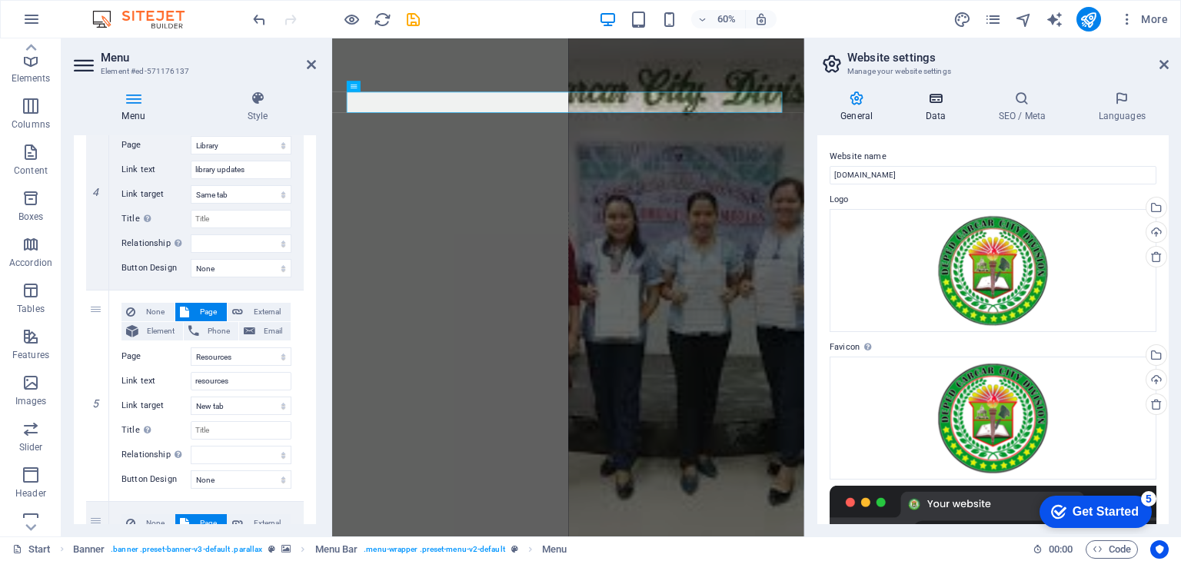
click at [938, 102] on icon at bounding box center [935, 98] width 67 height 15
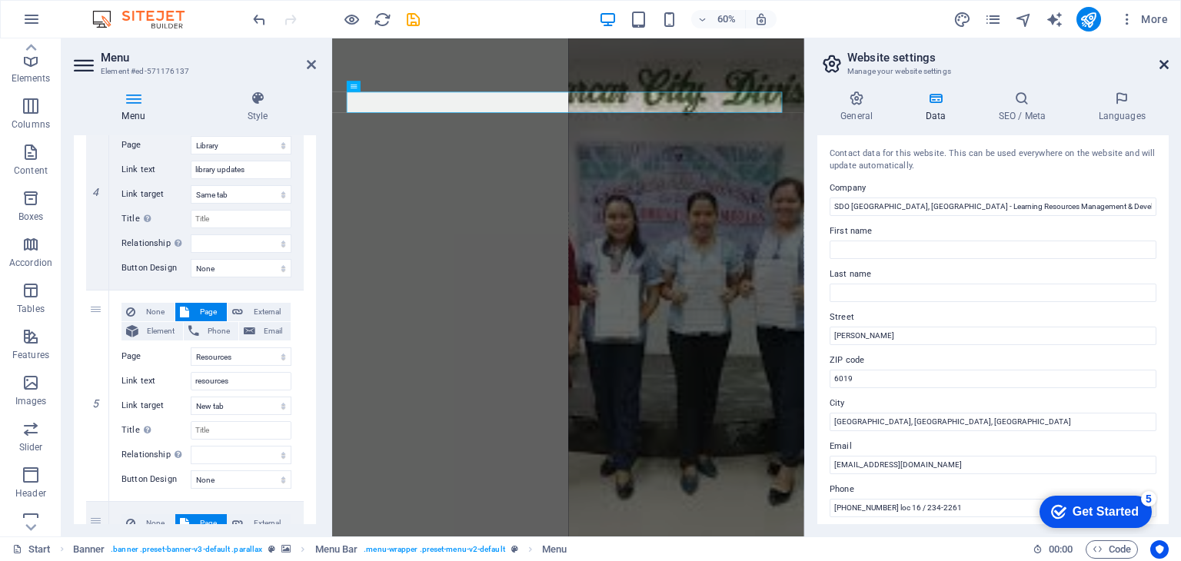
click at [1166, 61] on icon at bounding box center [1164, 64] width 9 height 12
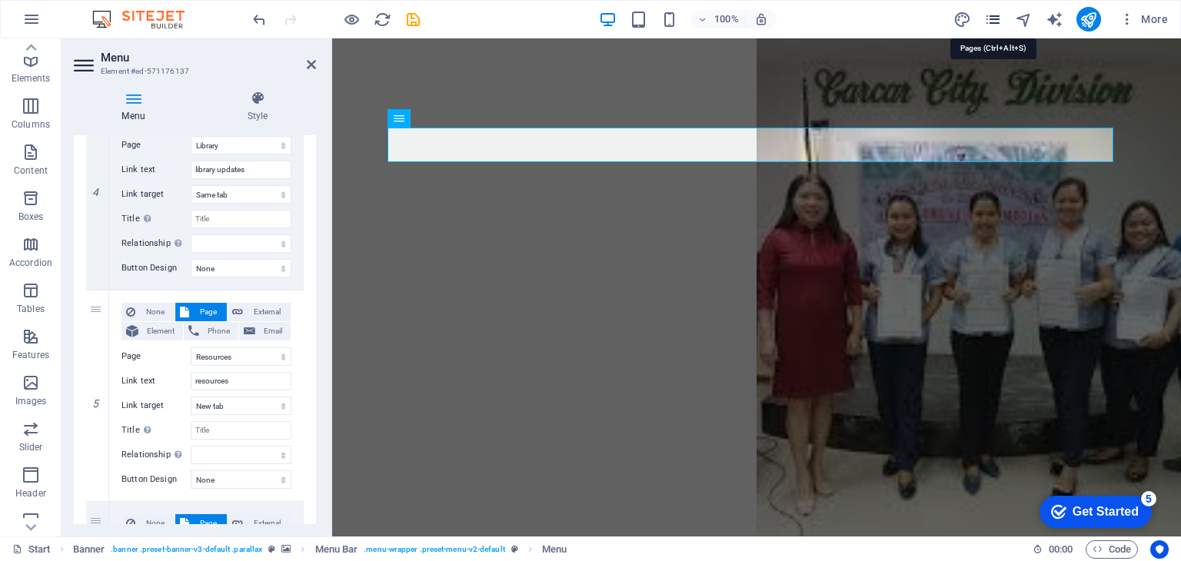
click at [998, 22] on icon "pages" at bounding box center [993, 20] width 18 height 18
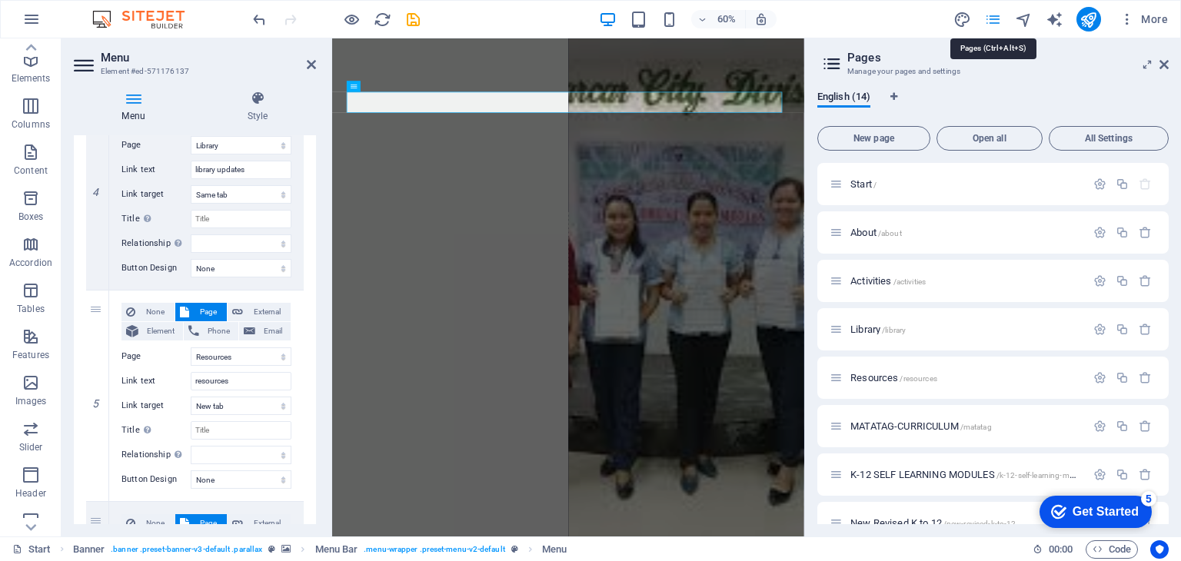
click at [994, 22] on icon "pages" at bounding box center [993, 20] width 18 height 18
click at [1164, 62] on icon at bounding box center [1164, 64] width 9 height 12
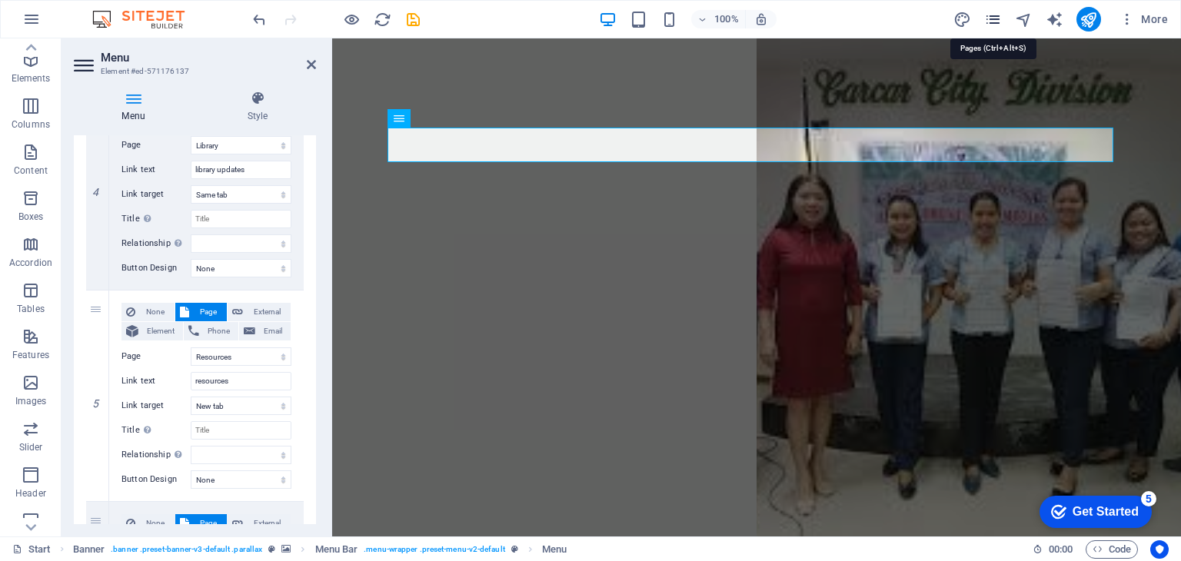
click at [994, 18] on icon "pages" at bounding box center [993, 20] width 18 height 18
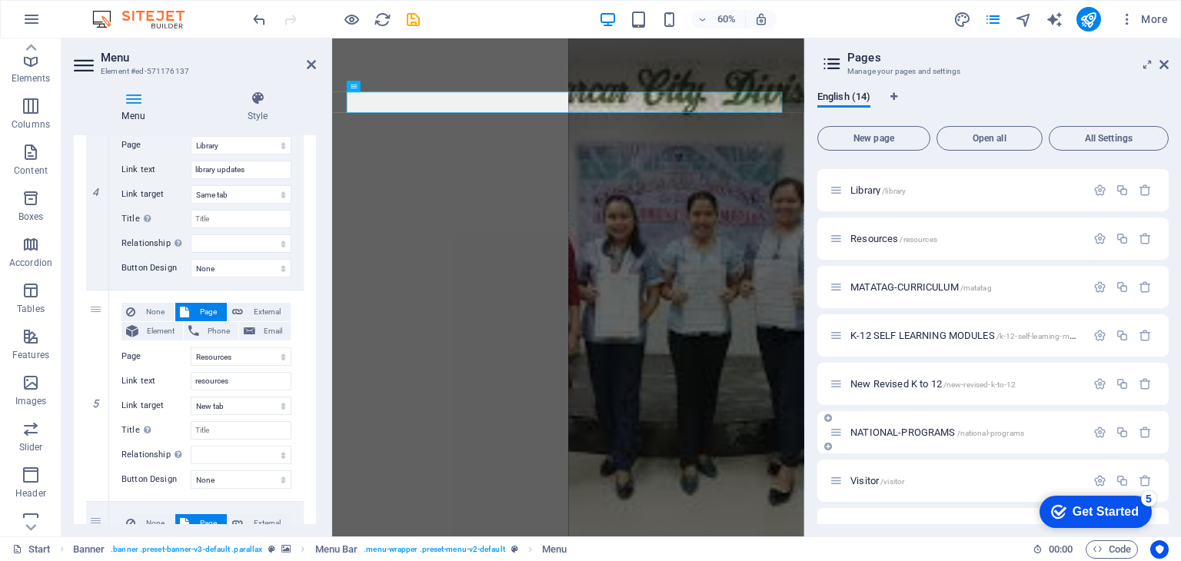
scroll to position [77, 0]
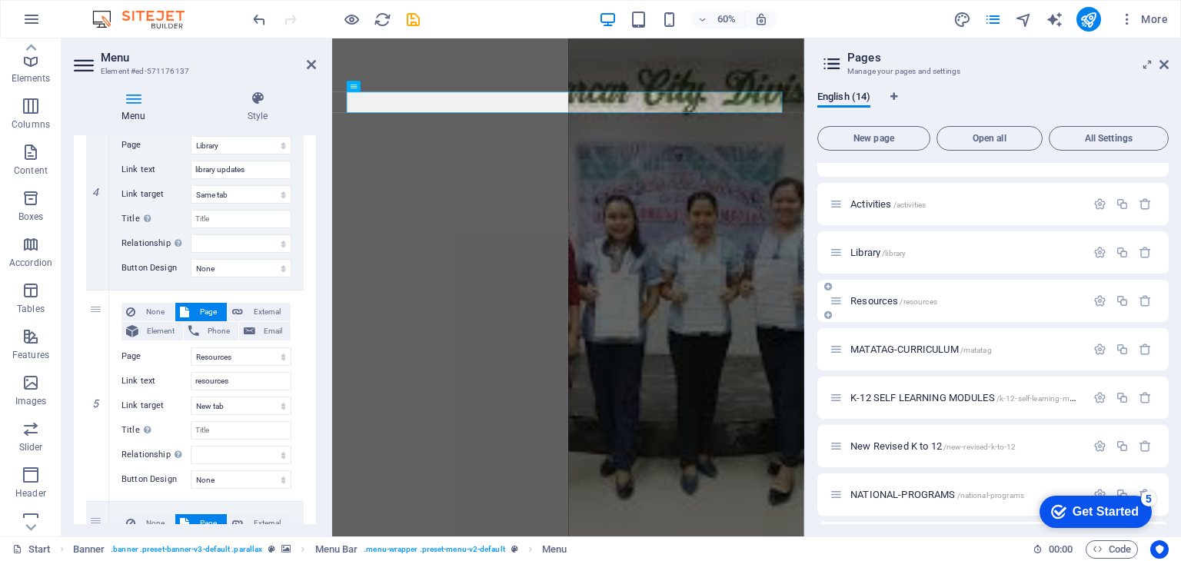
click at [955, 289] on div "Resources /resources" at bounding box center [993, 301] width 351 height 42
click at [888, 299] on span "Resources /resources" at bounding box center [894, 301] width 87 height 12
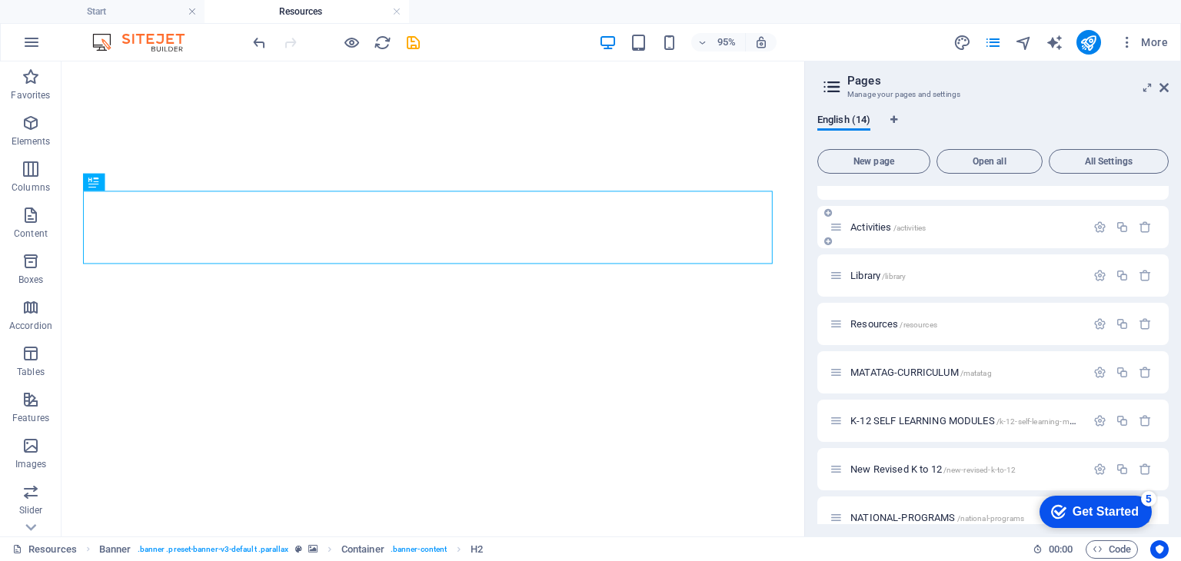
scroll to position [0, 0]
click at [998, 46] on icon "pages" at bounding box center [993, 43] width 18 height 18
click at [978, 321] on p "Resources /resources" at bounding box center [966, 324] width 231 height 10
click at [945, 274] on p "Library /library" at bounding box center [966, 276] width 231 height 10
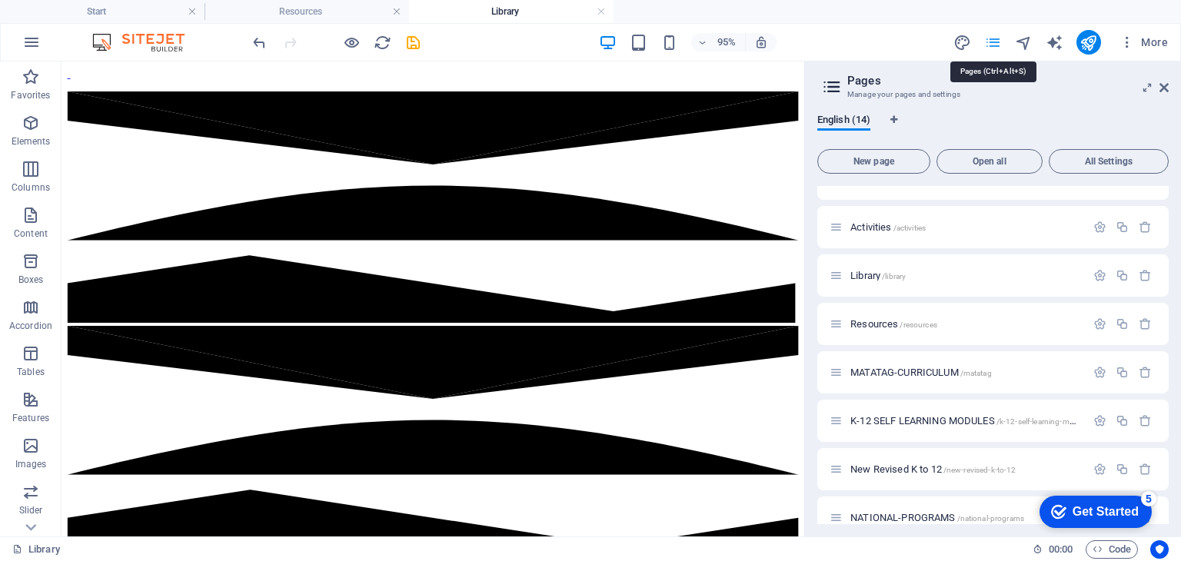
click at [997, 44] on icon "pages" at bounding box center [993, 43] width 18 height 18
click at [946, 319] on p "Resources /resources" at bounding box center [966, 324] width 231 height 10
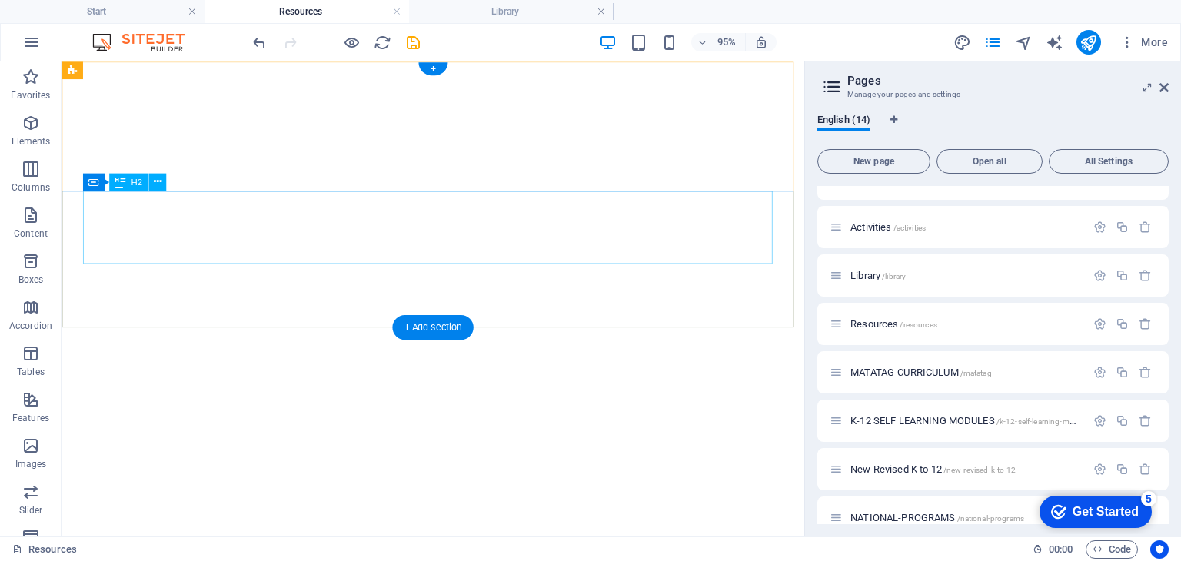
scroll to position [77, 0]
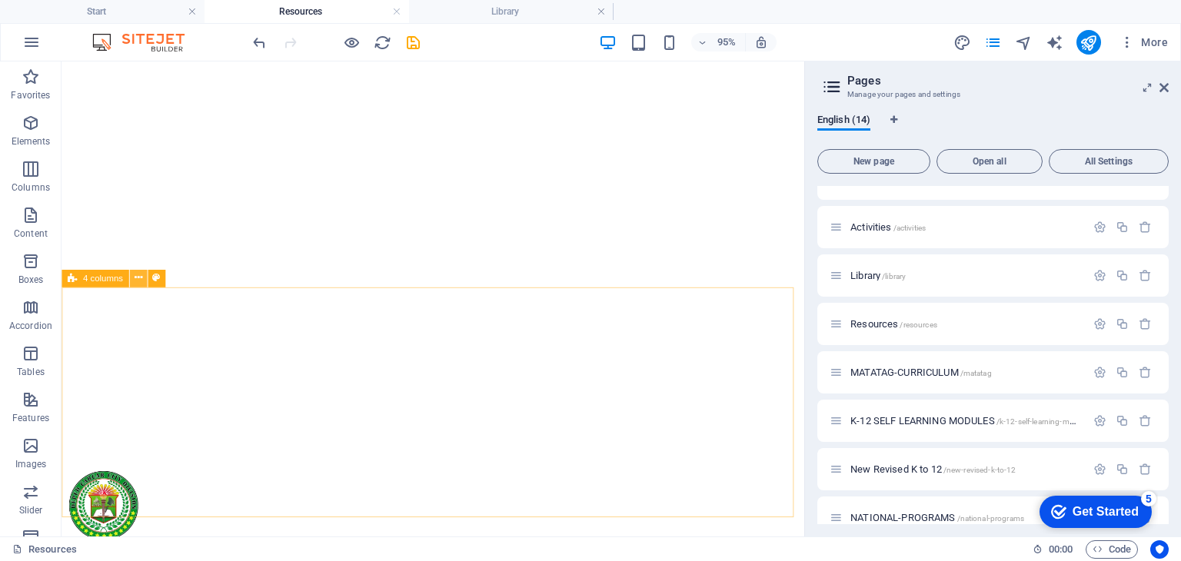
click at [135, 281] on icon at bounding box center [138, 278] width 8 height 15
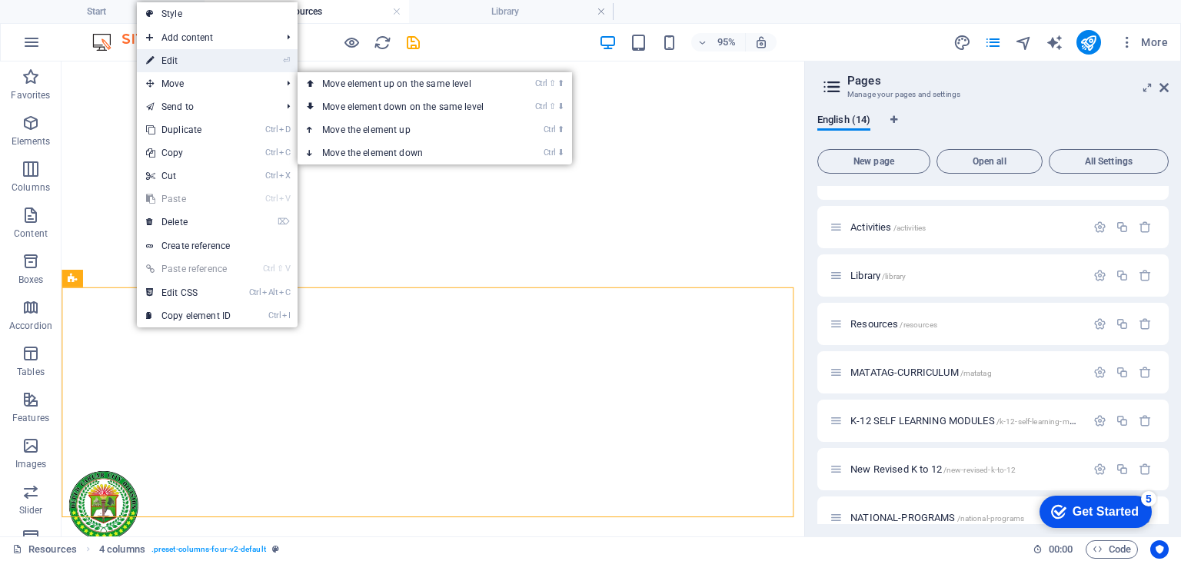
click at [188, 62] on link "⏎ Edit" at bounding box center [188, 60] width 103 height 23
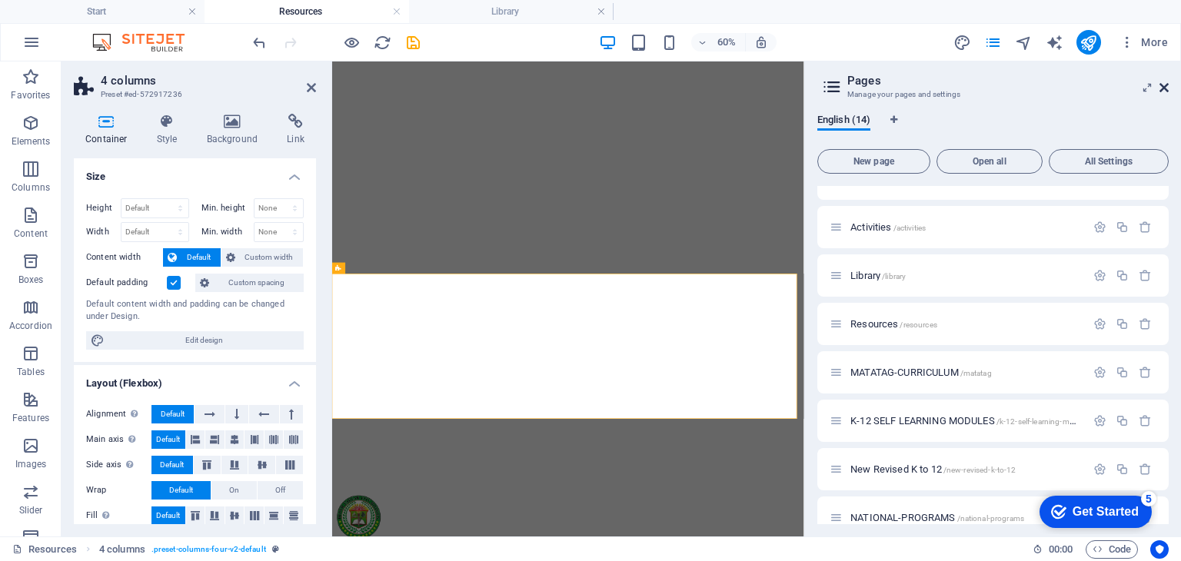
click at [1166, 88] on icon at bounding box center [1164, 88] width 9 height 12
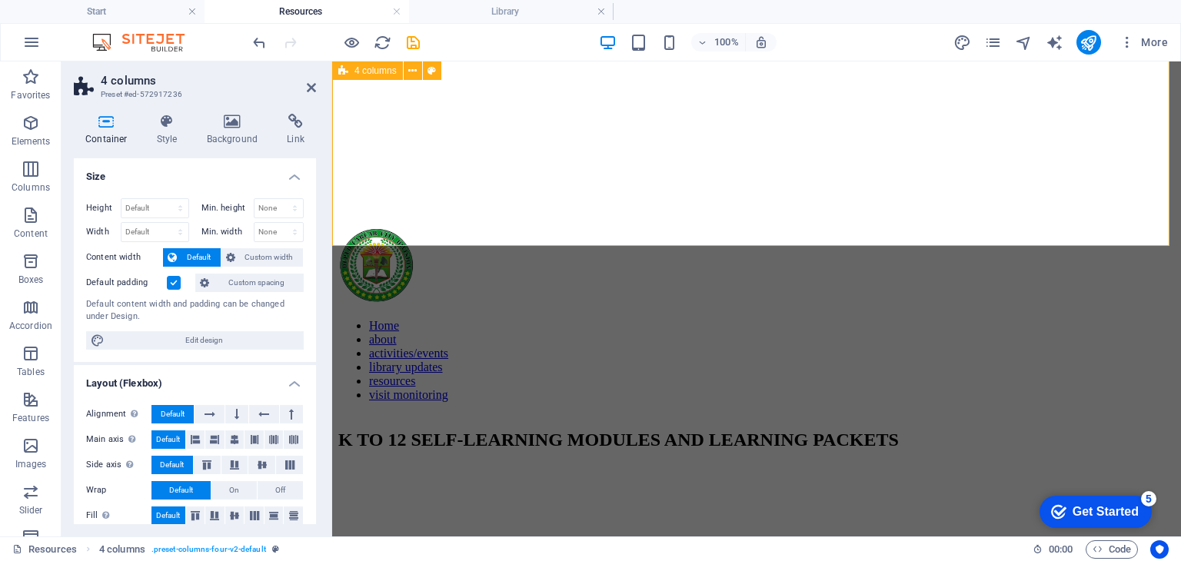
scroll to position [218, 0]
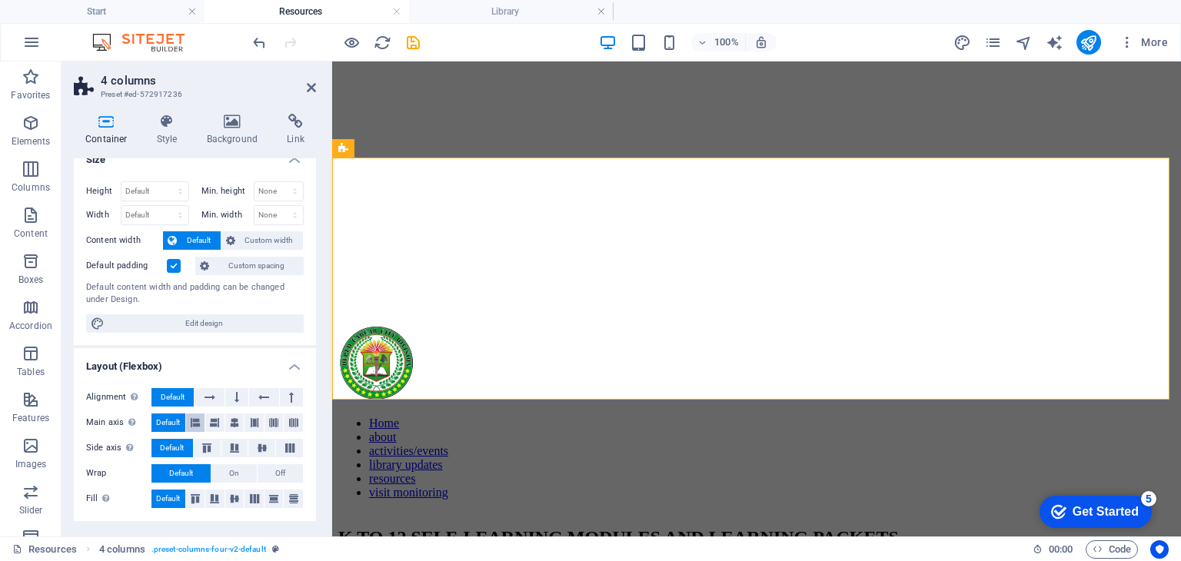
scroll to position [0, 0]
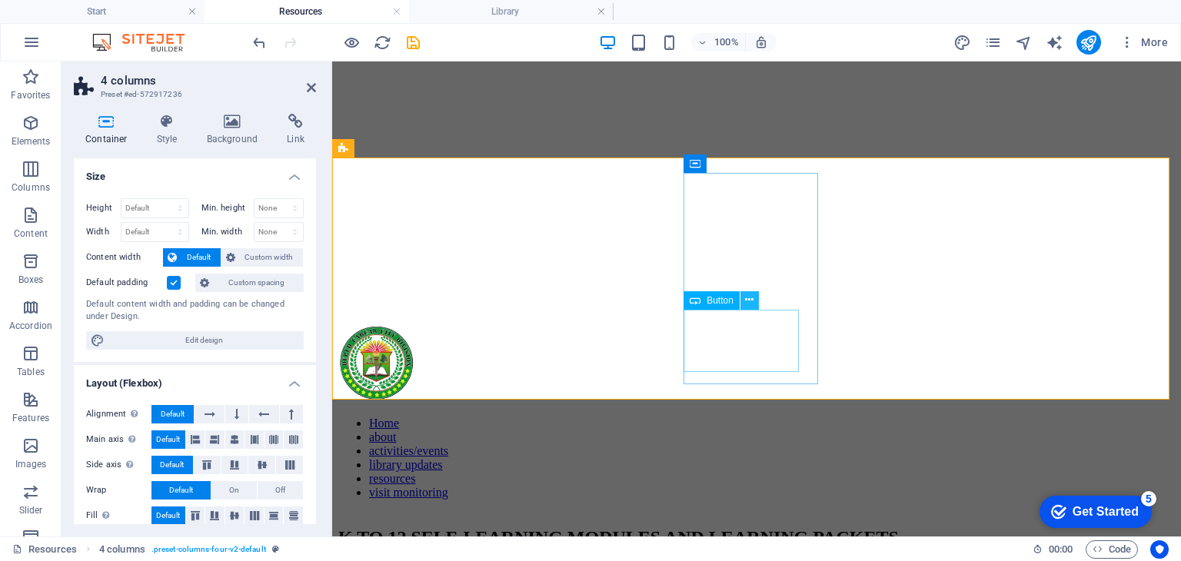
click at [745, 296] on icon at bounding box center [749, 300] width 8 height 16
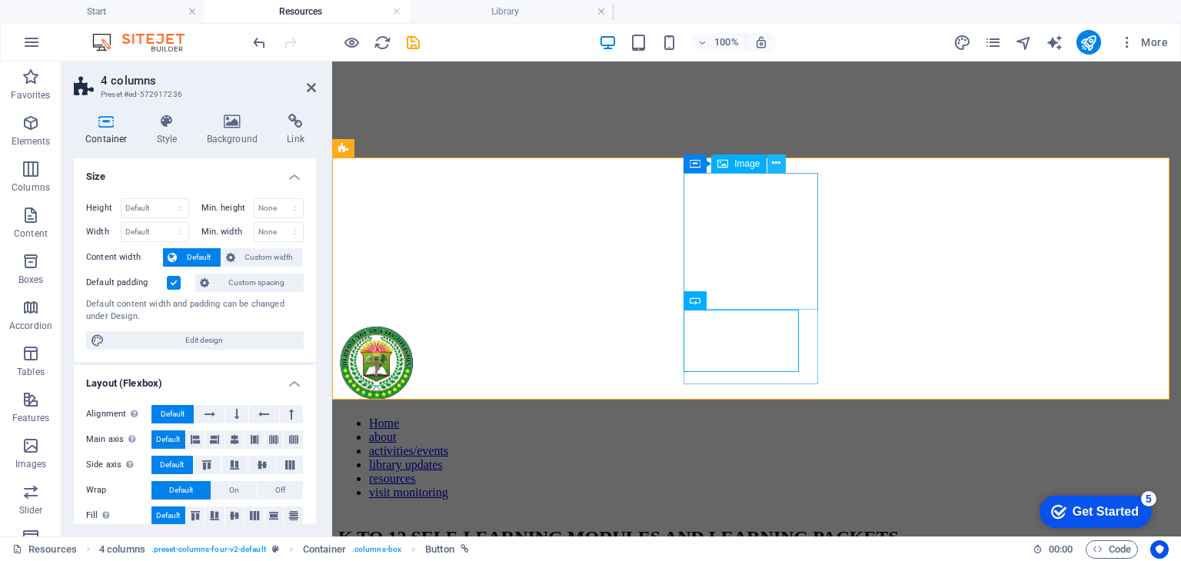
click at [780, 162] on icon at bounding box center [776, 163] width 8 height 16
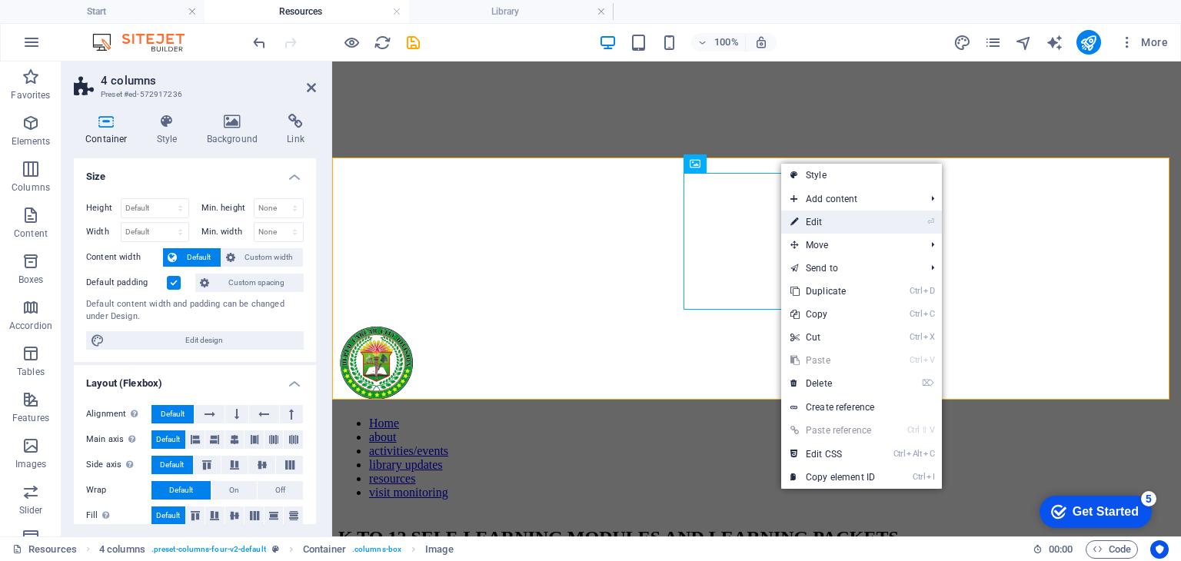
click at [813, 215] on link "⏎ Edit" at bounding box center [832, 222] width 103 height 23
select select "px"
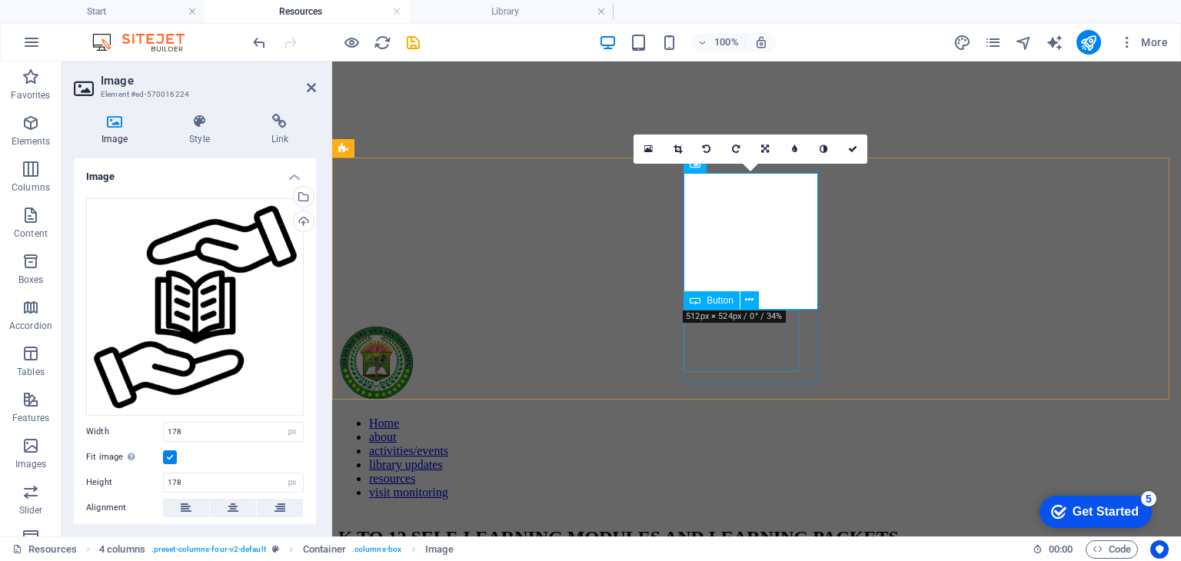
drag, startPoint x: 798, startPoint y: 355, endPoint x: 1076, endPoint y: 351, distance: 278.4
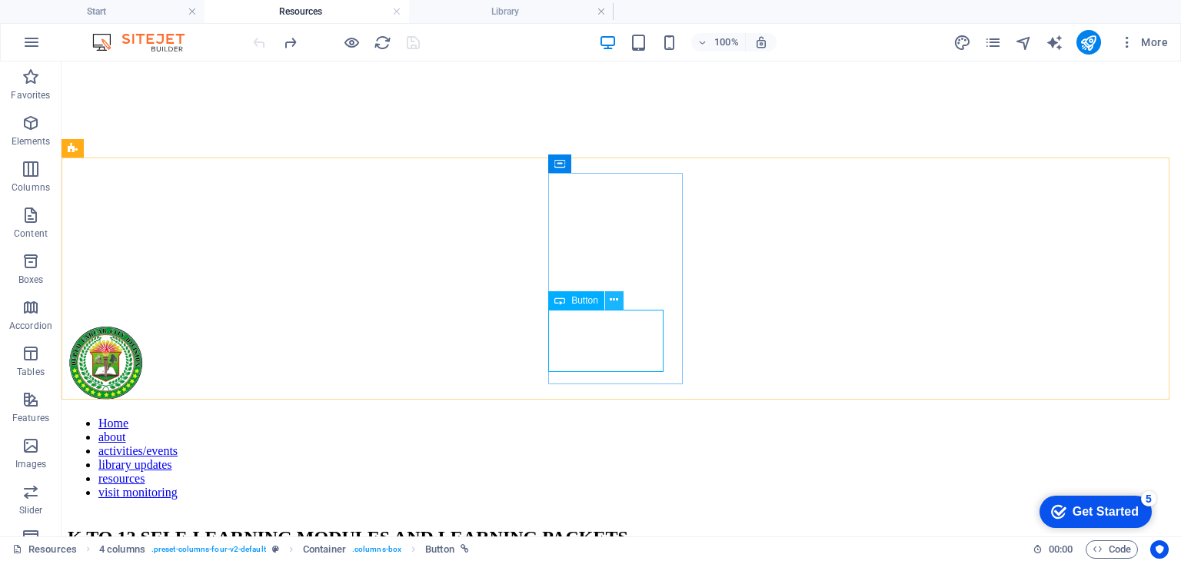
click at [611, 302] on icon at bounding box center [614, 300] width 8 height 16
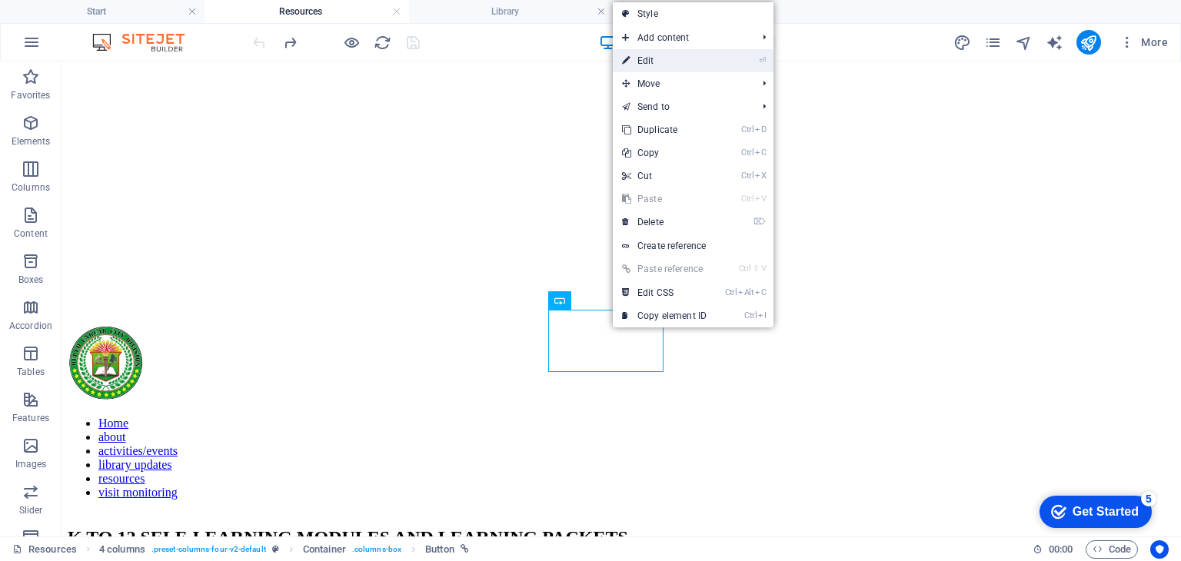
click at [663, 59] on link "⏎ Edit" at bounding box center [664, 60] width 103 height 23
select select "px"
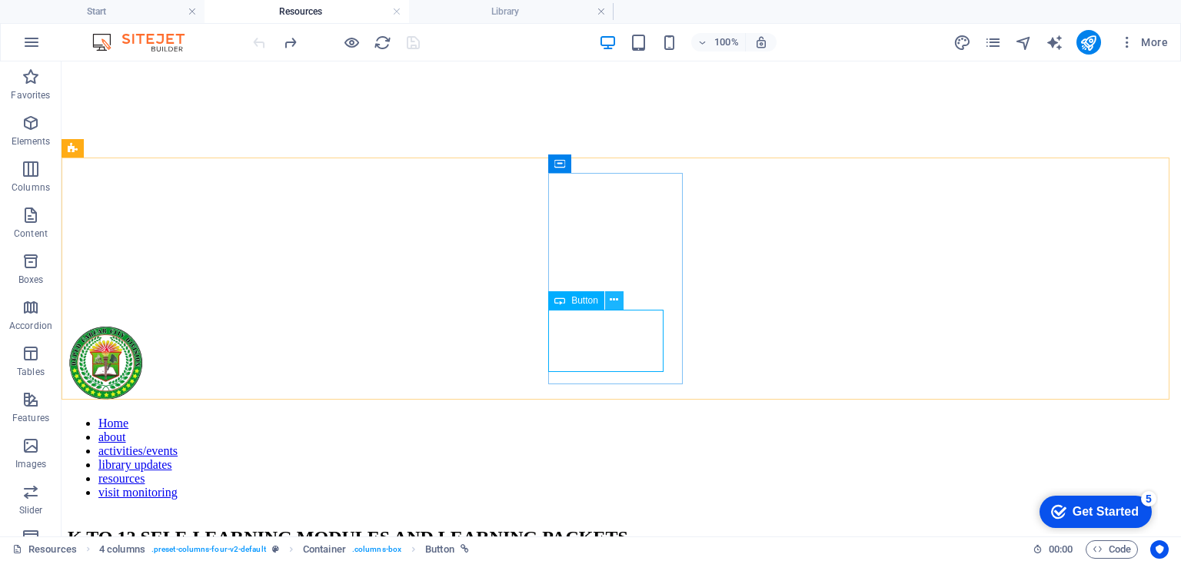
click at [614, 299] on icon at bounding box center [614, 300] width 8 height 16
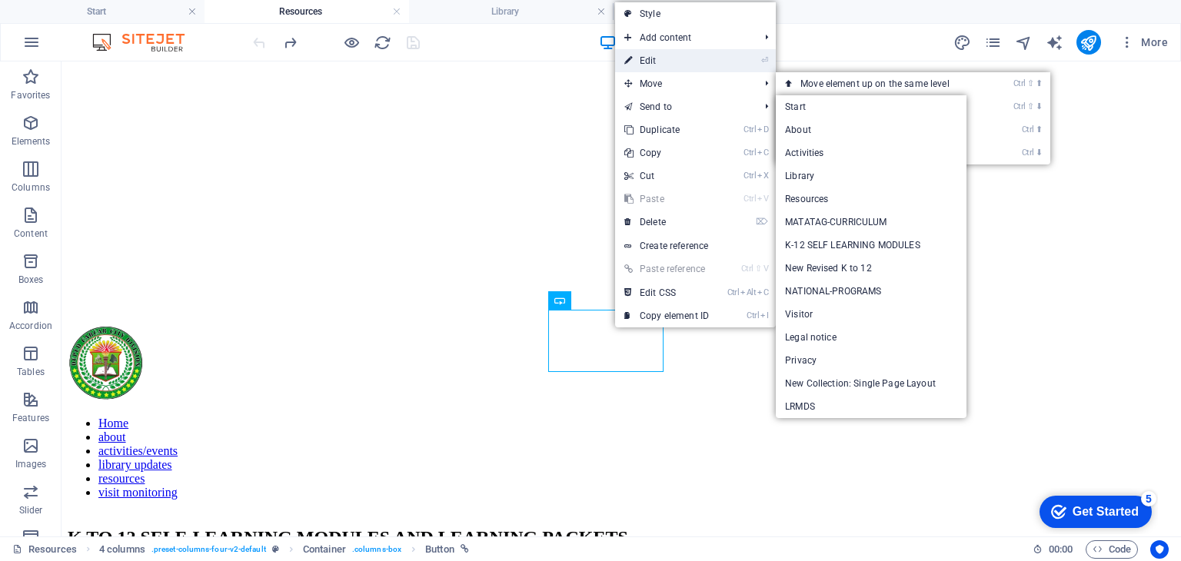
click at [658, 53] on link "⏎ Edit" at bounding box center [666, 60] width 103 height 23
select select "px"
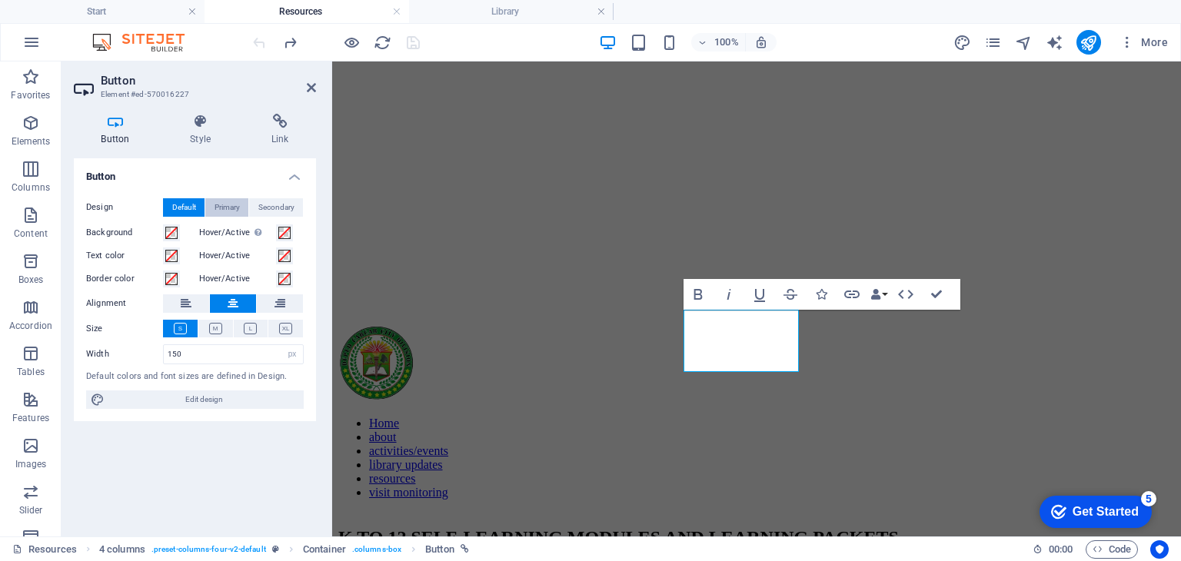
click at [231, 207] on span "Primary" at bounding box center [227, 207] width 25 height 18
click at [188, 203] on span "Default" at bounding box center [184, 207] width 24 height 18
click at [283, 130] on h4 "Link" at bounding box center [280, 130] width 72 height 32
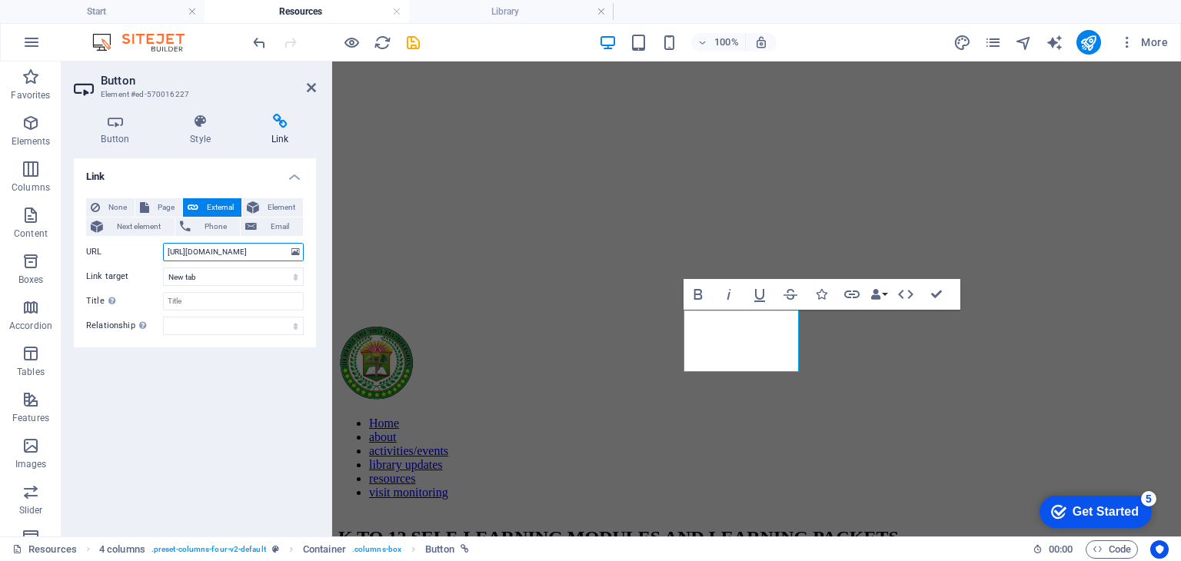
click at [224, 256] on input "[URL][DOMAIN_NAME]" at bounding box center [233, 252] width 141 height 18
click at [191, 255] on input "[URL][DOMAIN_NAME]" at bounding box center [233, 252] width 141 height 18
